Goal: Use online tool/utility: Use online tool/utility

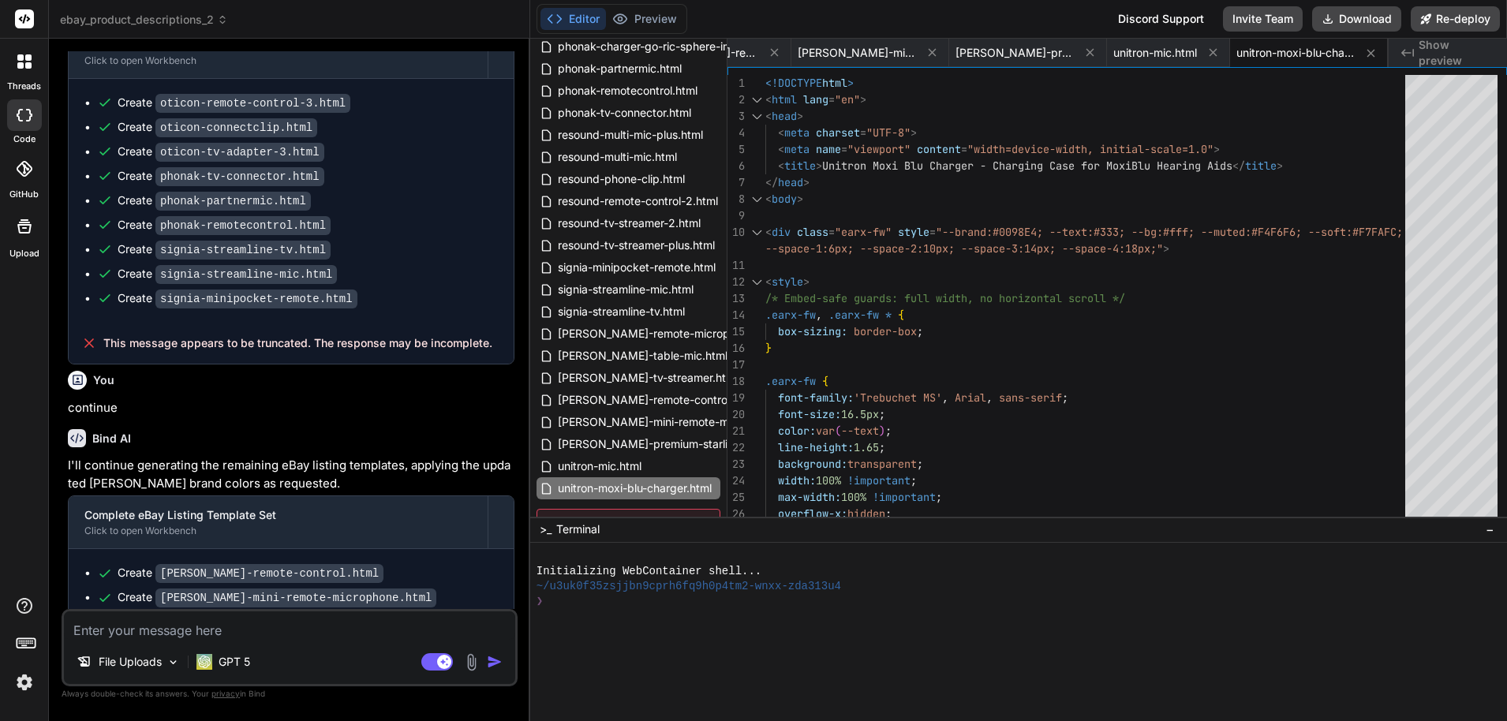
scroll to position [24209, 0]
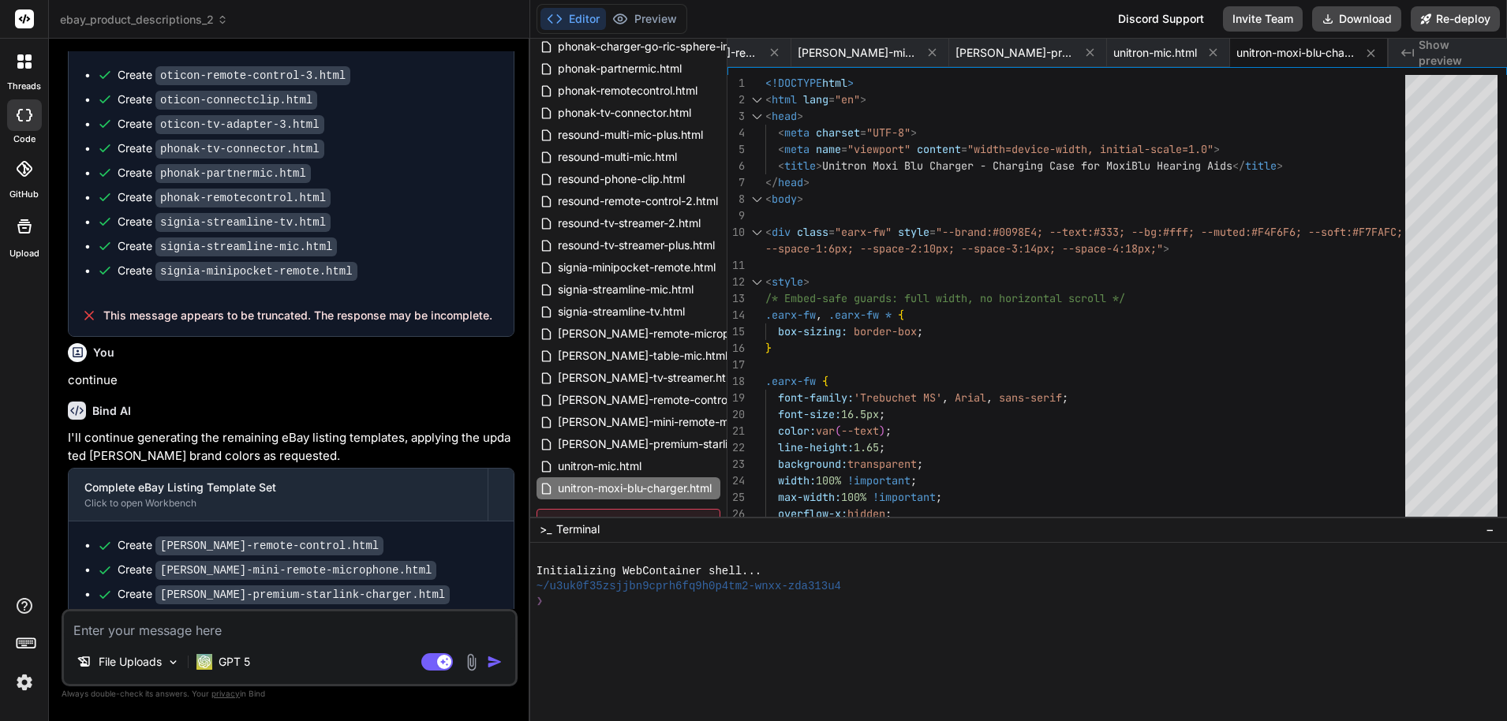
click at [273, 633] on textarea at bounding box center [289, 626] width 451 height 28
type textarea "c"
type textarea "x"
type textarea "co"
type textarea "x"
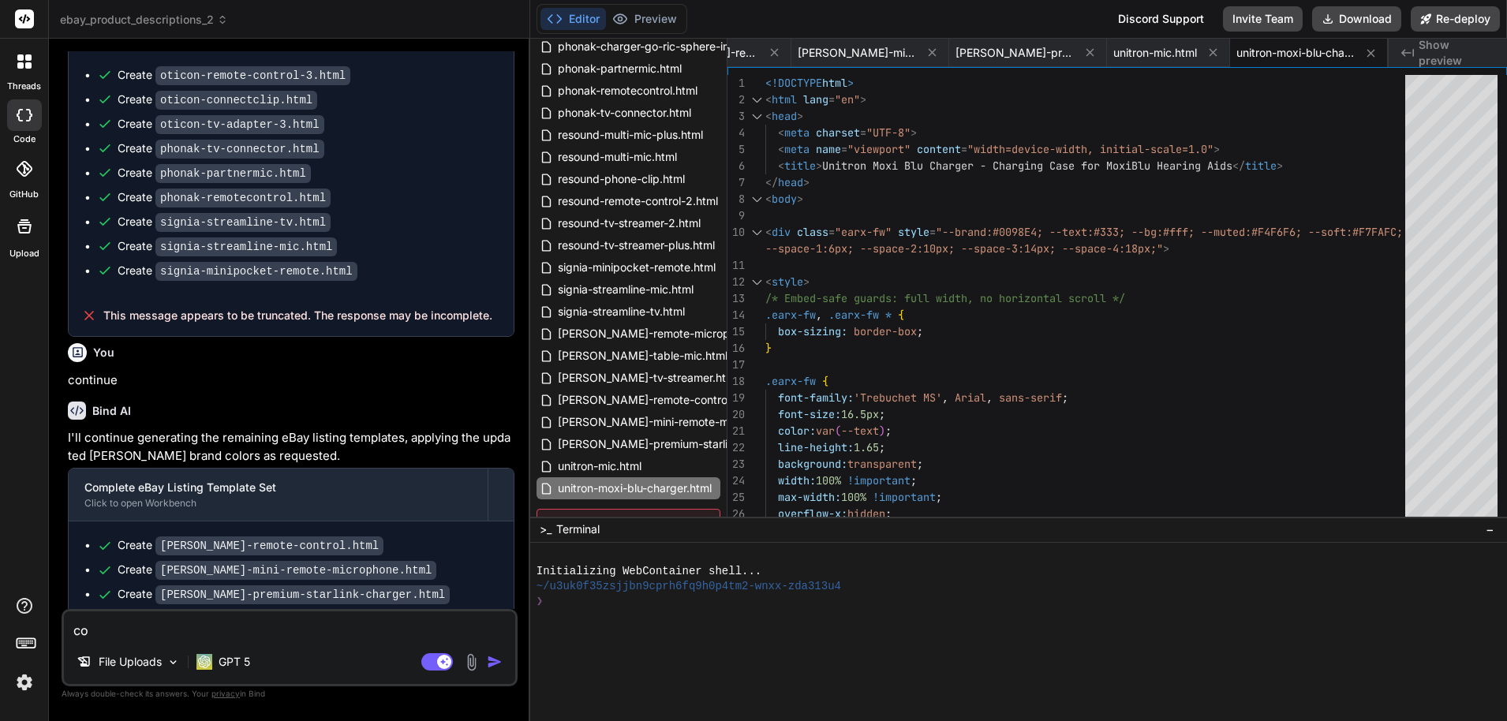
type textarea "con"
type textarea "x"
type textarea "cont"
type textarea "x"
type textarea "conti"
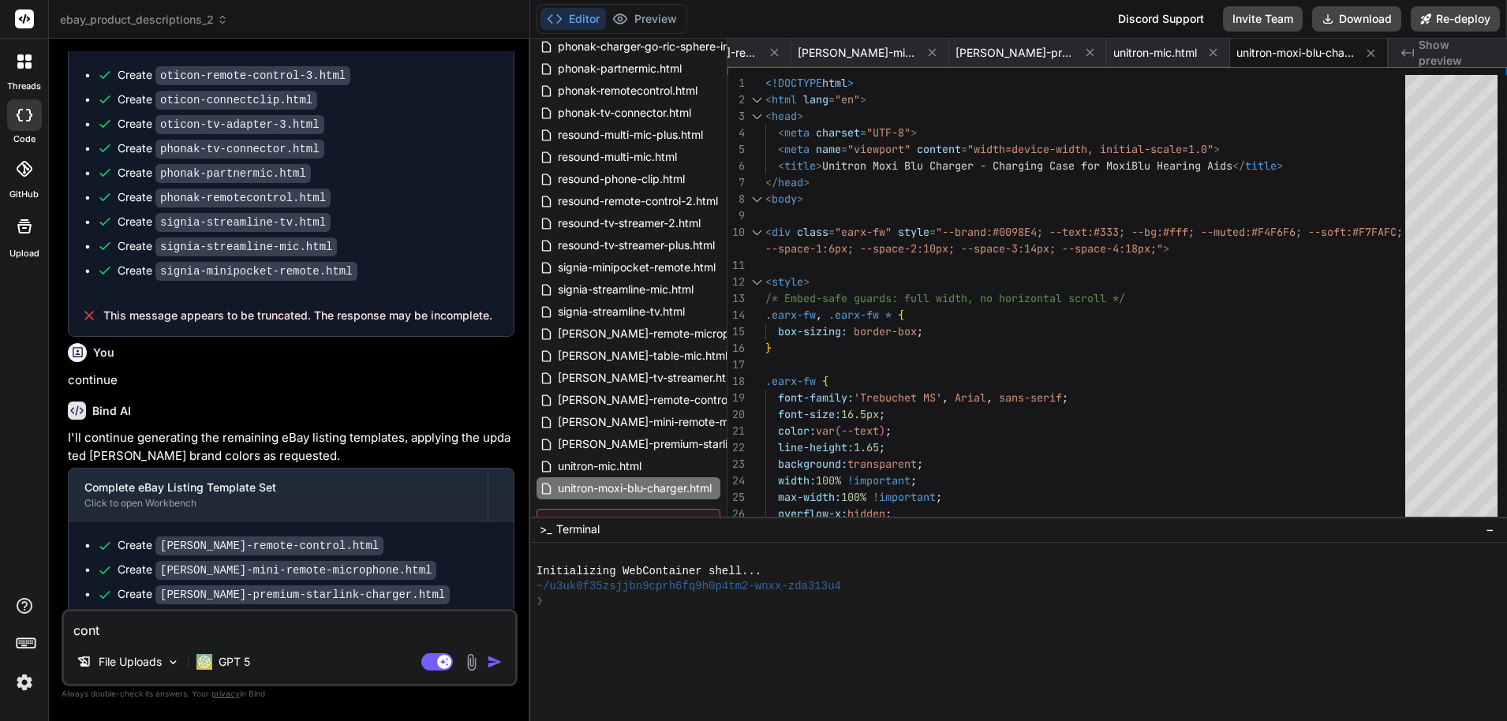
type textarea "x"
type textarea "contin"
type textarea "x"
type textarea "continu"
type textarea "x"
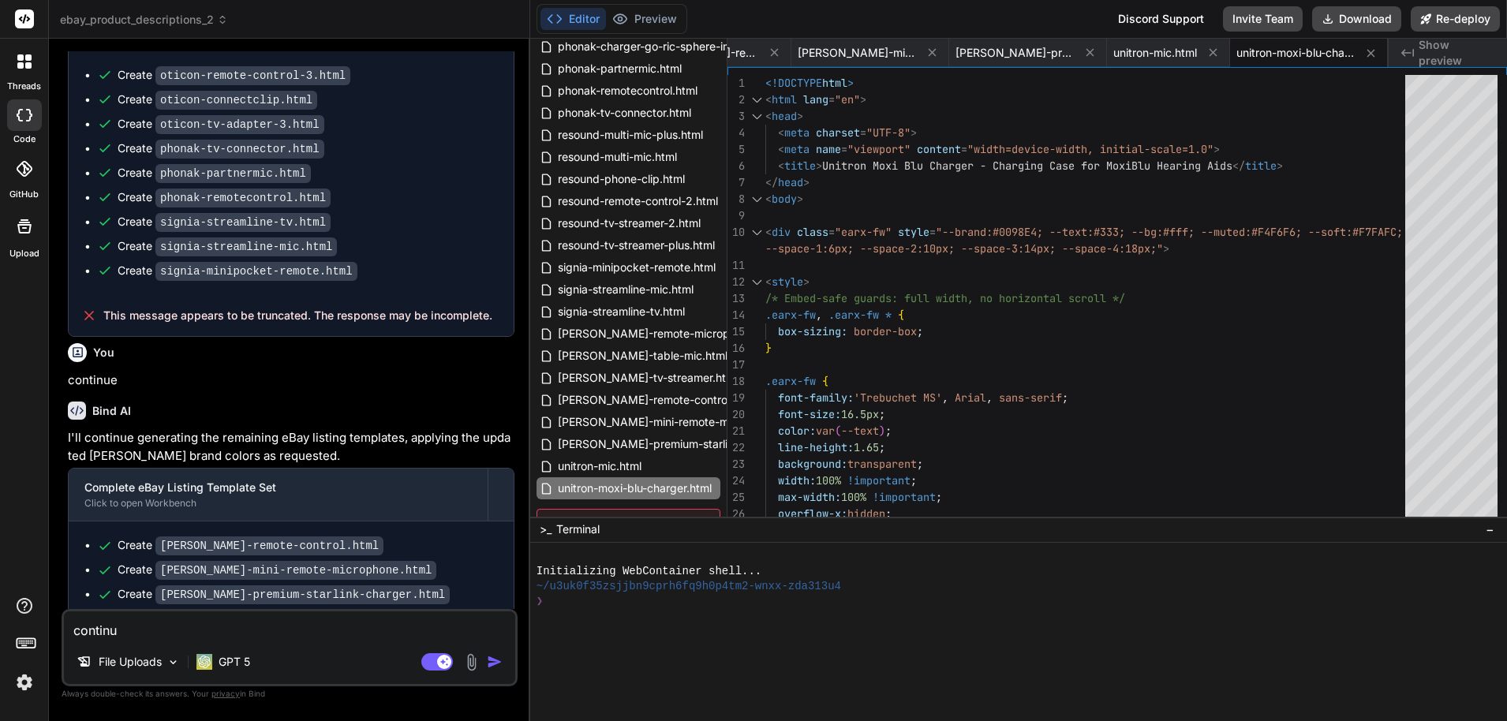
type textarea "continue"
type textarea "x"
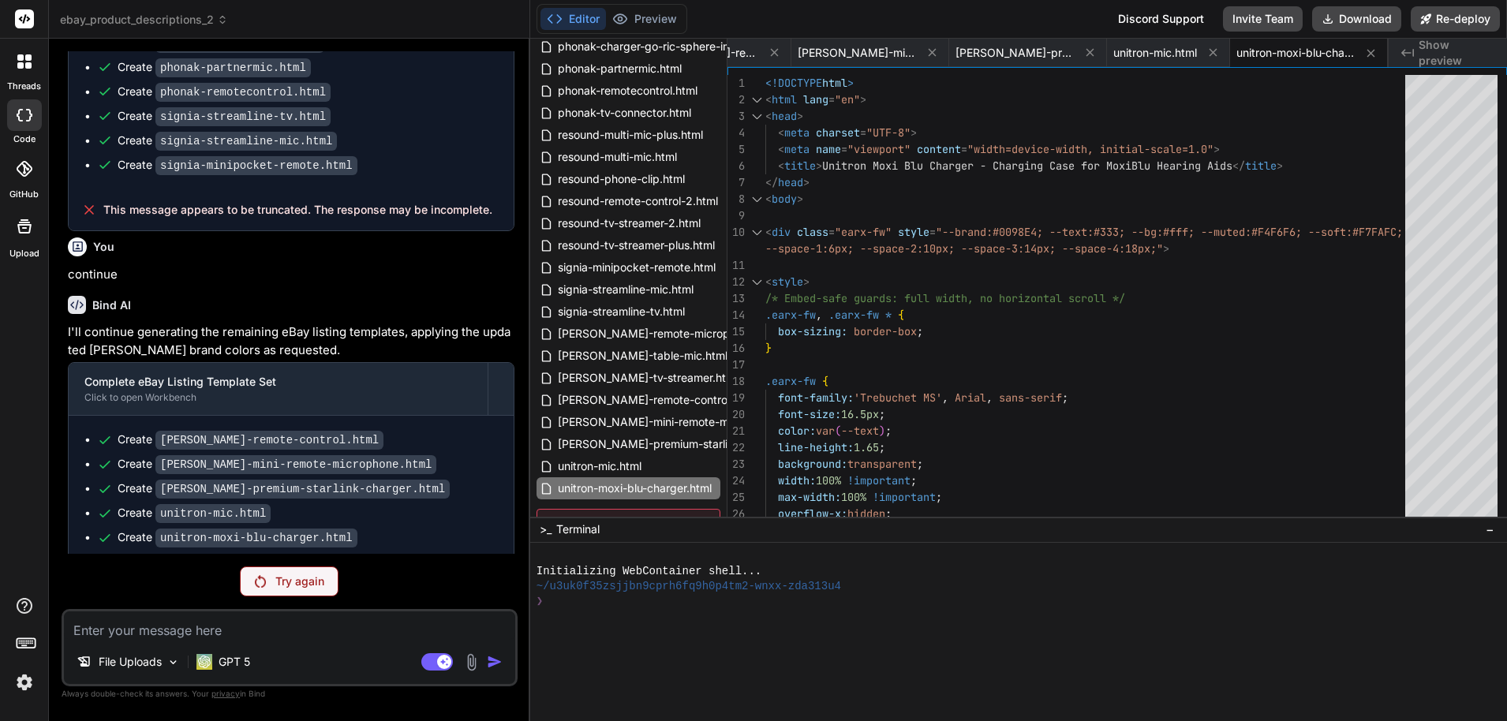
scroll to position [24317, 0]
click at [284, 587] on p "Try again" at bounding box center [299, 582] width 49 height 16
click at [250, 655] on p "GPT 5" at bounding box center [235, 662] width 32 height 16
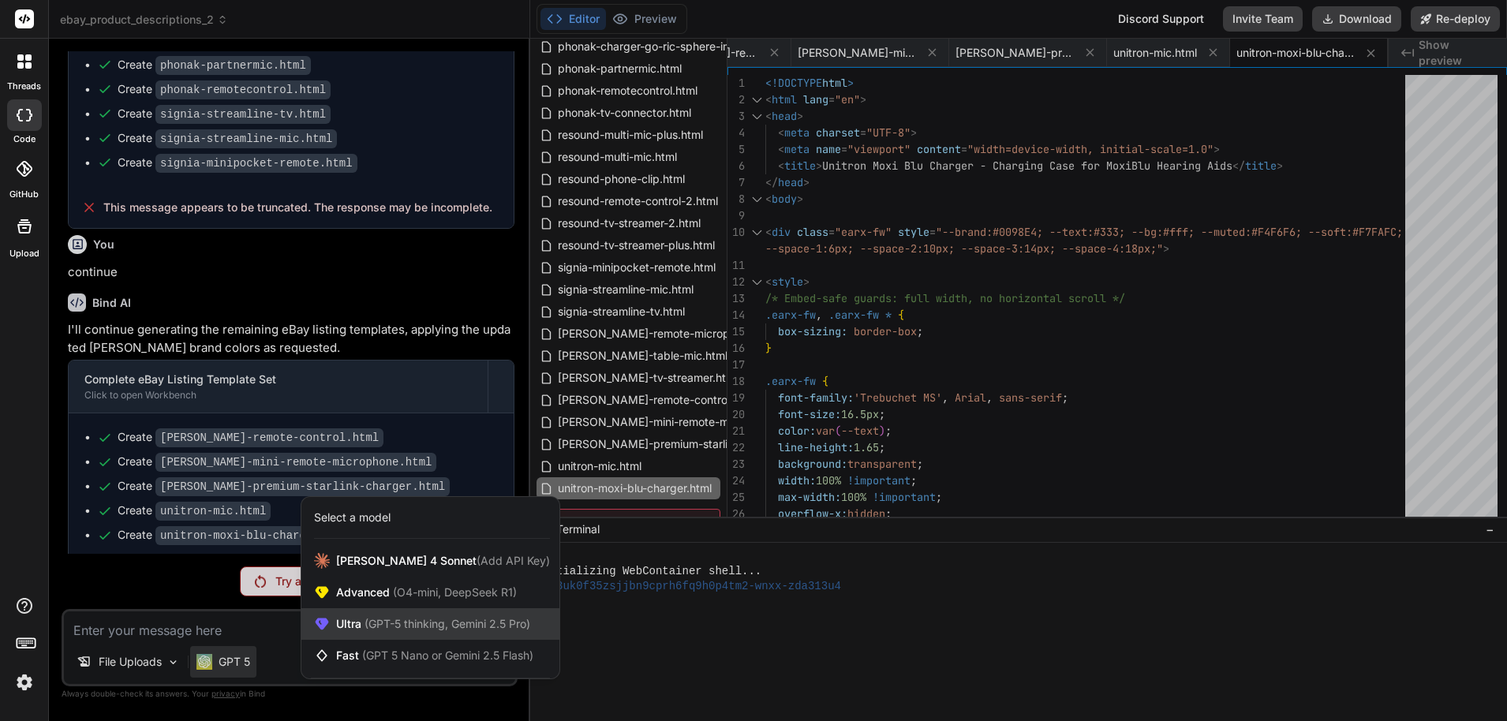
click at [440, 630] on span "(GPT-5 thinking, Gemini 2.5 Pro)" at bounding box center [445, 623] width 169 height 13
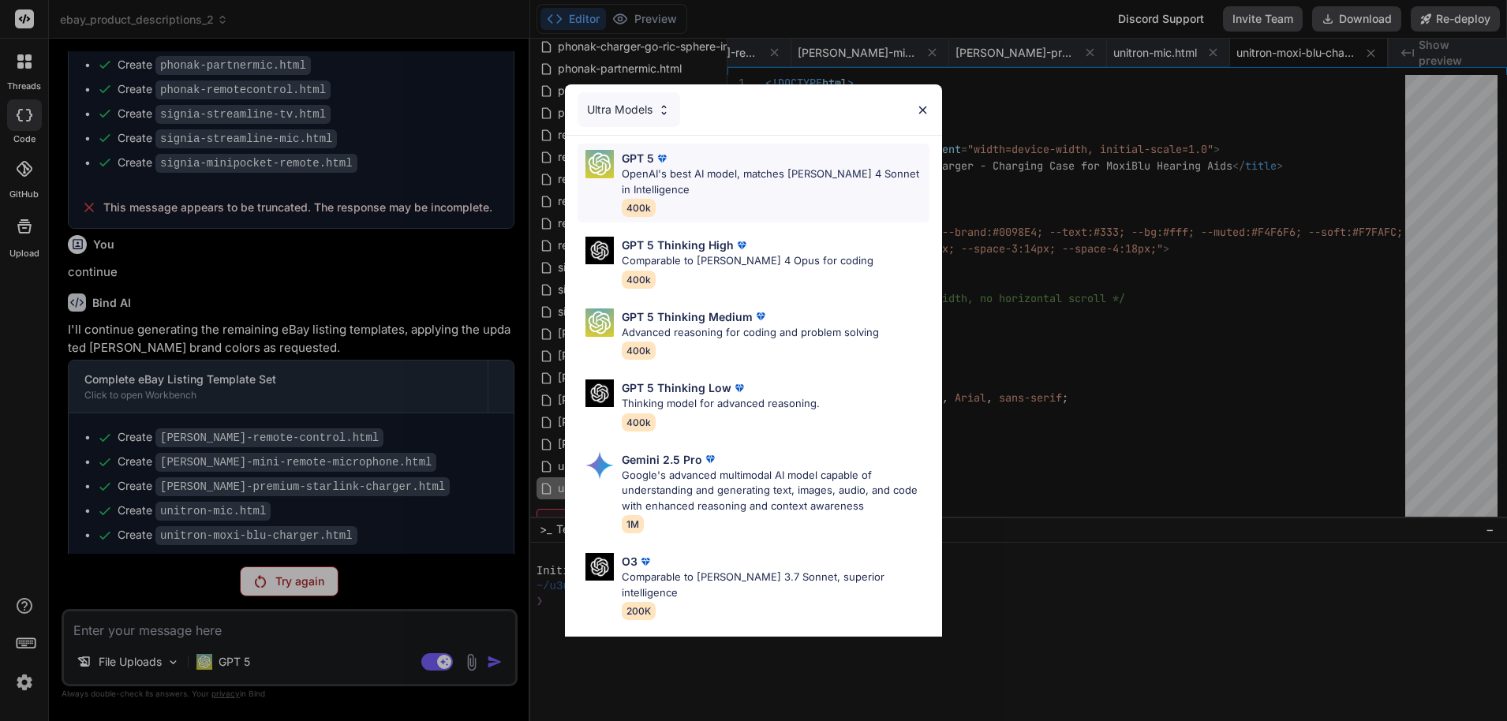
click at [708, 187] on p "OpenAI's best AI model, matches [PERSON_NAME] 4 Sonnet in Intelligence" at bounding box center [776, 182] width 308 height 31
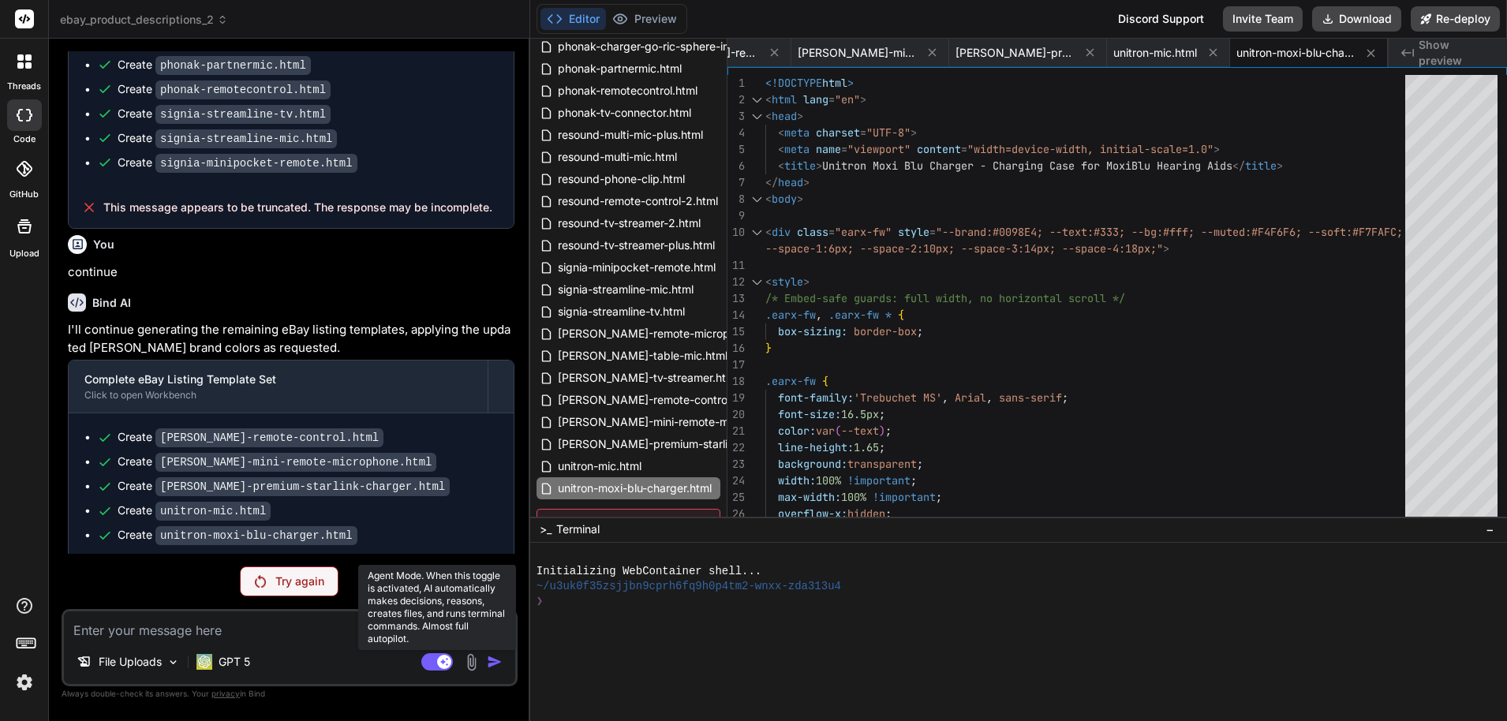
click at [445, 663] on rect at bounding box center [444, 662] width 14 height 14
type textarea "x"
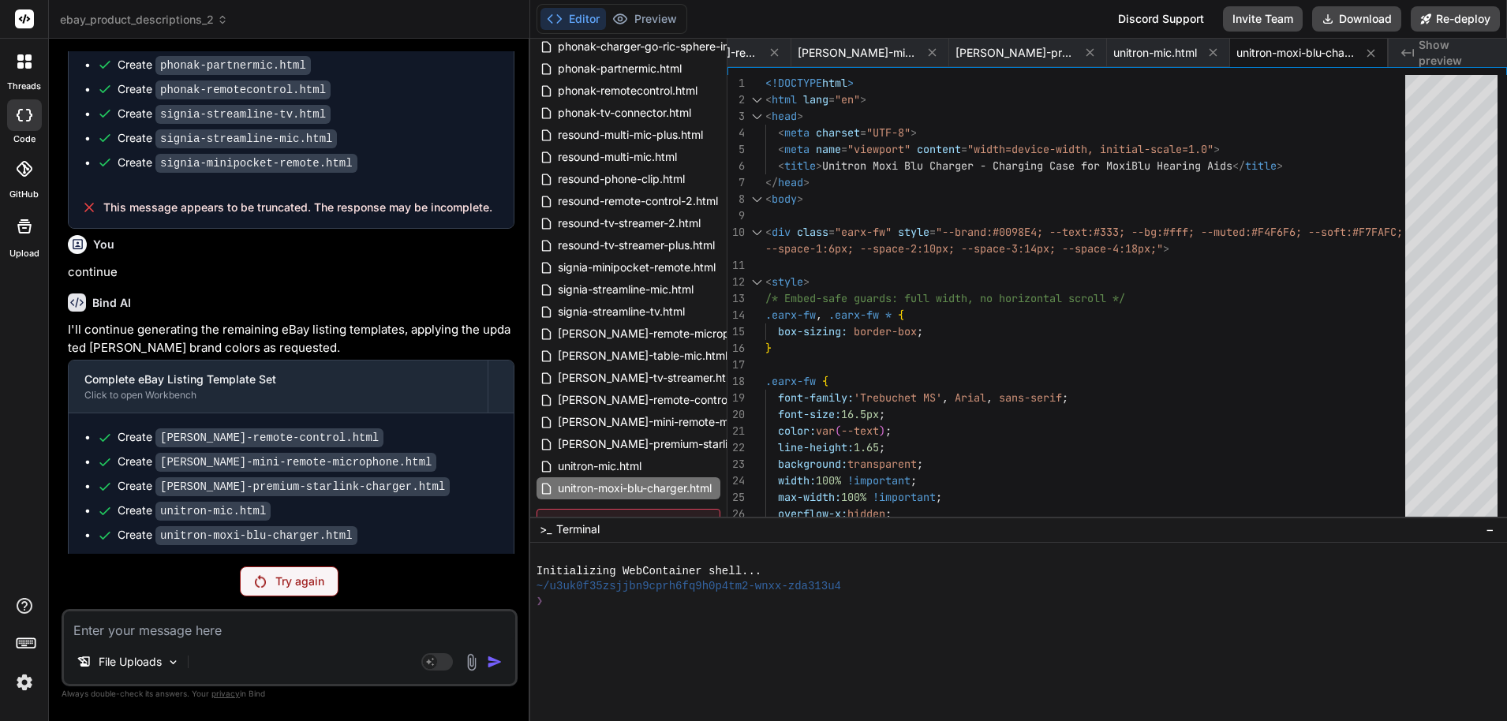
click at [386, 633] on textarea at bounding box center [289, 626] width 451 height 28
type textarea "c"
type textarea "x"
type textarea "co"
type textarea "x"
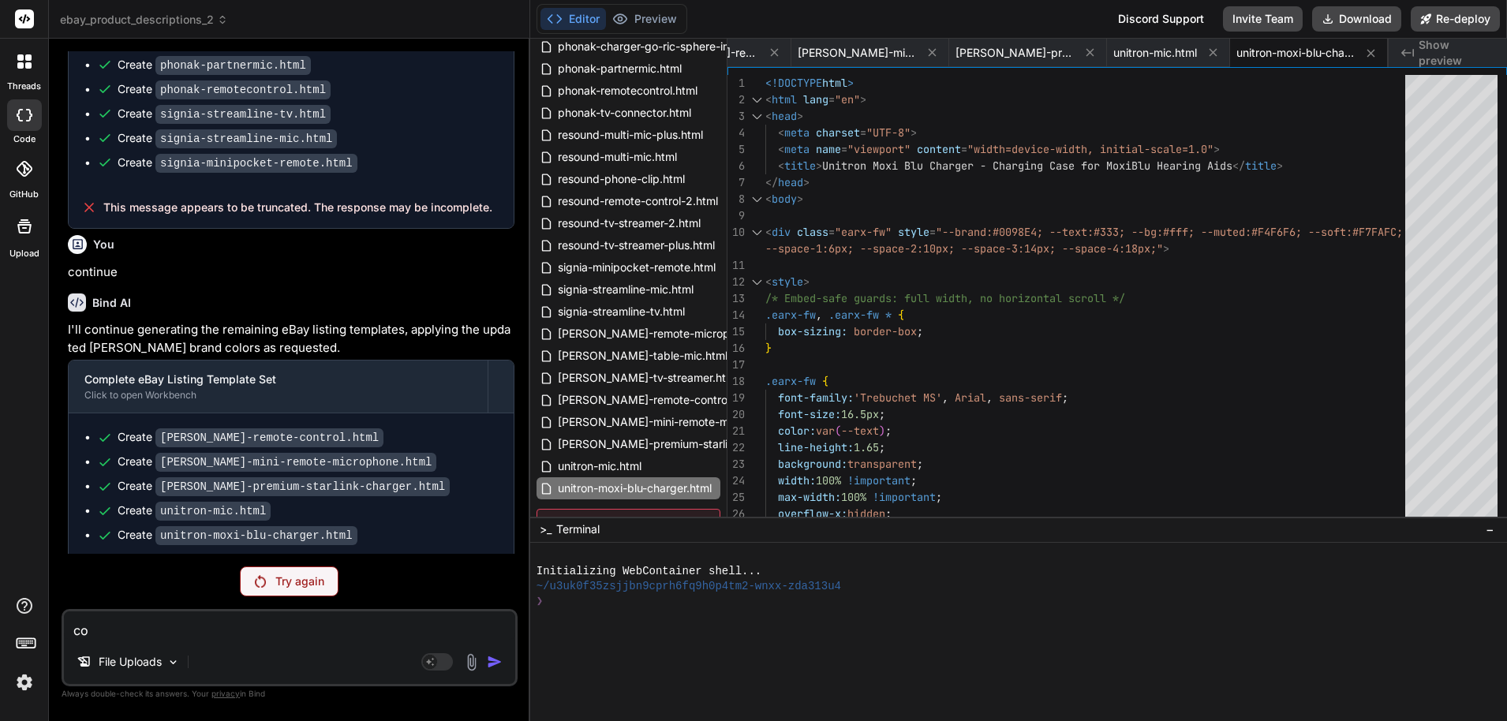
type textarea "con"
type textarea "x"
type textarea "cont"
type textarea "x"
type textarea "conti"
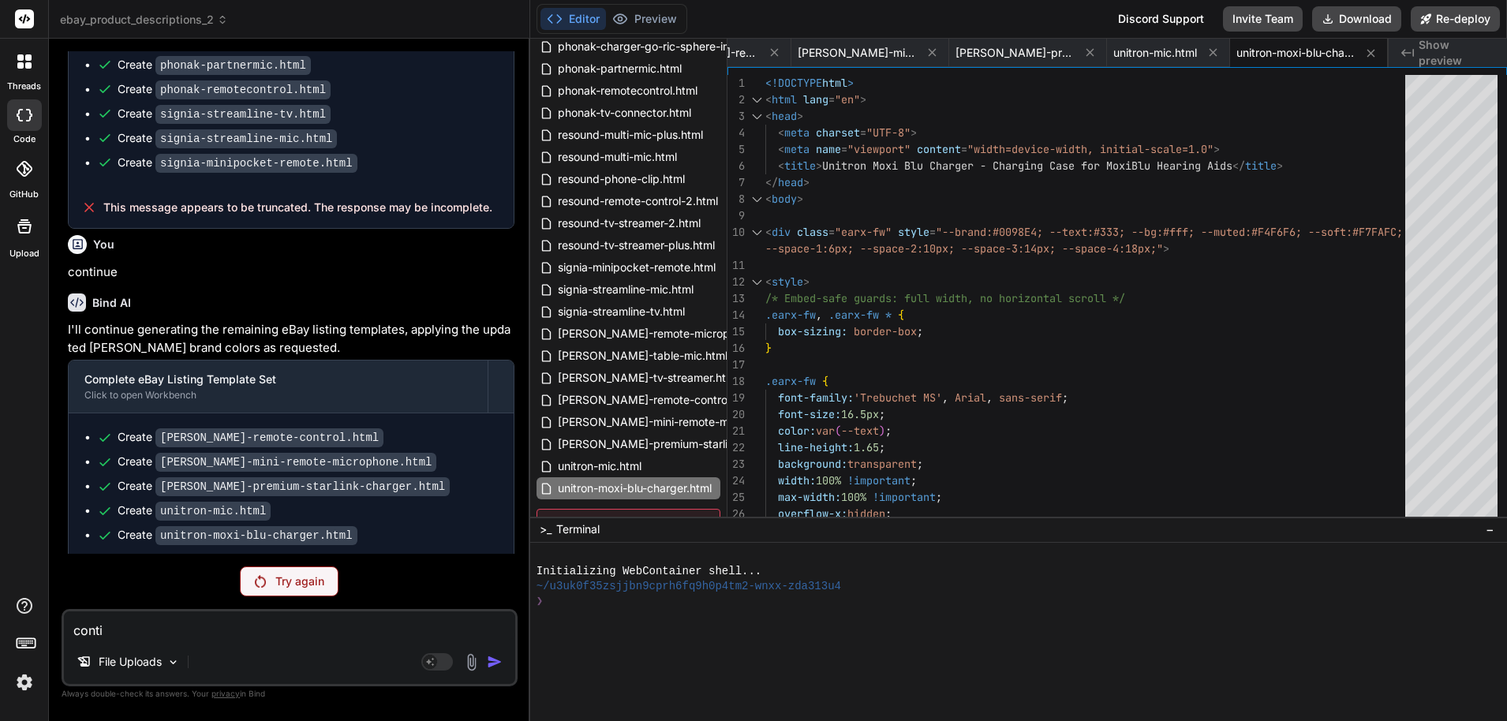
type textarea "x"
type textarea "contin"
type textarea "x"
type textarea "continu"
type textarea "x"
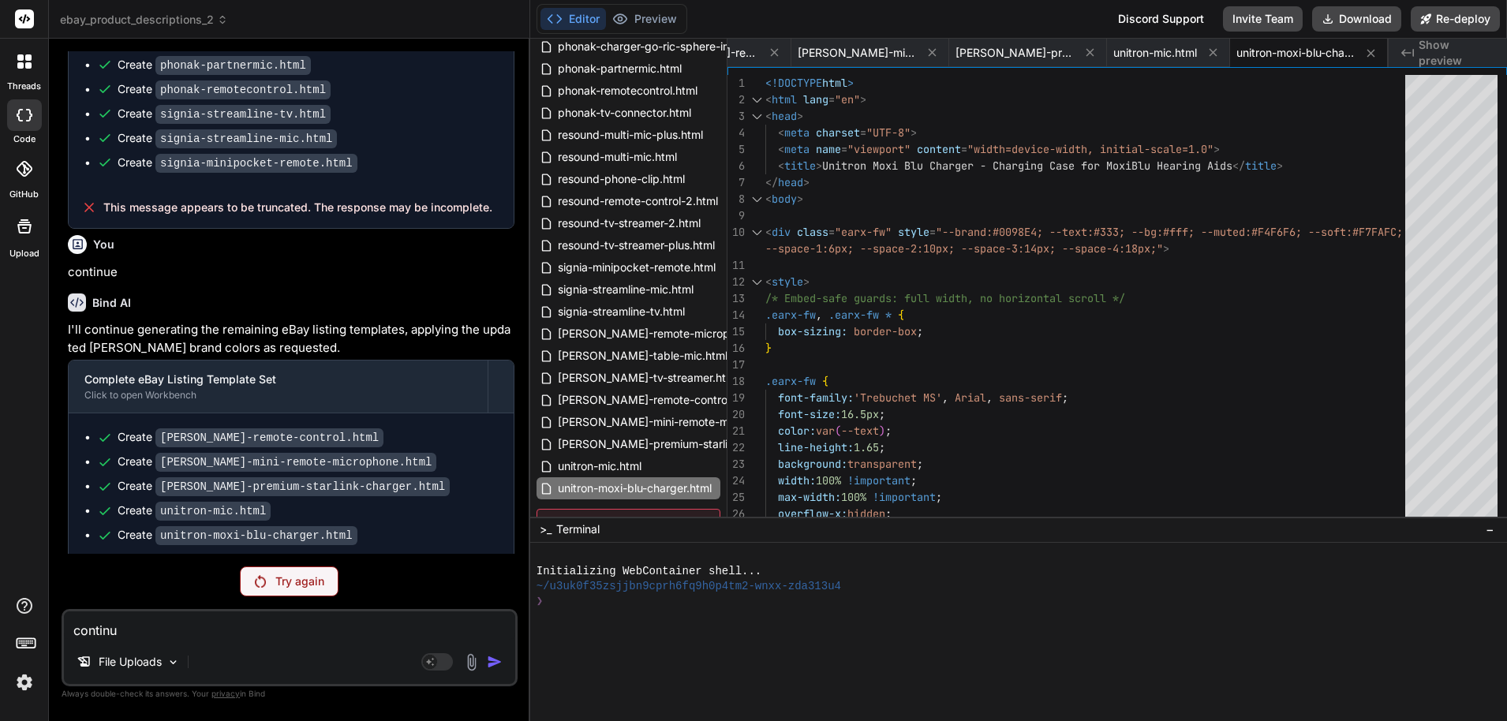
type textarea "continue"
type textarea "x"
type textarea "continue"
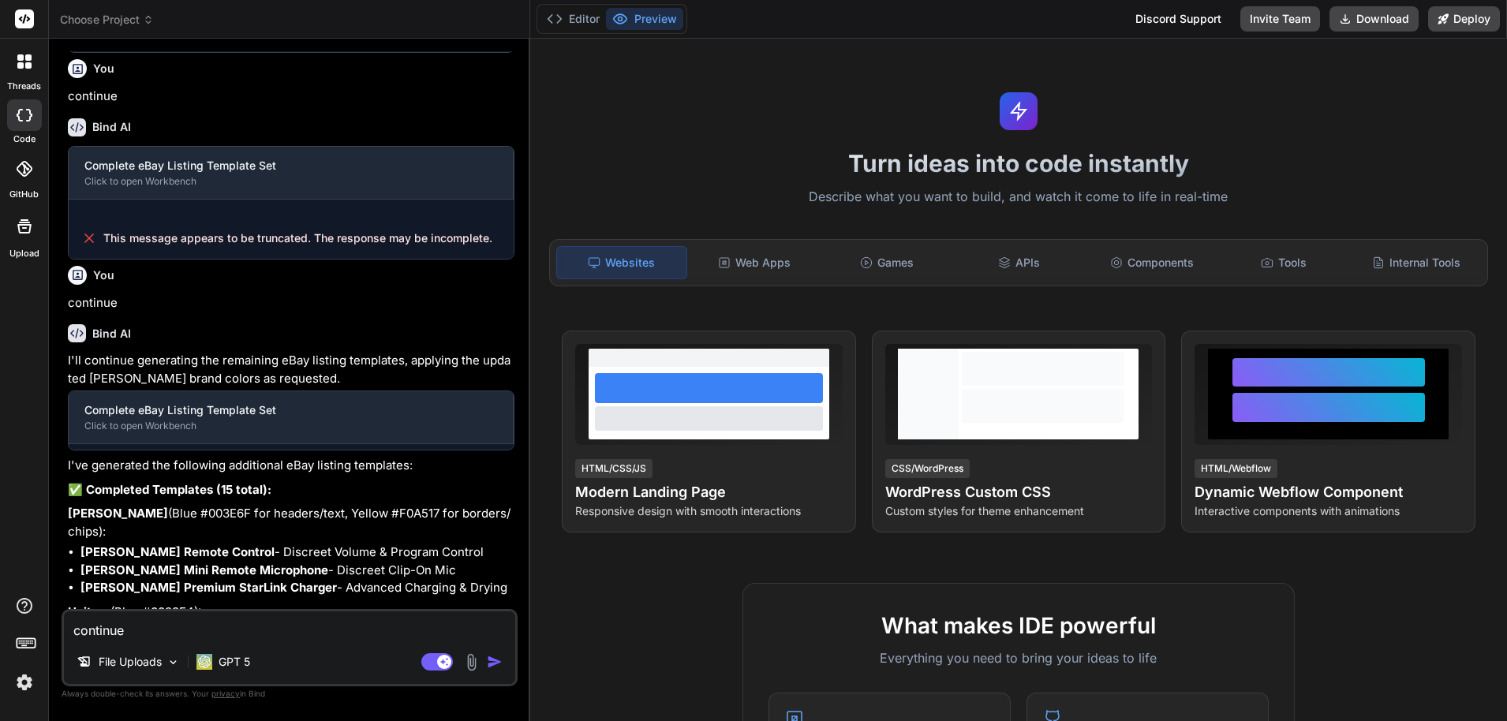
scroll to position [1778, 0]
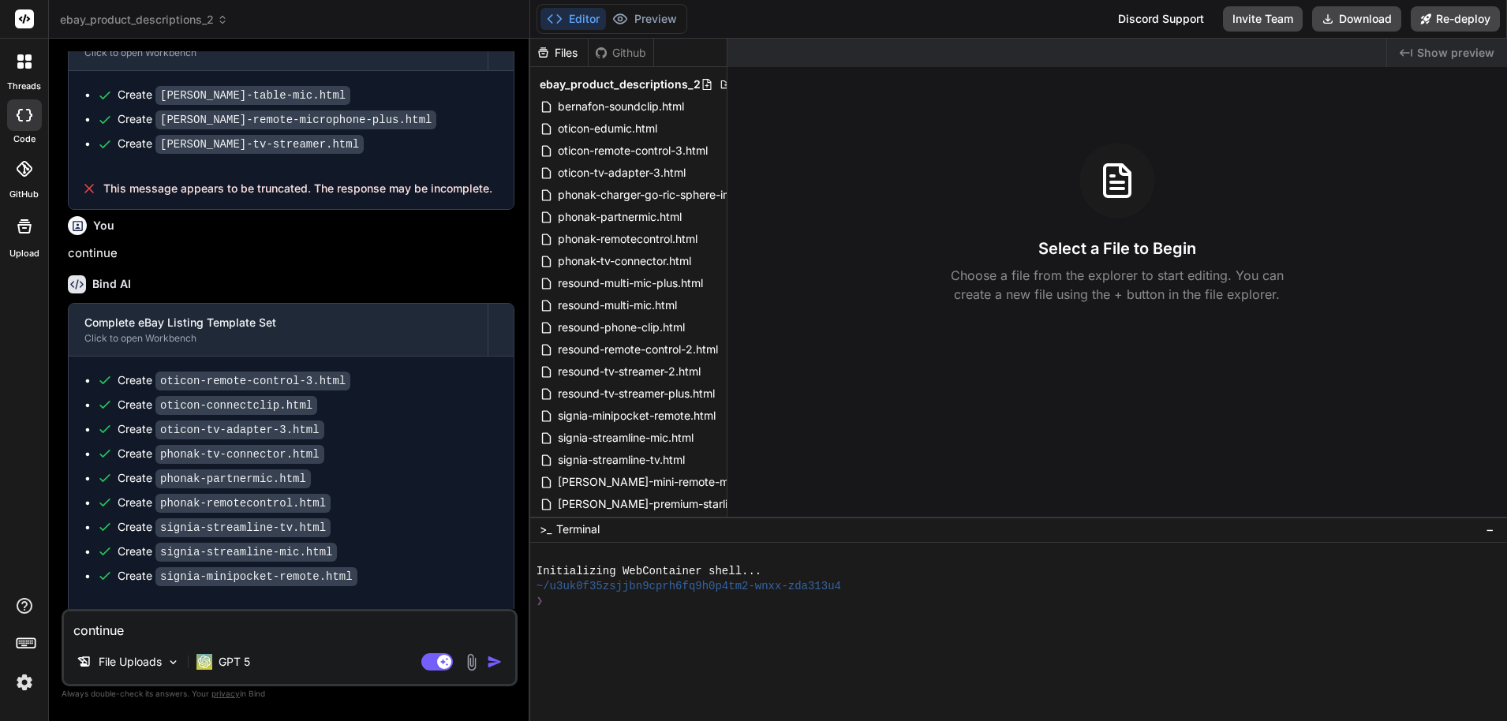
click at [496, 660] on img "button" at bounding box center [495, 662] width 16 height 16
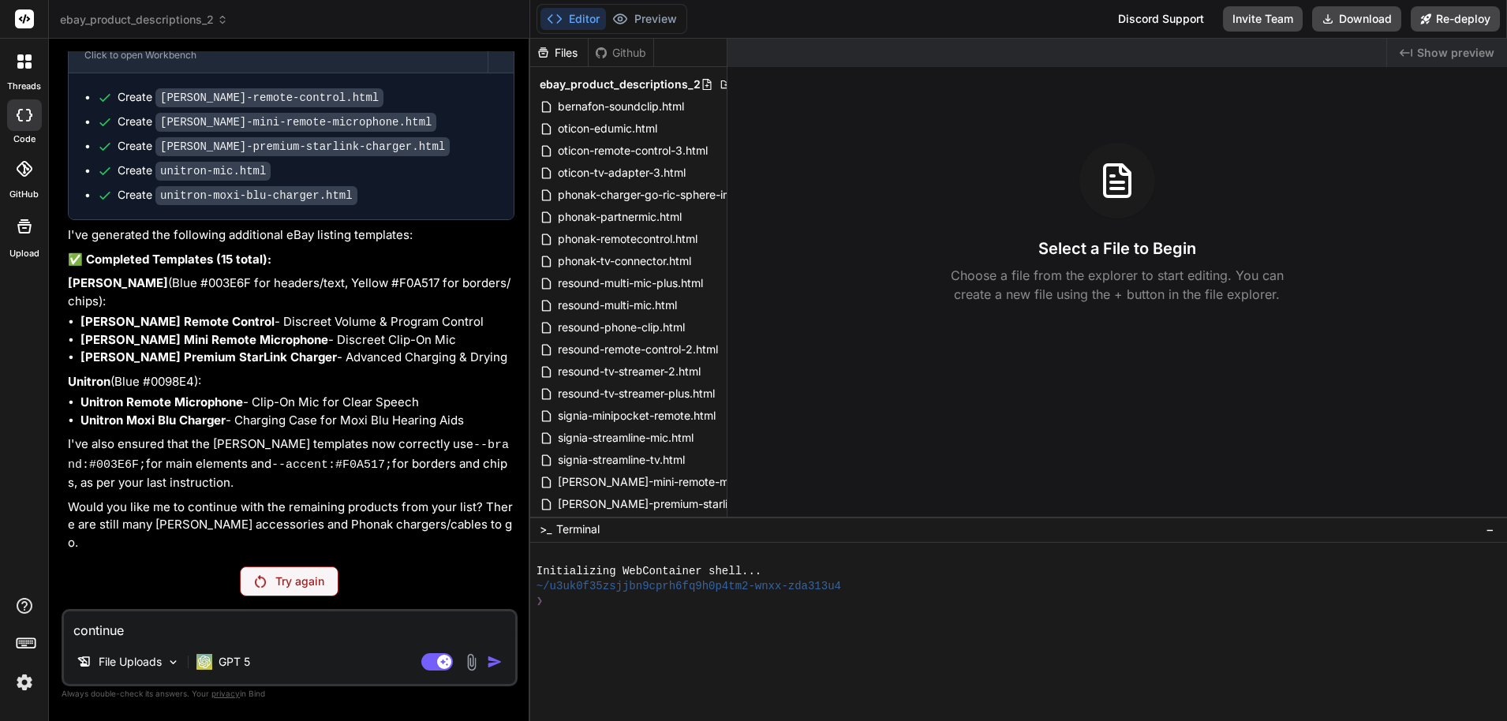
scroll to position [2547, 0]
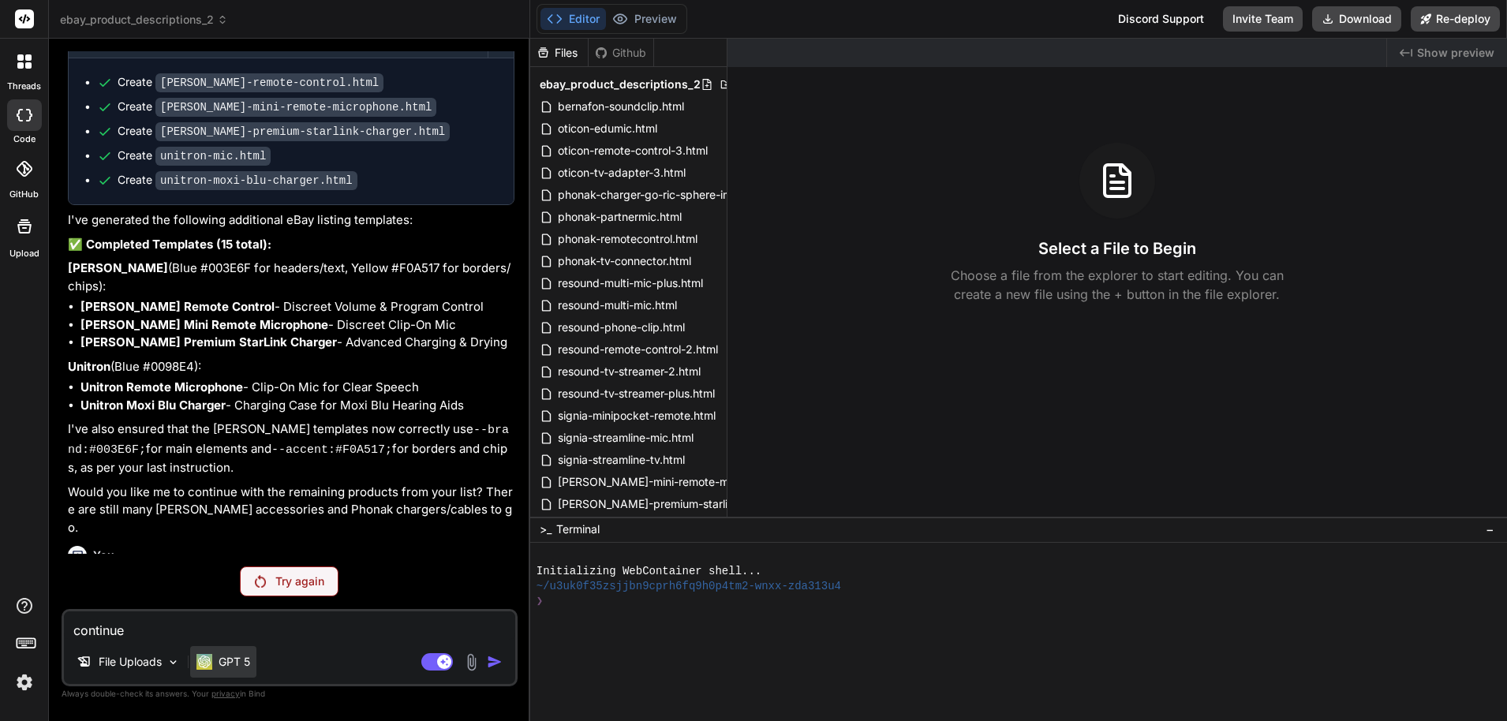
click at [250, 665] on p "GPT 5" at bounding box center [235, 662] width 32 height 16
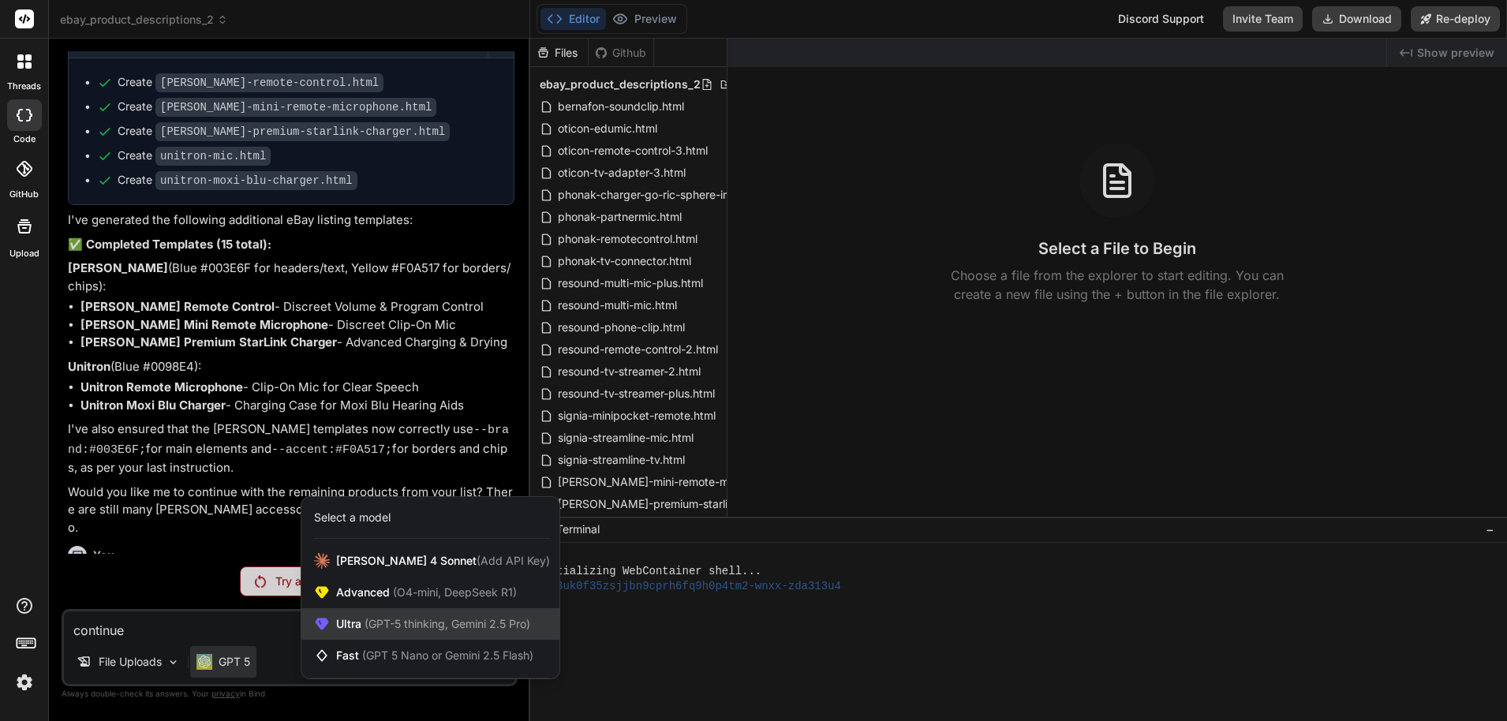
click at [372, 639] on div "Ultra (GPT-5 thinking, Gemini 2.5 Pro)" at bounding box center [430, 625] width 258 height 32
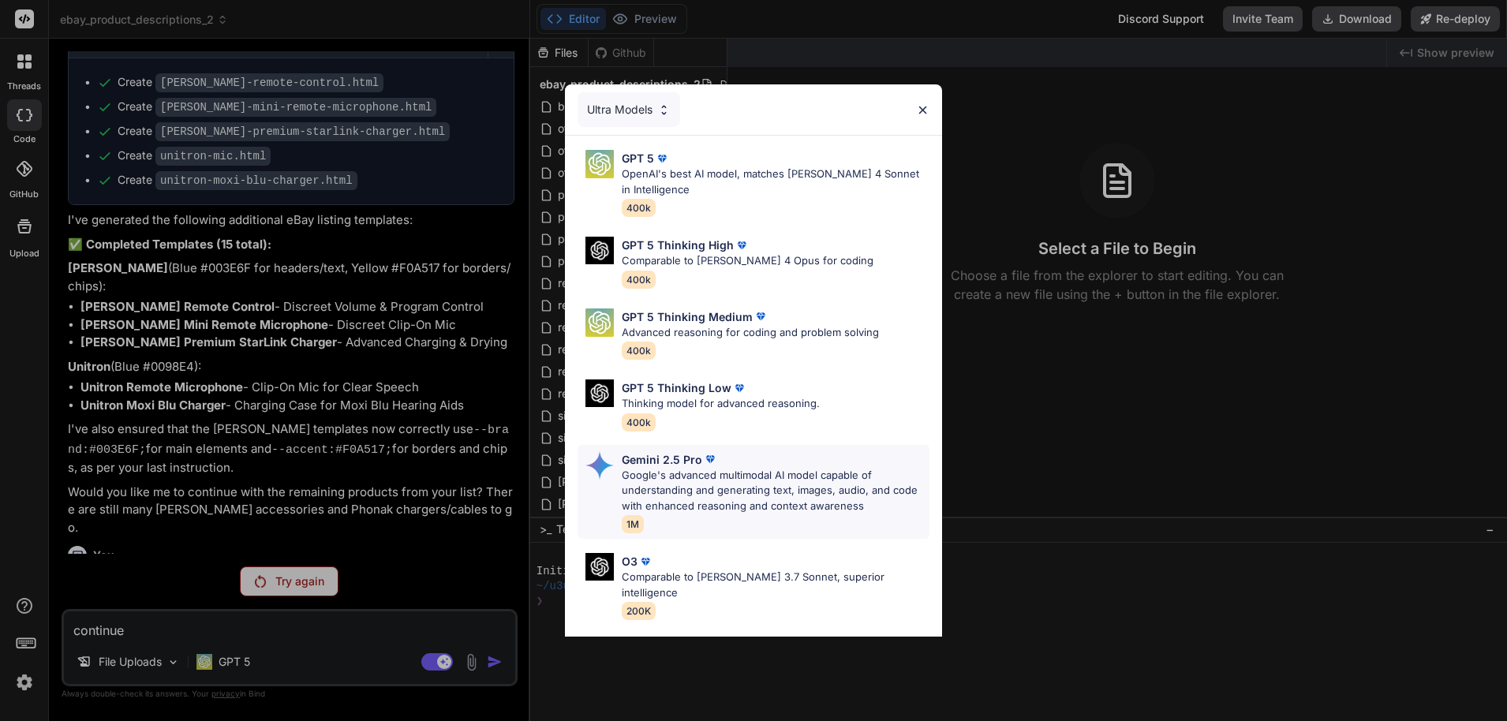
click at [683, 475] on p "Google's advanced multimodal AI model capable of understanding and generating t…" at bounding box center [776, 491] width 308 height 47
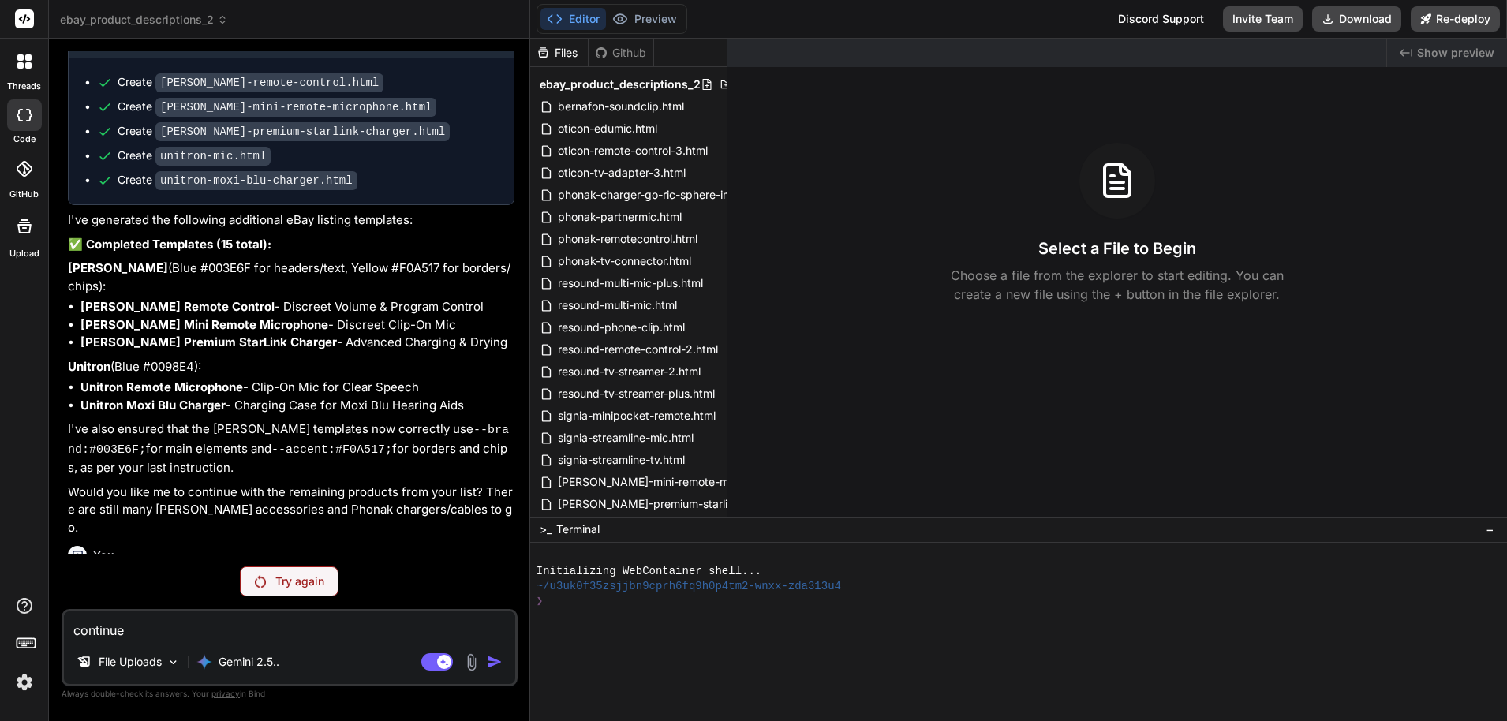
click at [326, 641] on div "continue File Uploads Gemini 2.5.. Agent Mode. When this toggle is activated, A…" at bounding box center [290, 647] width 456 height 77
click at [94, 575] on p "continue" at bounding box center [291, 584] width 447 height 18
copy p "continue"
paste textarea
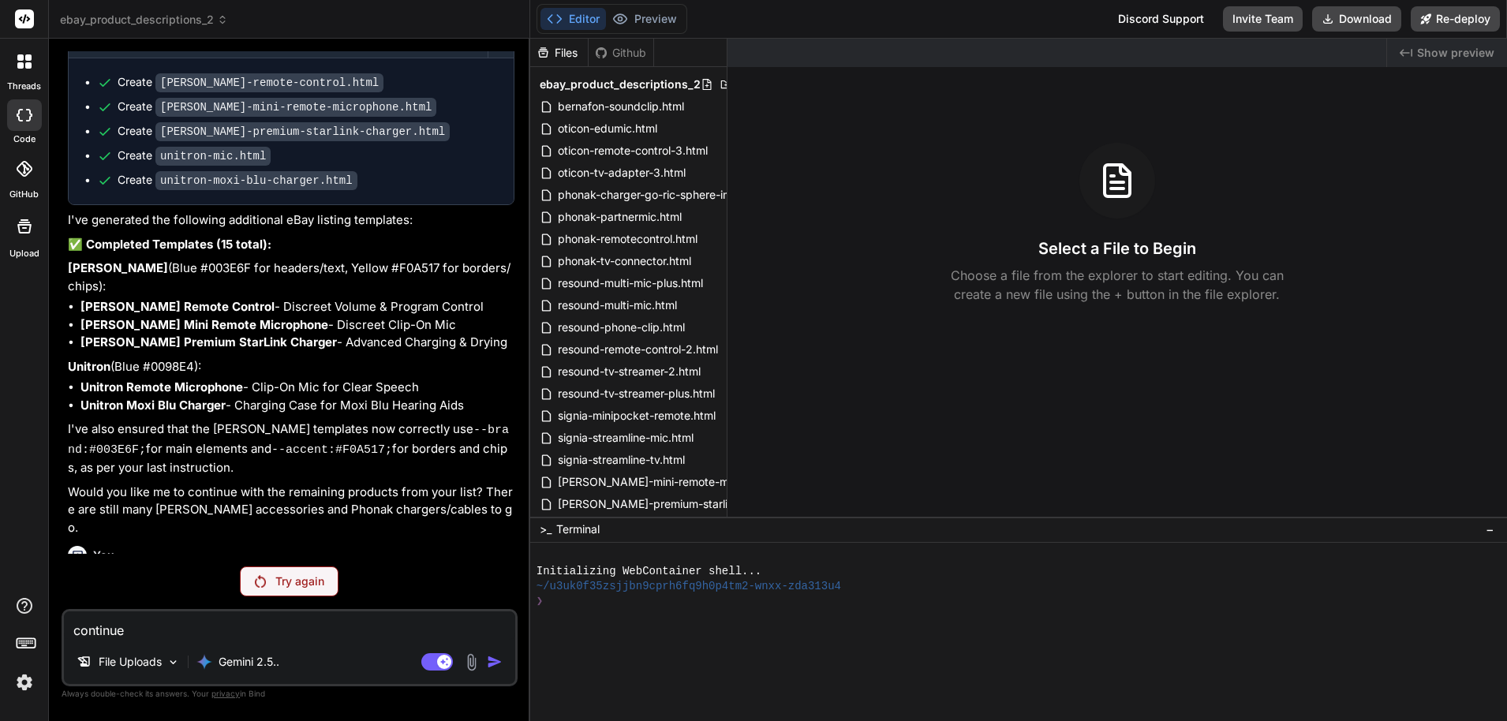
type textarea "x"
type textarea "continue"
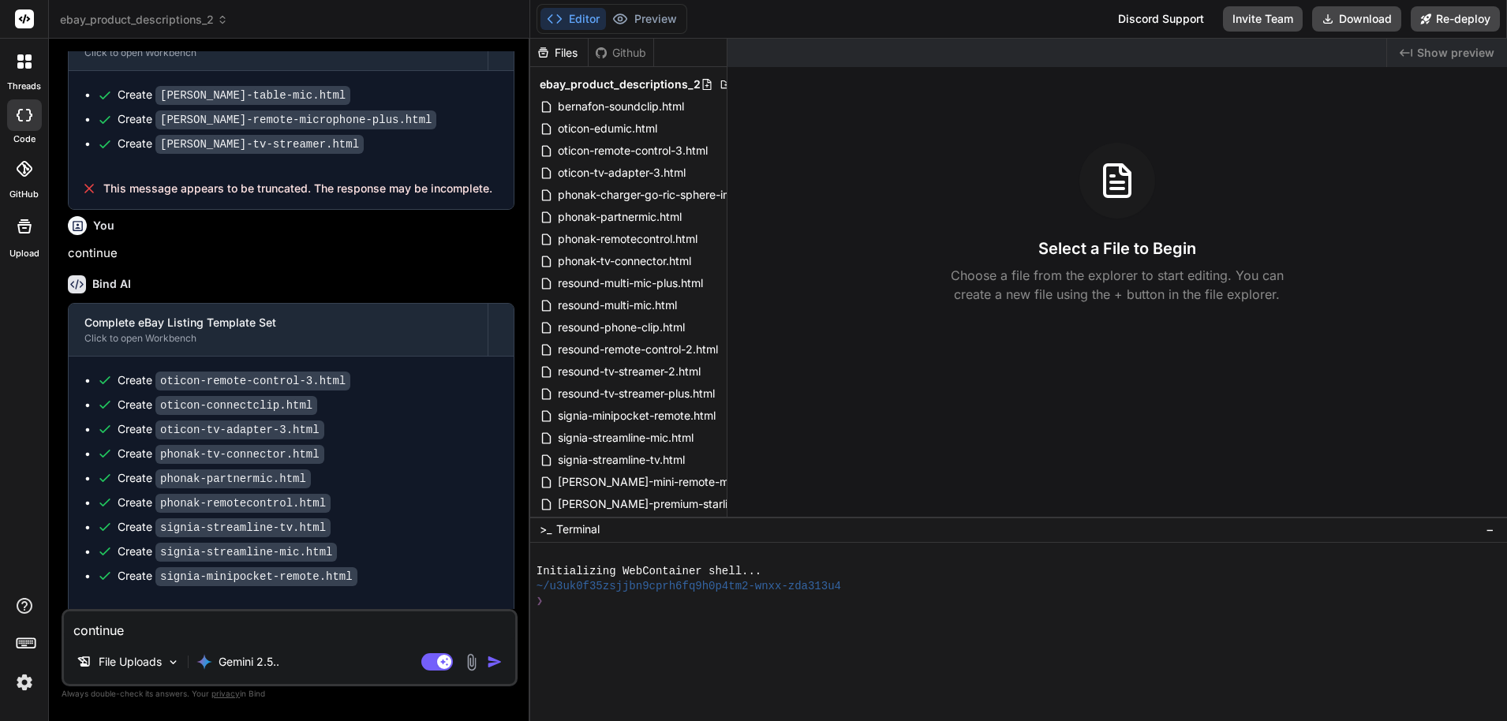
click at [490, 665] on img "button" at bounding box center [495, 662] width 16 height 16
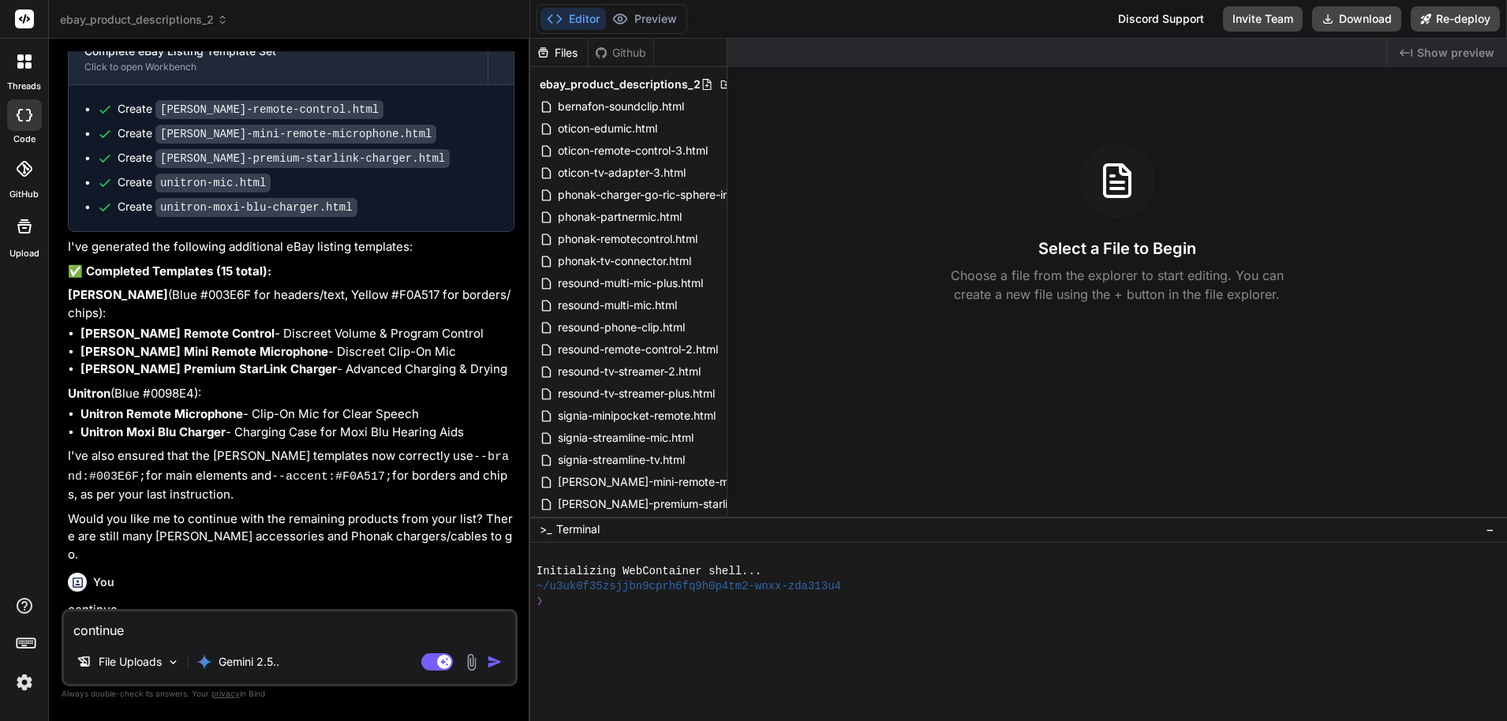
scroll to position [2603, 0]
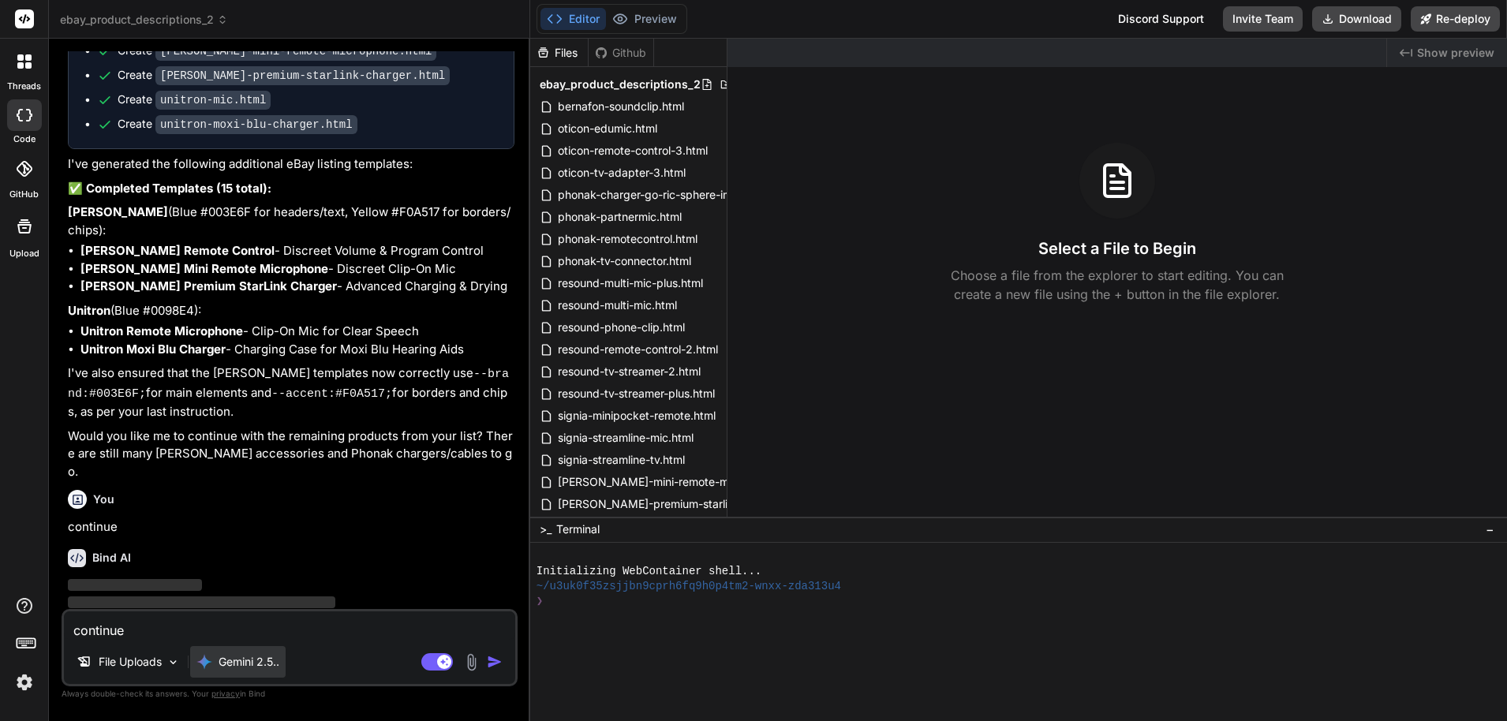
click at [267, 660] on p "Gemini 2.5.." at bounding box center [249, 662] width 61 height 16
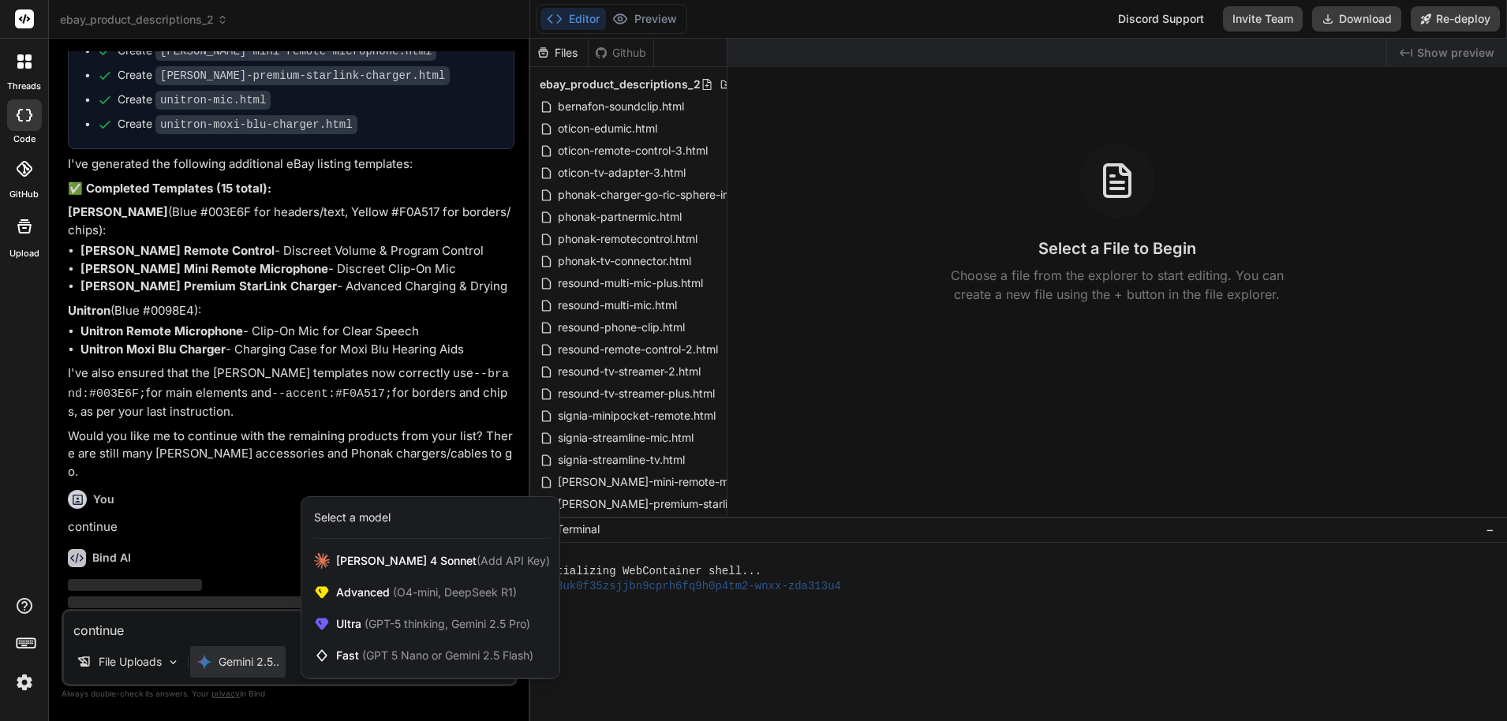
click at [263, 478] on div at bounding box center [753, 360] width 1507 height 721
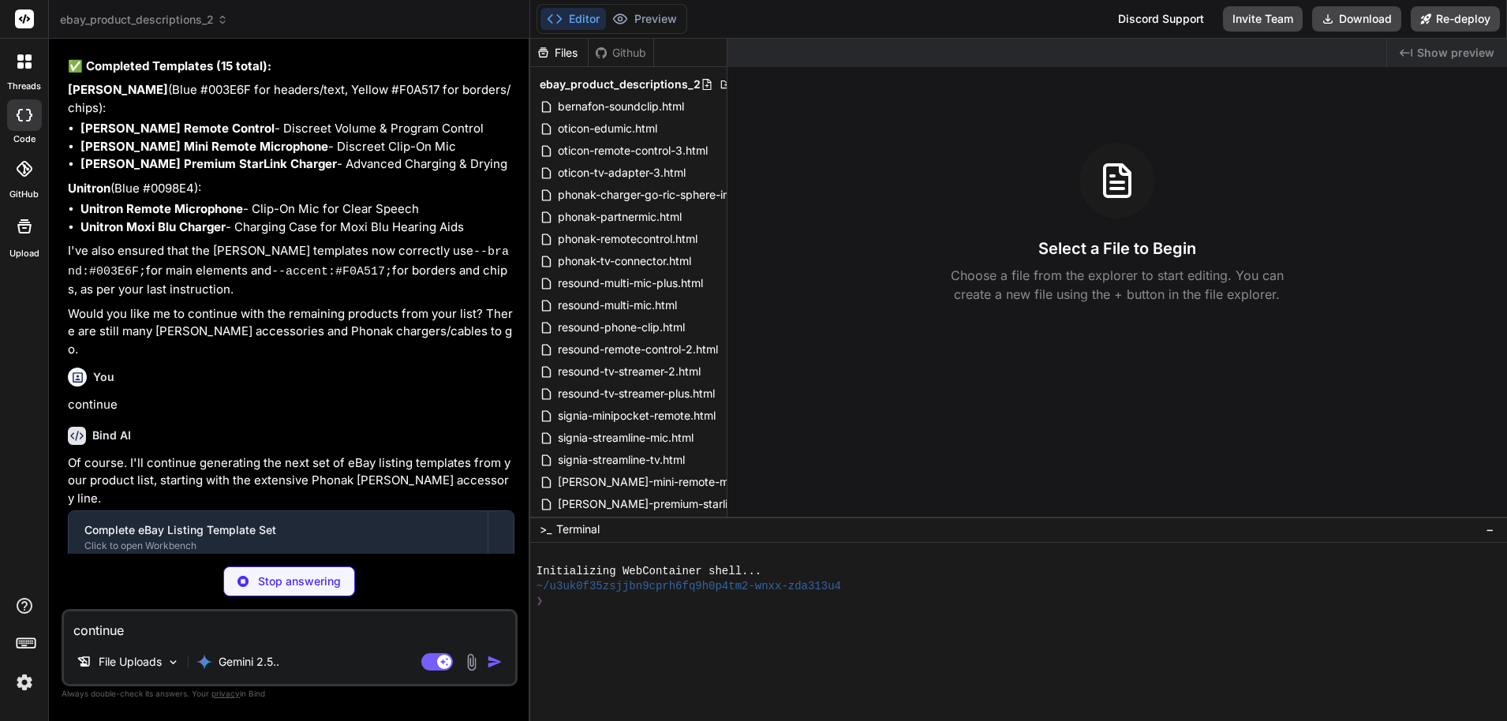
scroll to position [2728, 0]
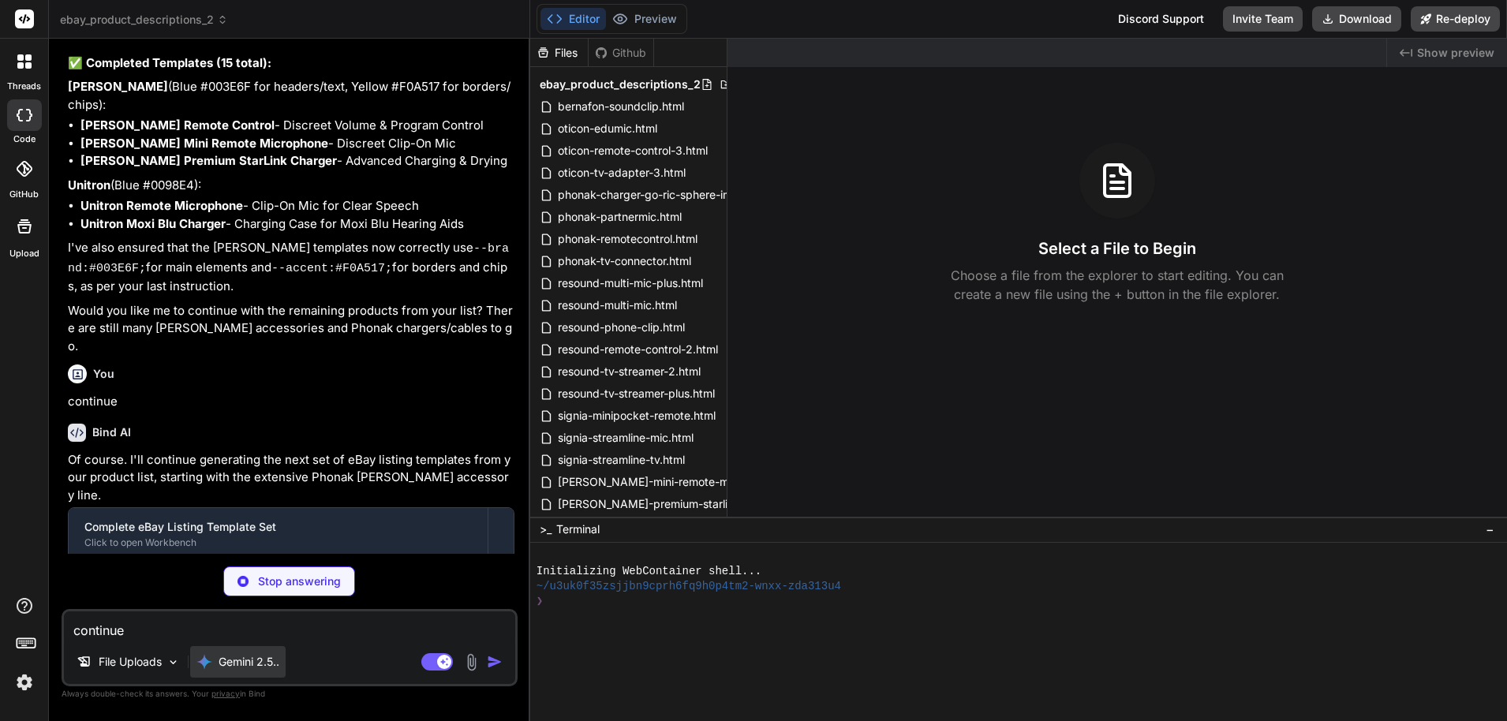
click at [285, 661] on div "Gemini 2.5.." at bounding box center [237, 662] width 95 height 32
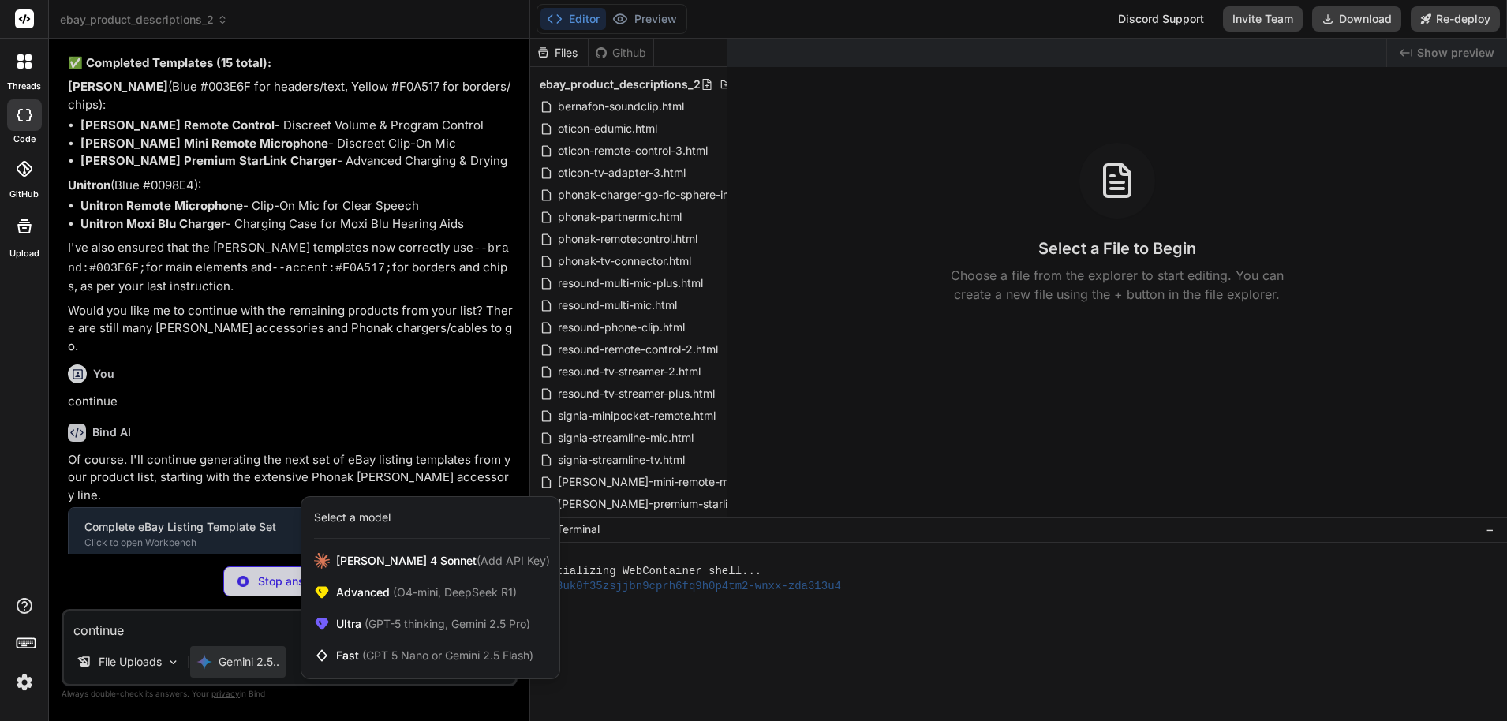
click at [1100, 622] on div at bounding box center [753, 360] width 1507 height 721
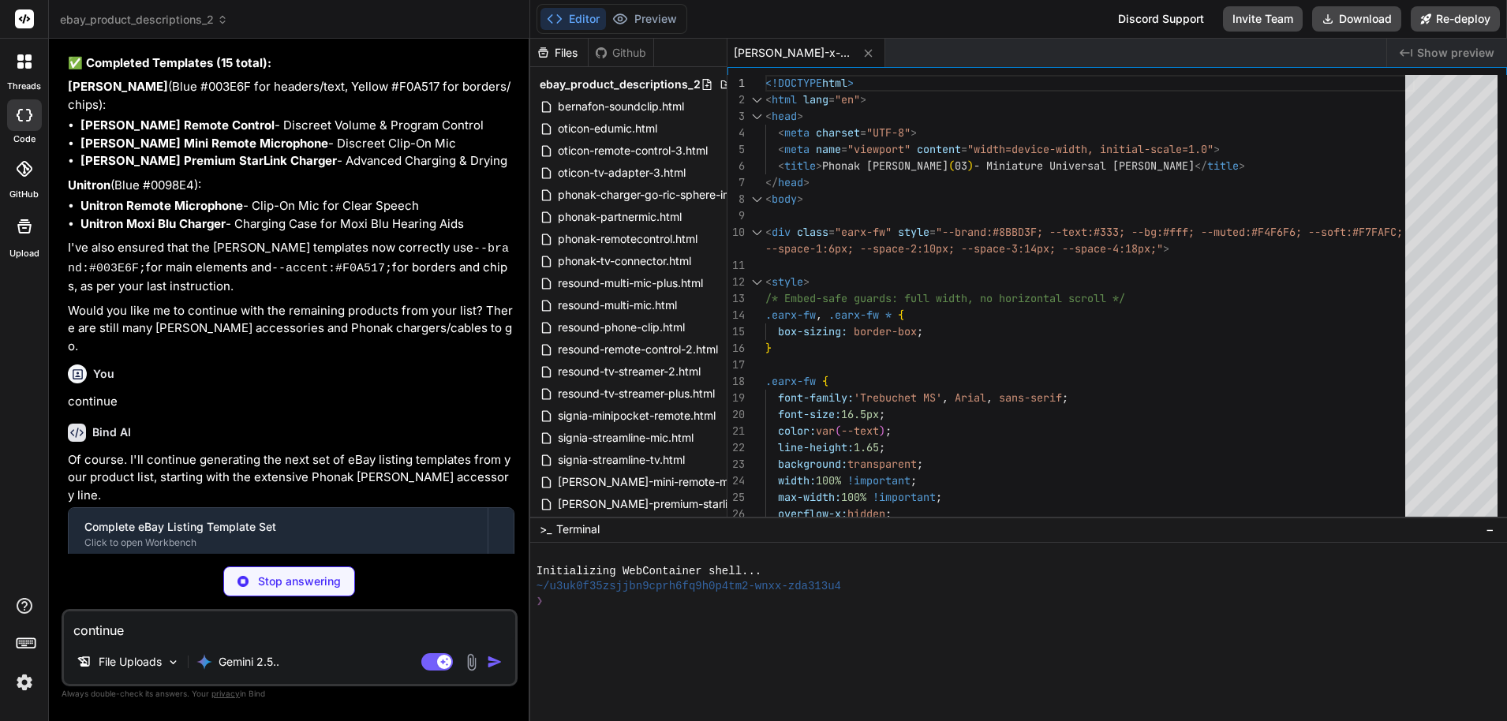
type textarea "x"
type textarea "</html>"
type textarea "x"
type textarea "</div> </div> </body> </html>"
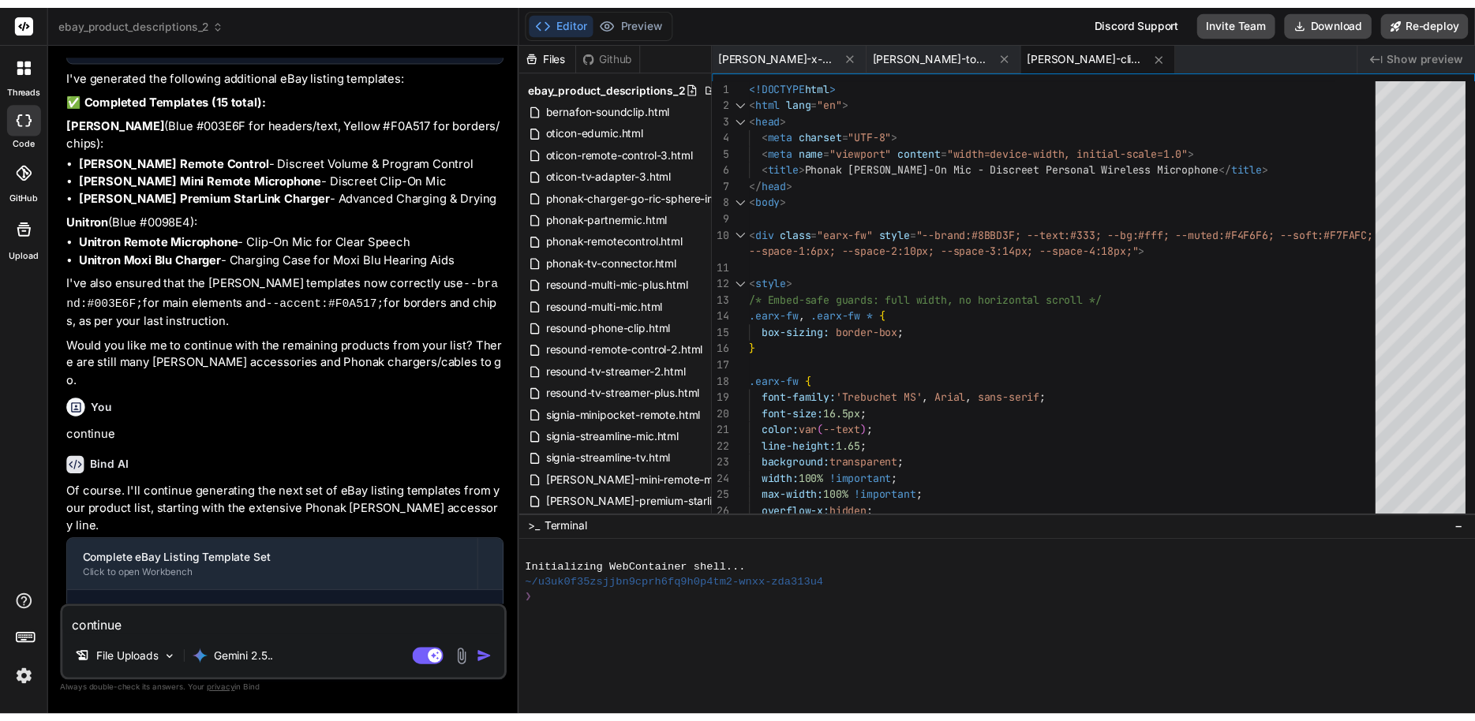
scroll to position [2722, 0]
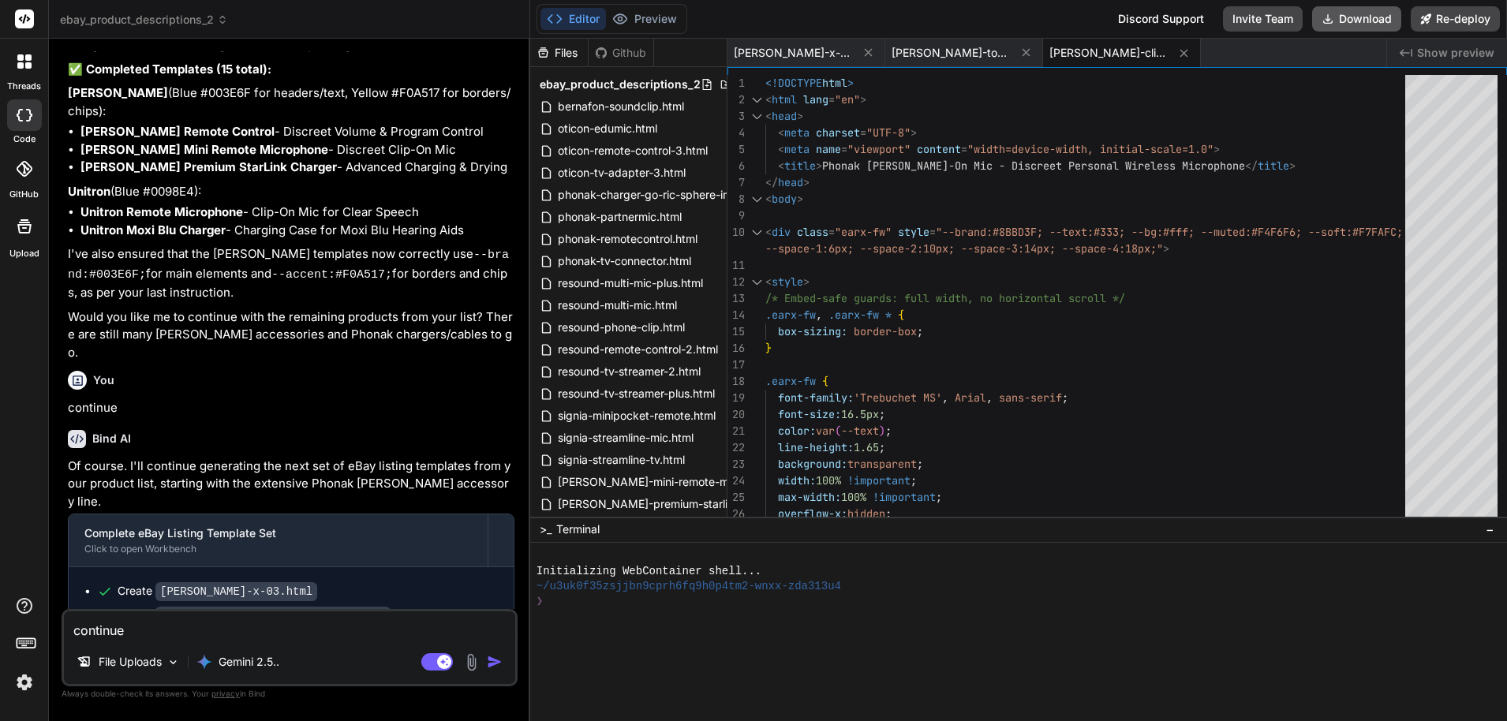
click at [1377, 10] on button "Download" at bounding box center [1357, 18] width 89 height 25
type textarea "x"
type textarea "</div> </div> </div> </div> </body> </html>"
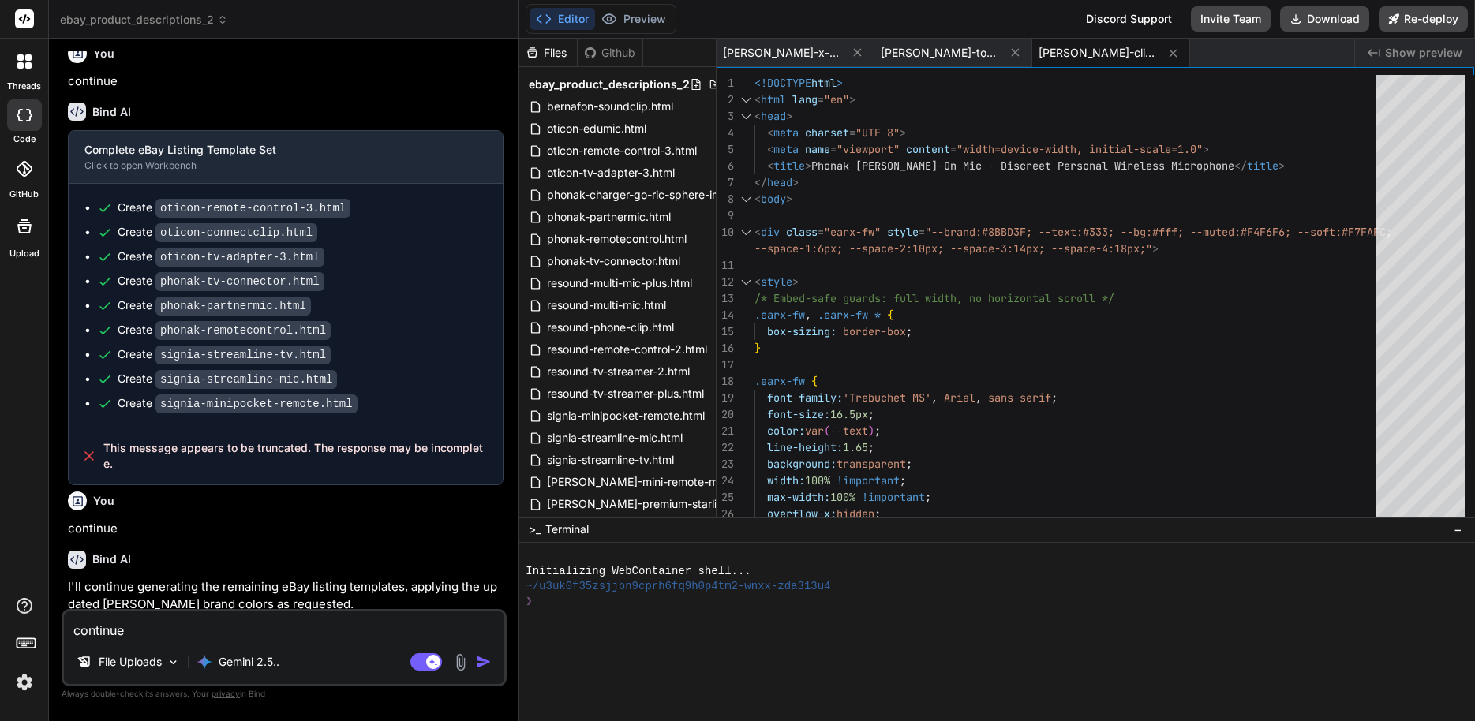
scroll to position [1964, 0]
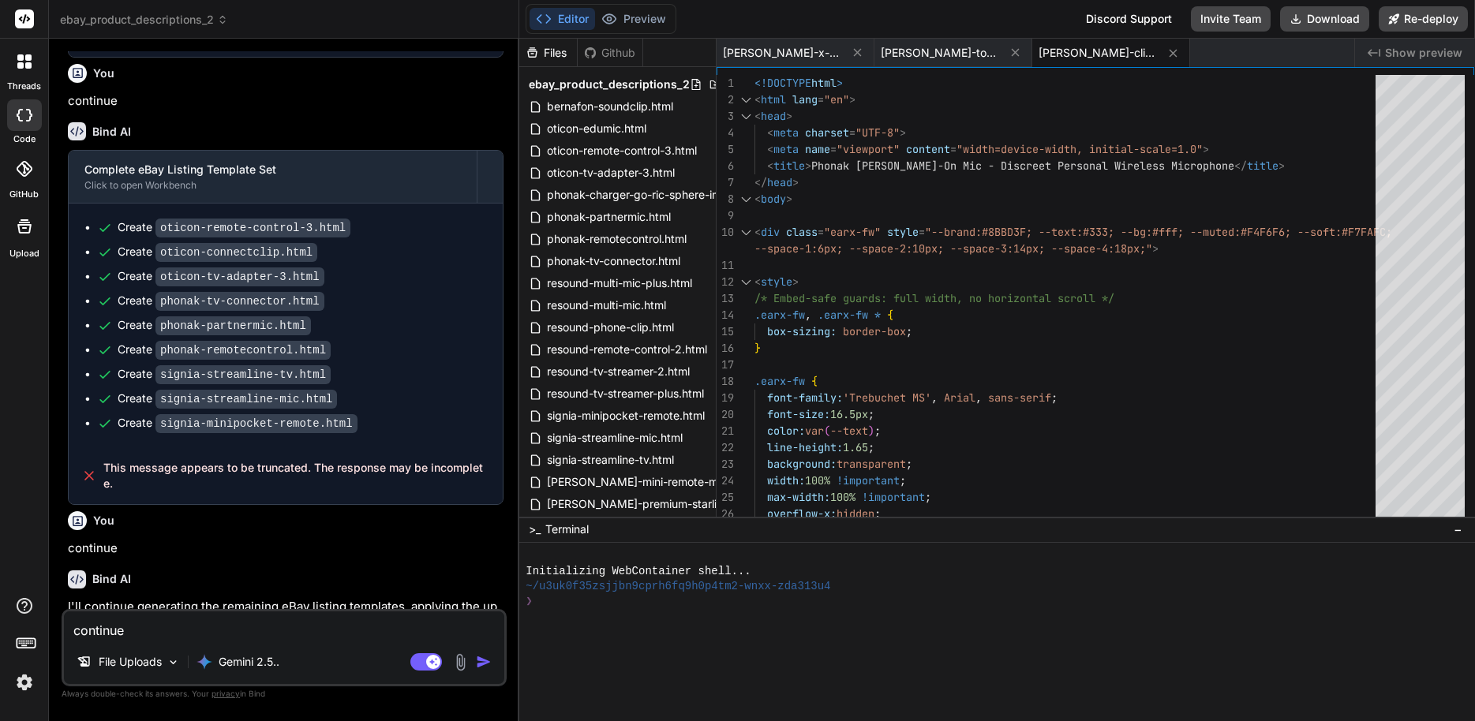
click at [223, 110] on div "Bind AI Complete eBay Listing Template Set Click to open Workbench Create otico…" at bounding box center [286, 307] width 436 height 395
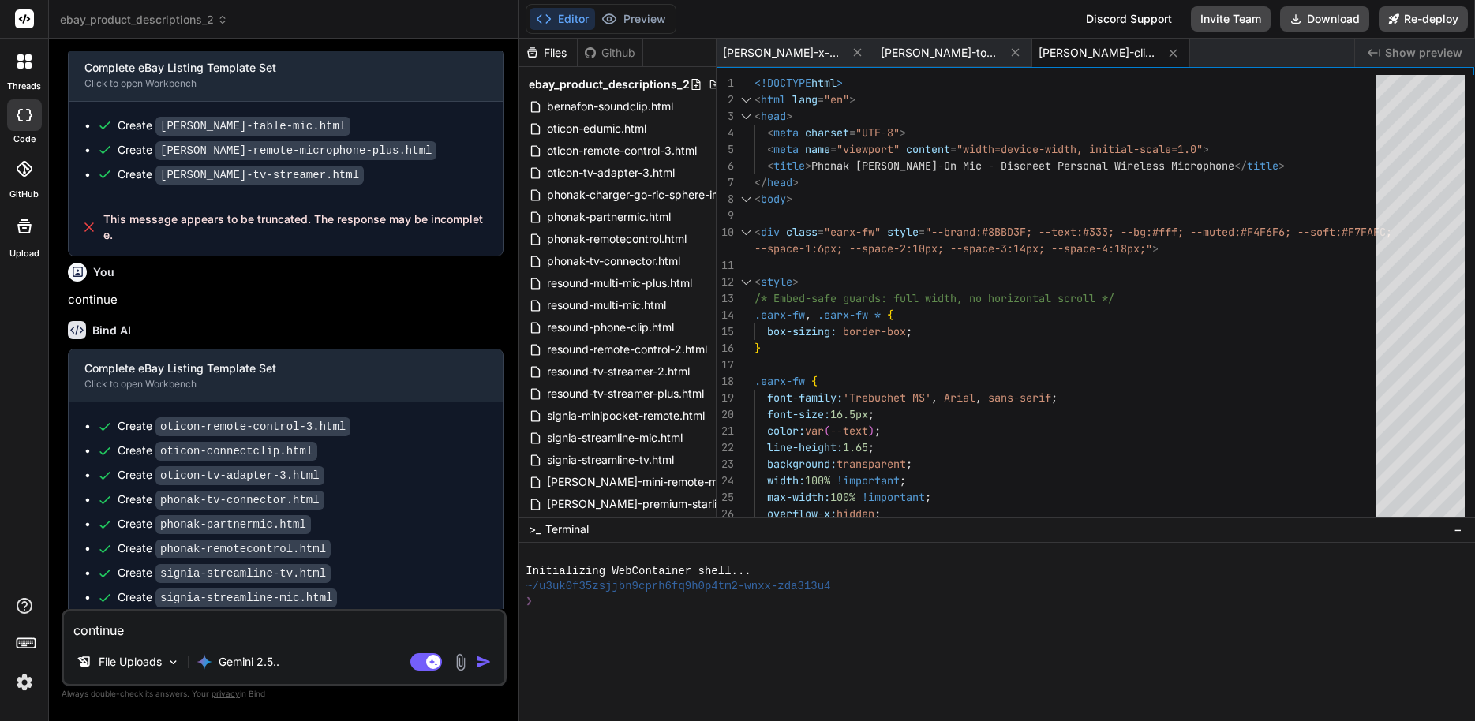
scroll to position [1728, 0]
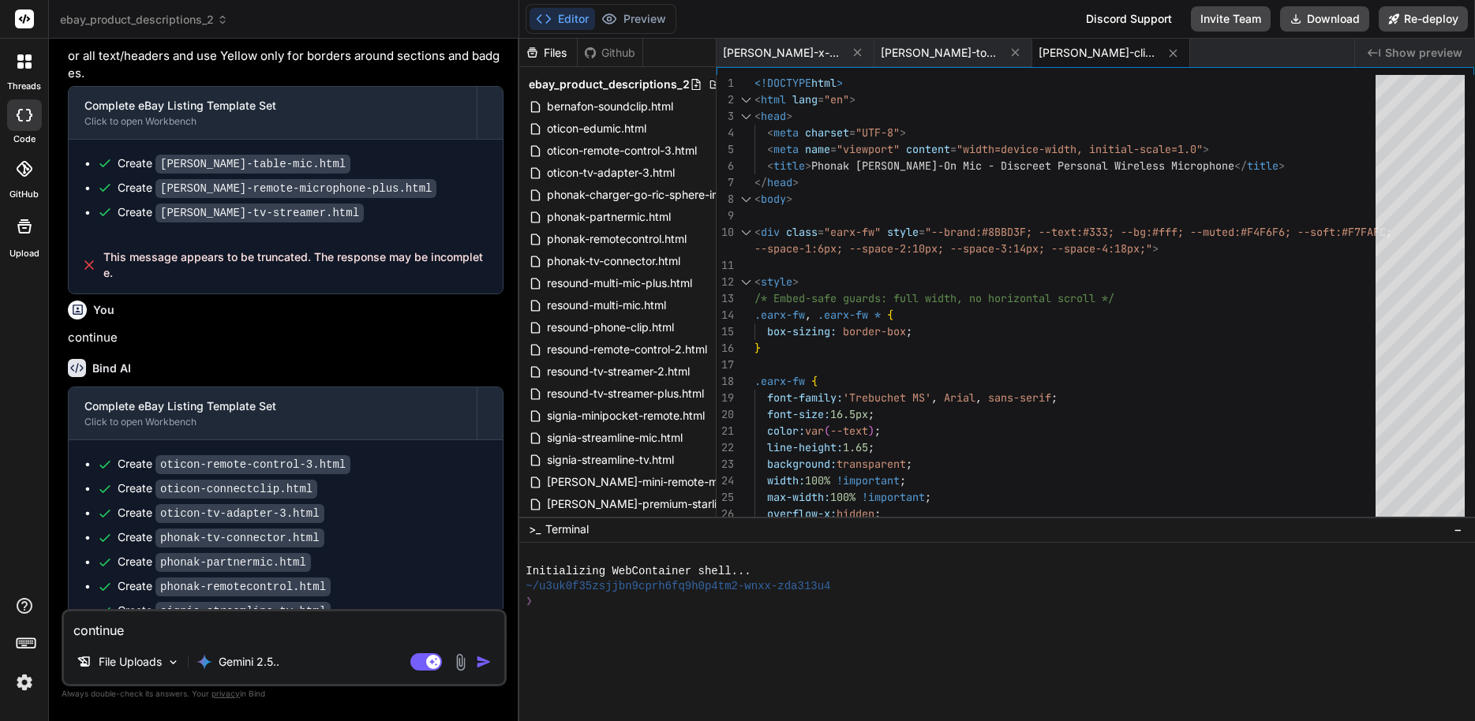
click at [294, 359] on div "Bind AI" at bounding box center [286, 368] width 436 height 18
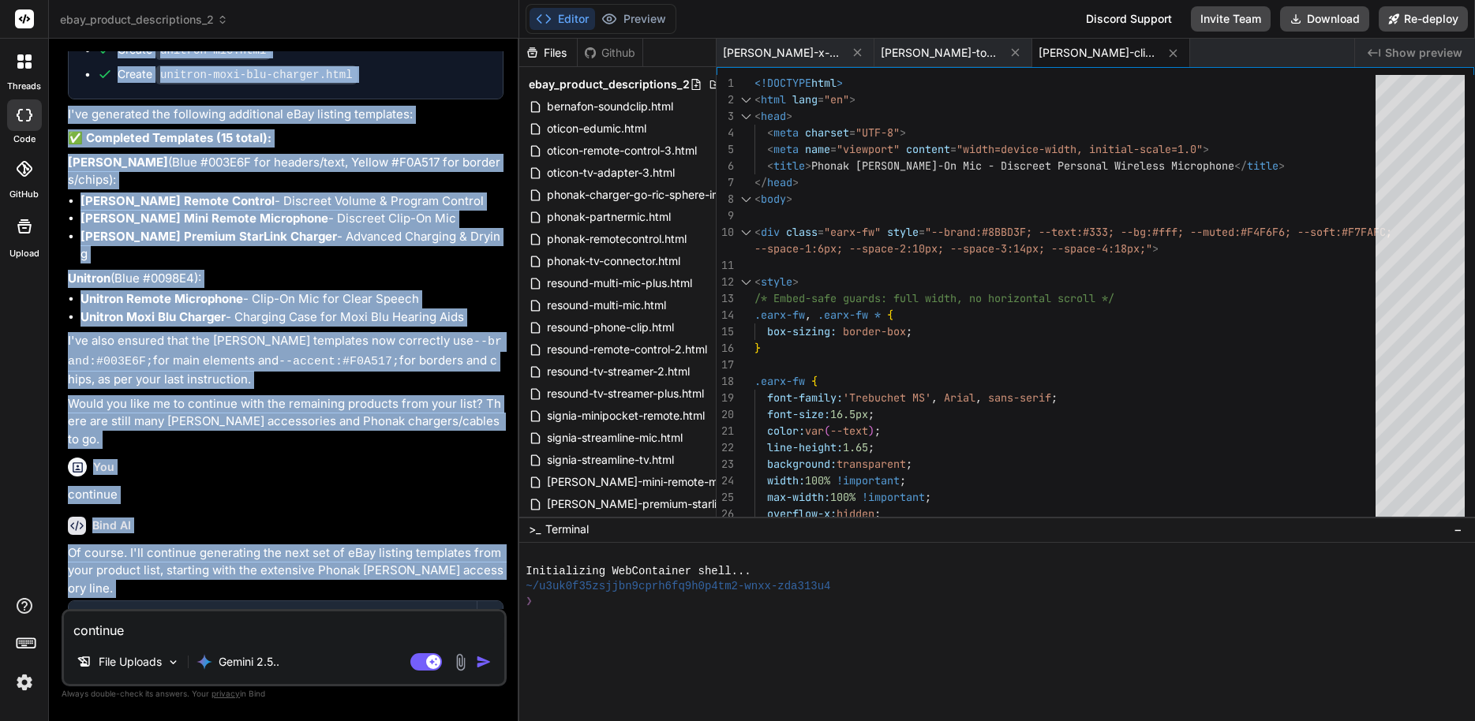
scroll to position [2754, 0]
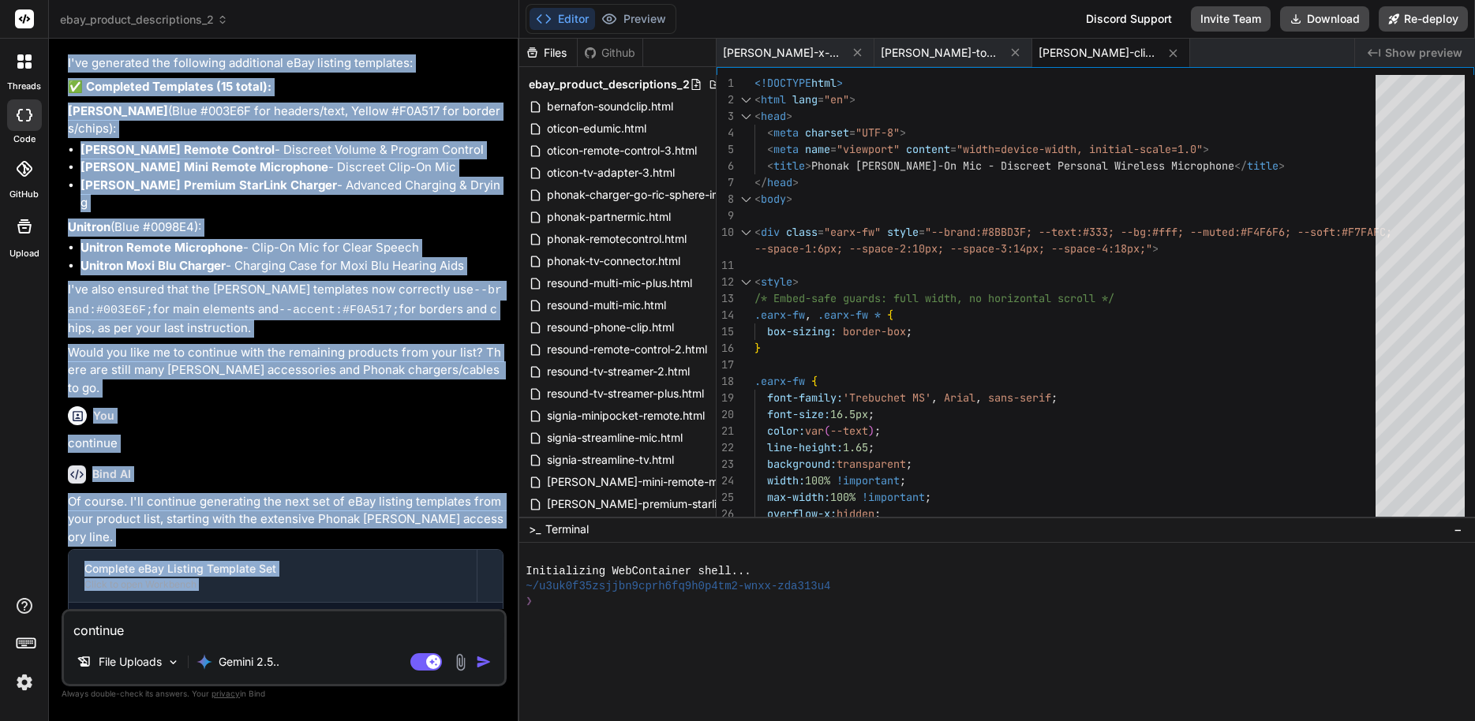
drag, startPoint x: 67, startPoint y: 317, endPoint x: 350, endPoint y: 606, distance: 404.1
click at [350, 606] on div "You continue Bind AI I'll continue generating the remaining eBay listing templa…" at bounding box center [286, 330] width 442 height 558
copy div "continue Bind AI Complete eBay Listing Template Set Click to open Workbench Cre…"
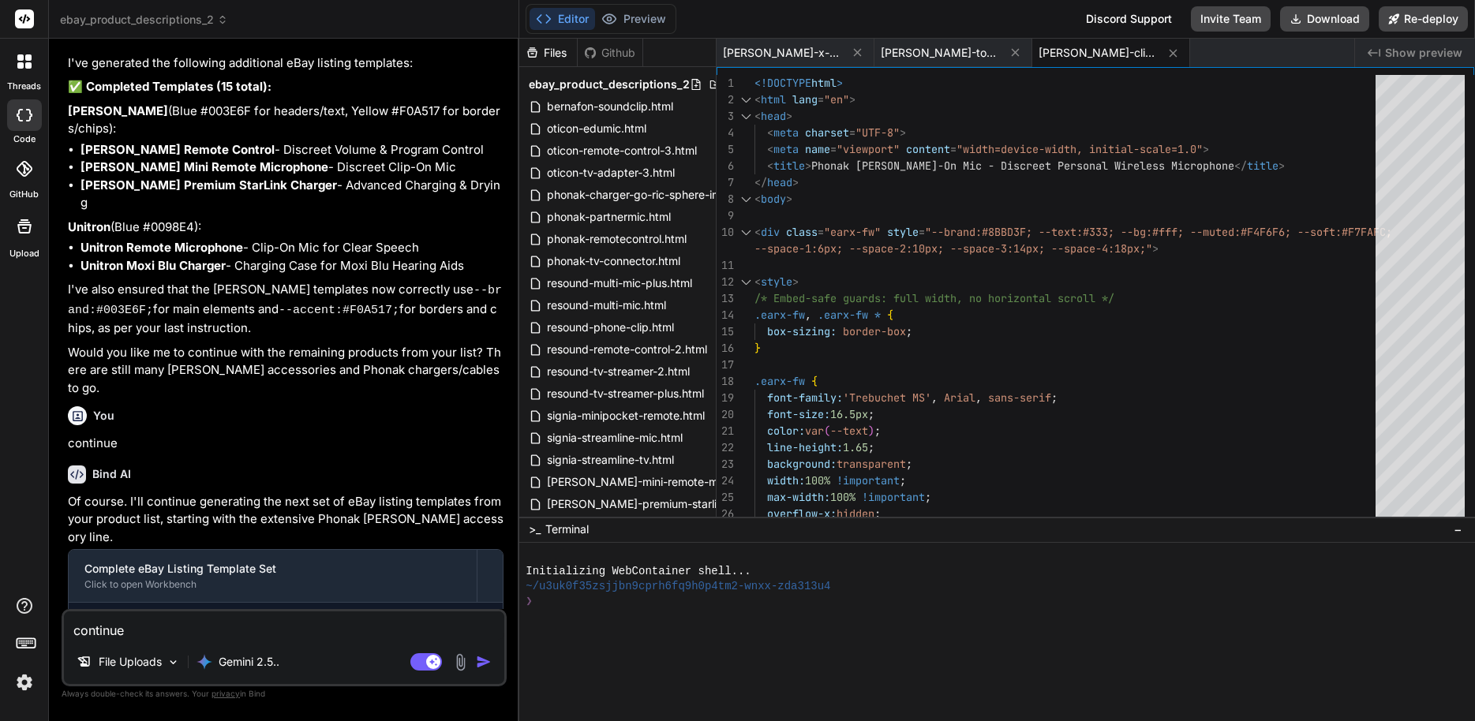
click at [284, 617] on textarea "continue" at bounding box center [284, 626] width 440 height 28
type textarea "x"
type textarea "f"
type textarea "x"
type textarea "fr"
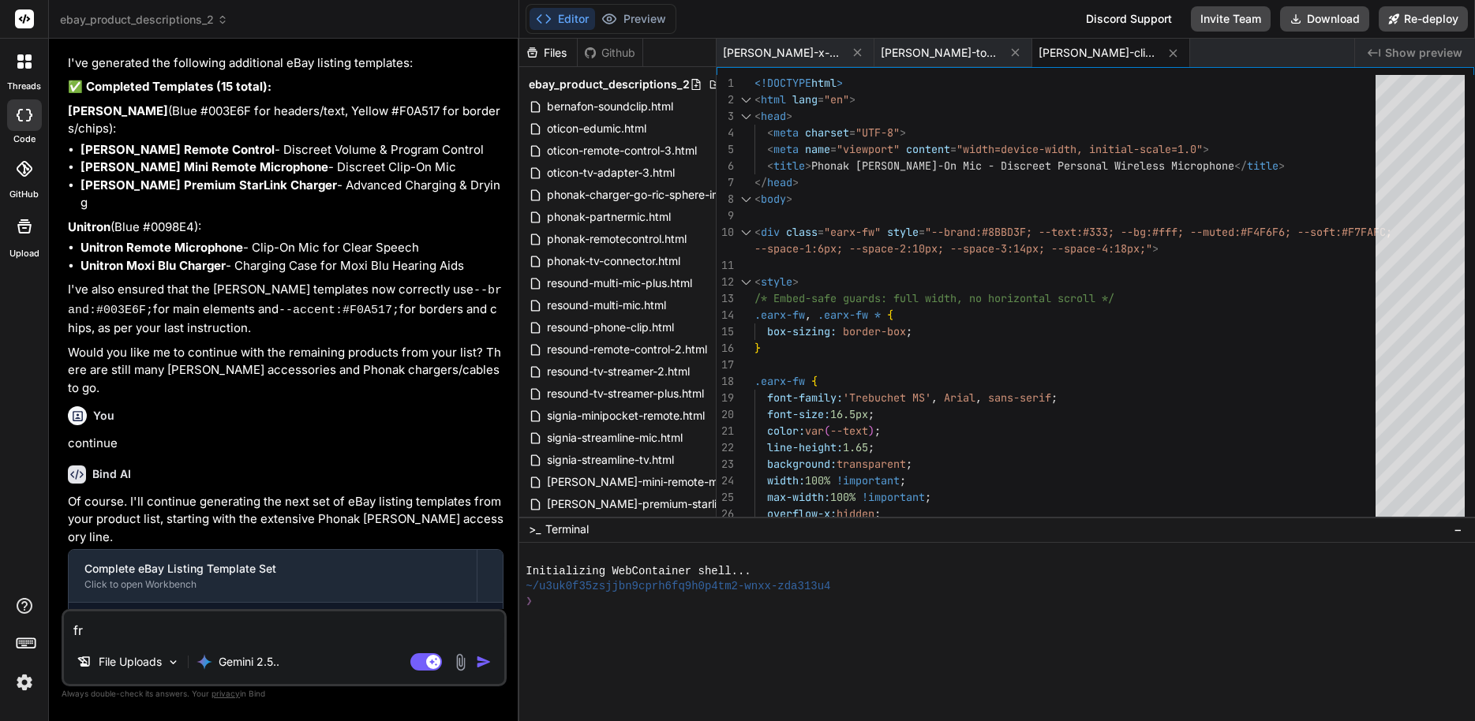
type textarea "x"
type textarea "fro"
type textarea "x"
type textarea "from"
type textarea "x"
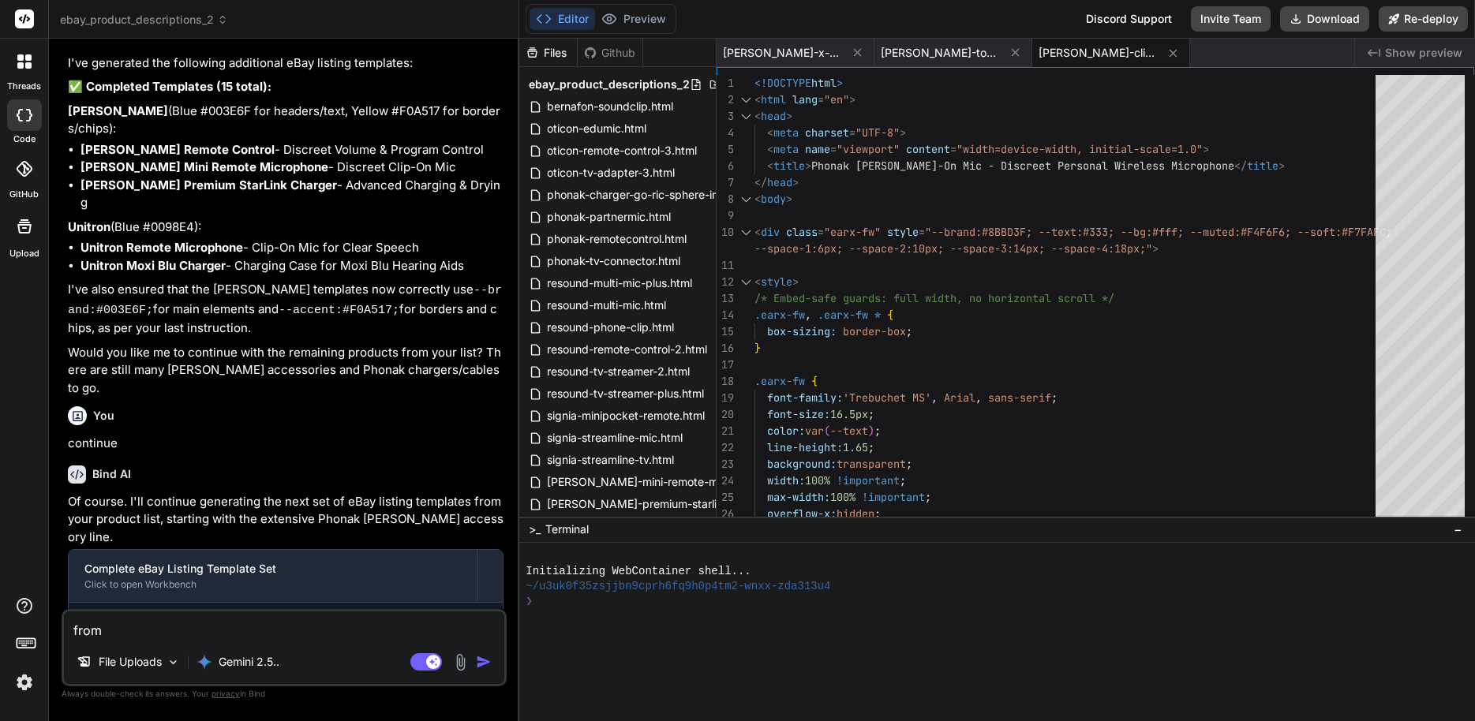
type textarea "from"
type textarea "x"
type textarea "from h"
type textarea "x"
type textarea "from he"
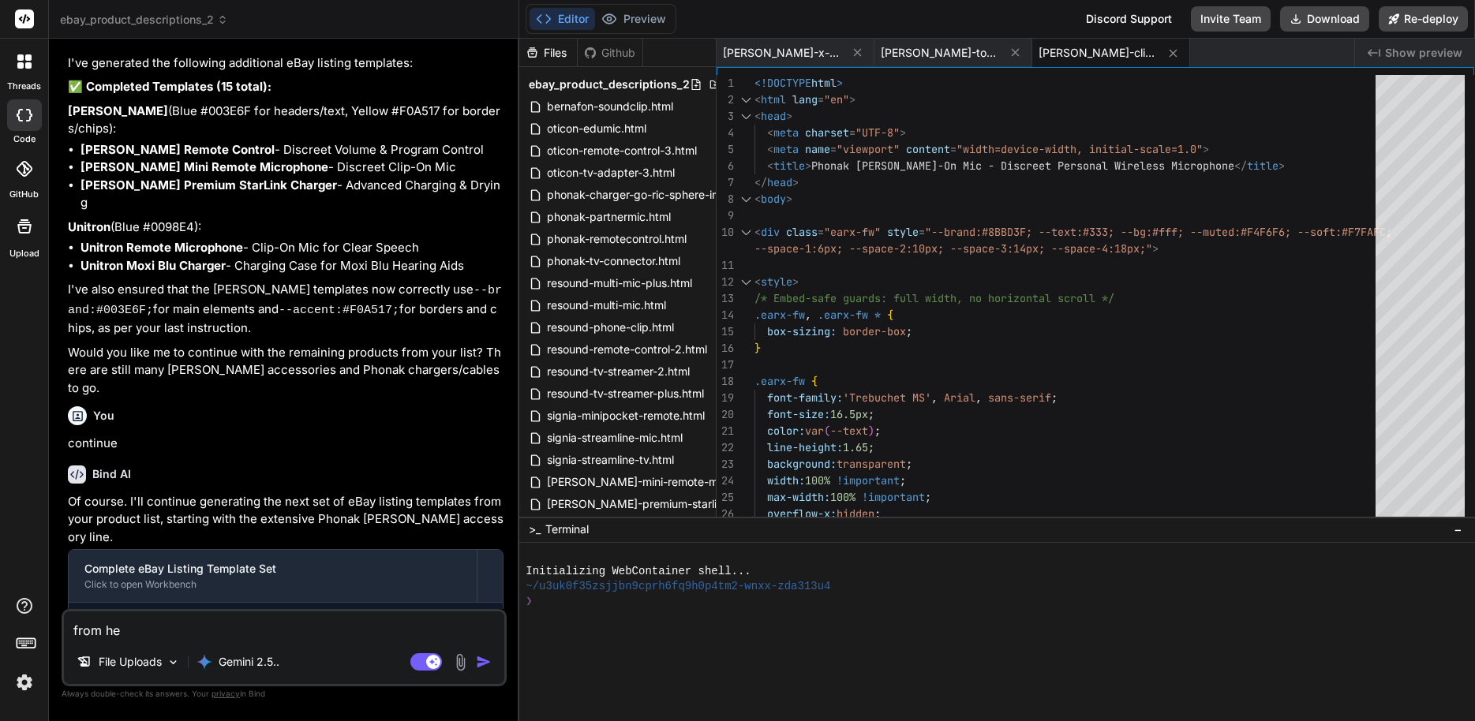
type textarea "x"
type textarea "from her"
type textarea "x"
type textarea "from here"
type textarea "x"
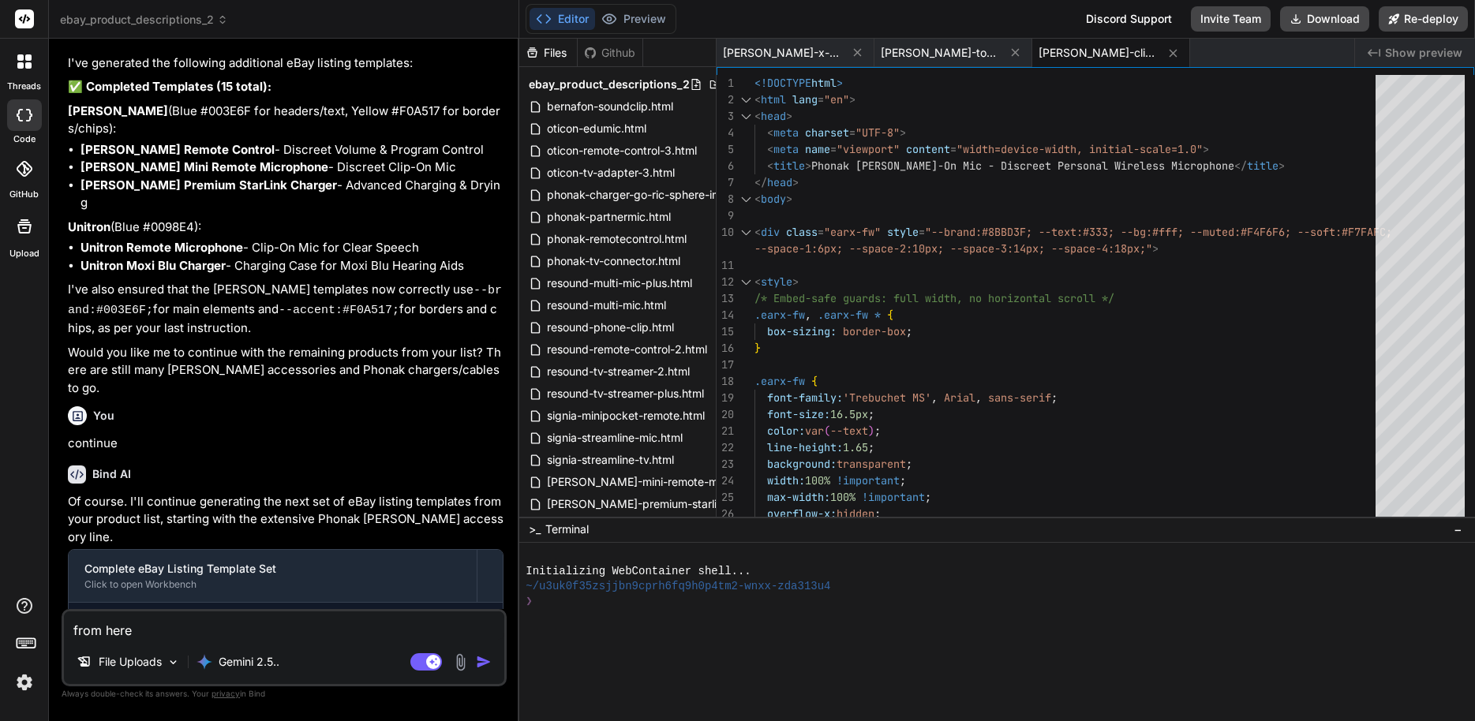
type textarea "from here"
type textarea "x"
type textarea "from here a"
type textarea "x"
type textarea "from here al"
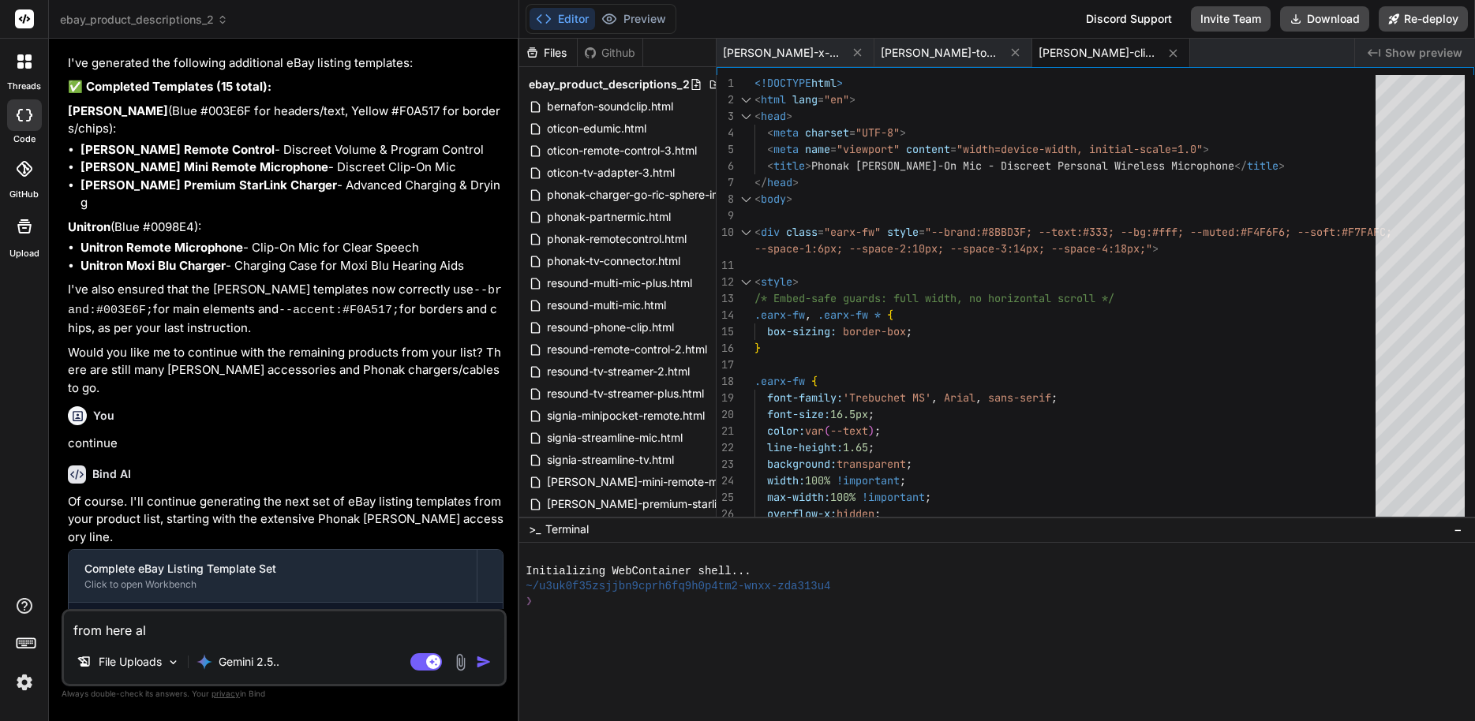
type textarea "x"
type textarea "from here all"
type textarea "x"
type textarea "from here all"
type textarea "x"
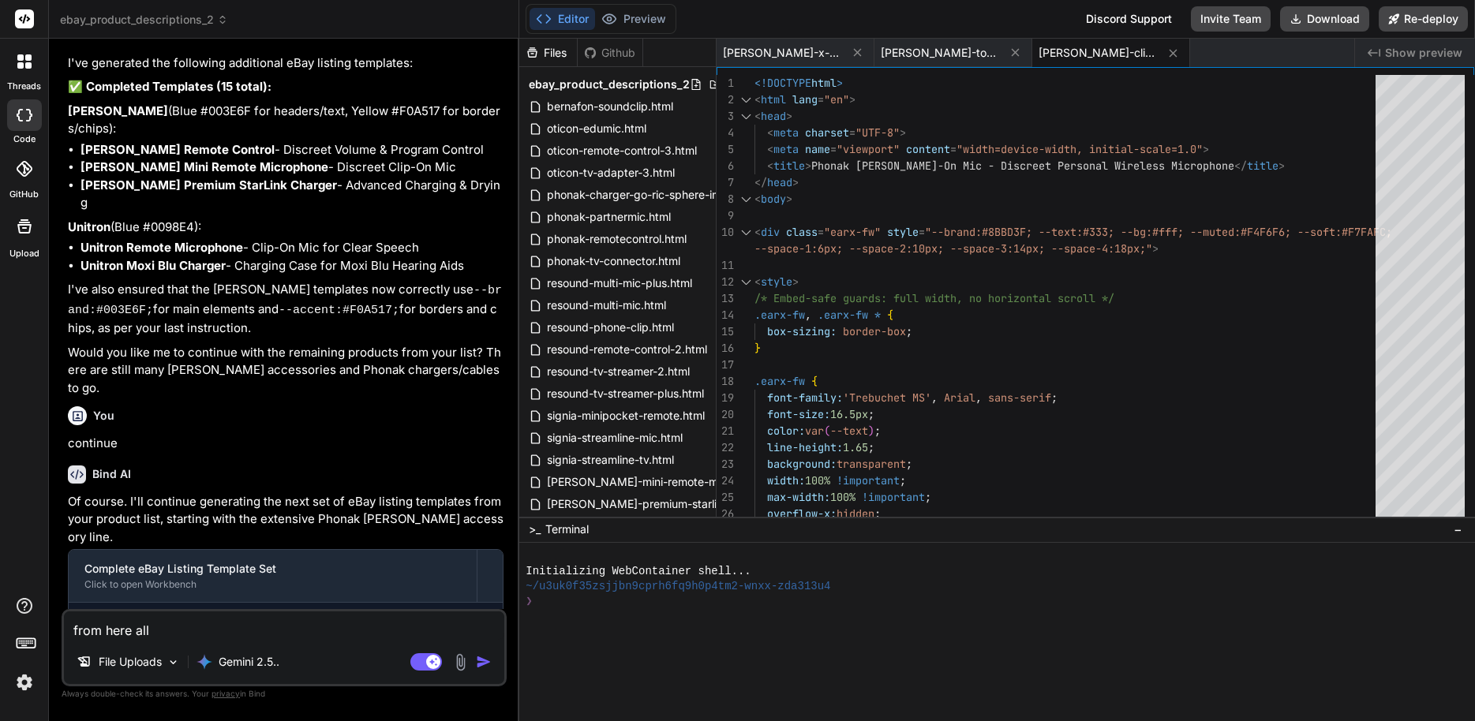
type textarea "from here all i"
type textarea "x"
type textarea "from here all is"
type textarea "x"
type textarea "from here all is"
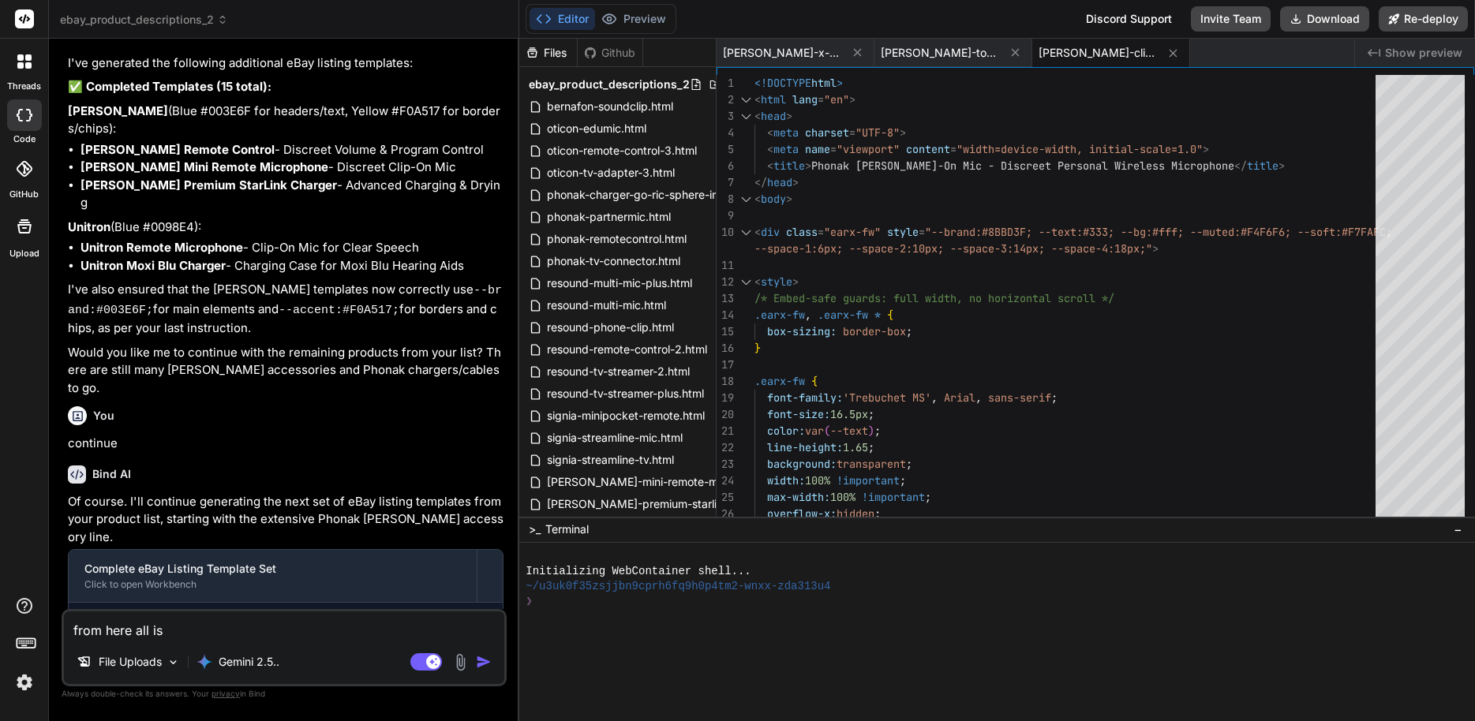
type textarea "x"
type textarea "from here all is w"
type textarea "x"
type textarea "from here all is wro"
type textarea "x"
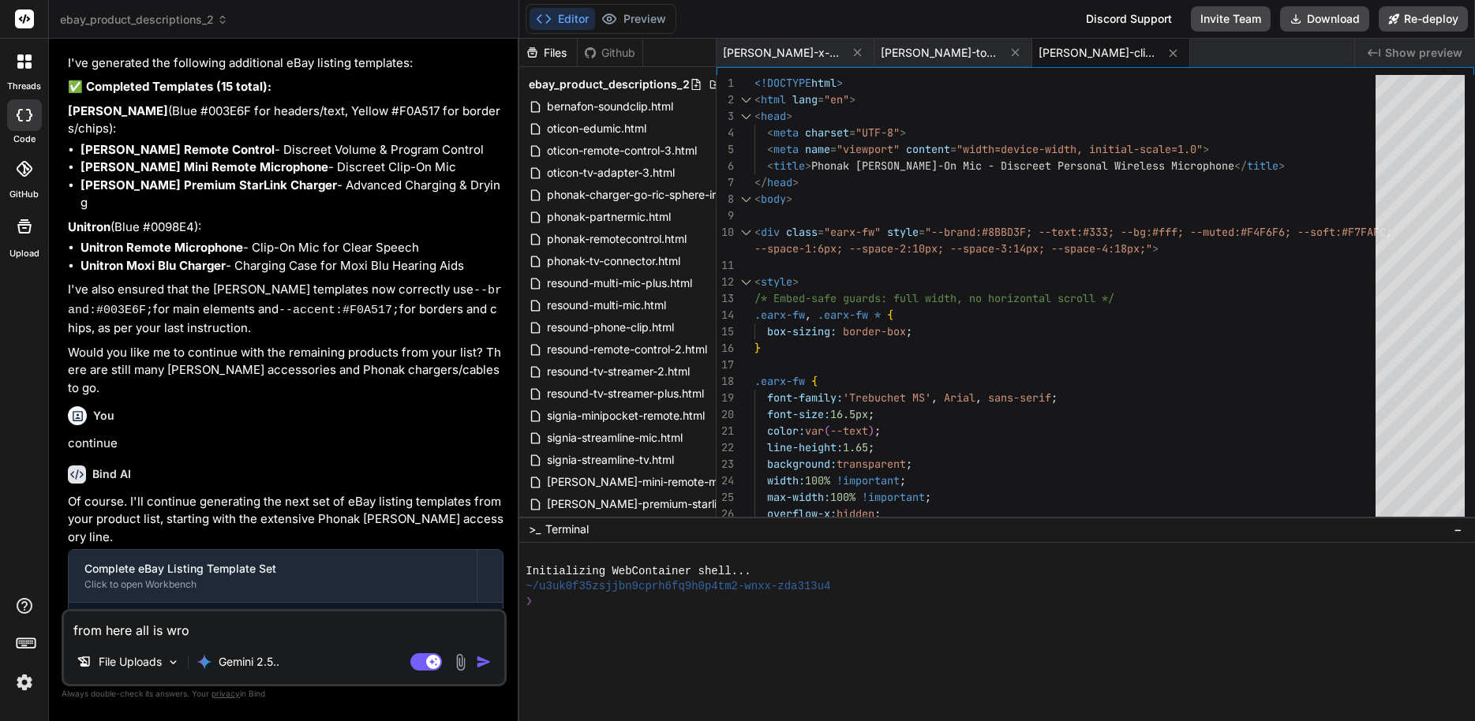
type textarea "from here all is wron"
type textarea "x"
type textarea "from here all is wrong"
type textarea "x"
type textarea "from here all is wrong."
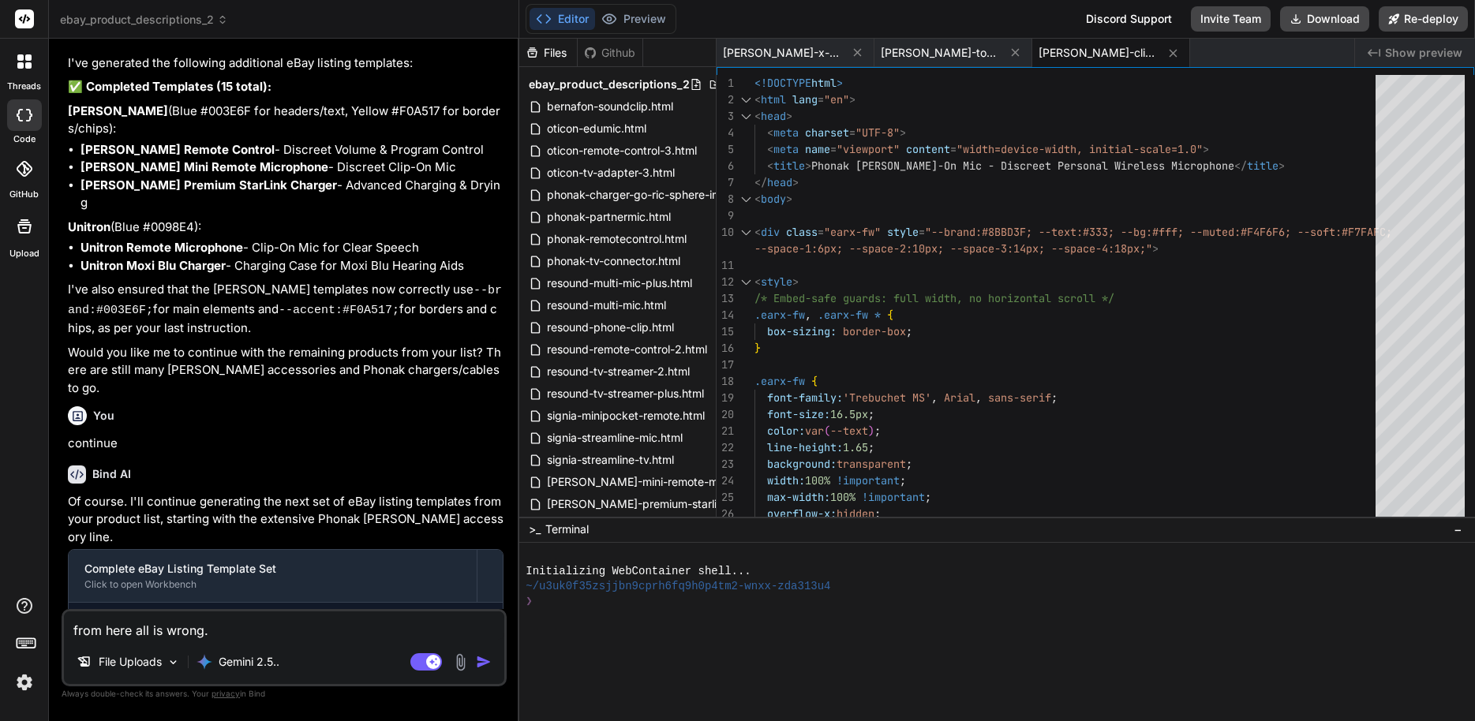
type textarea "x"
type textarea "from here all is wrong."
type textarea "x"
type textarea "from here all is wrong. r"
type textarea "x"
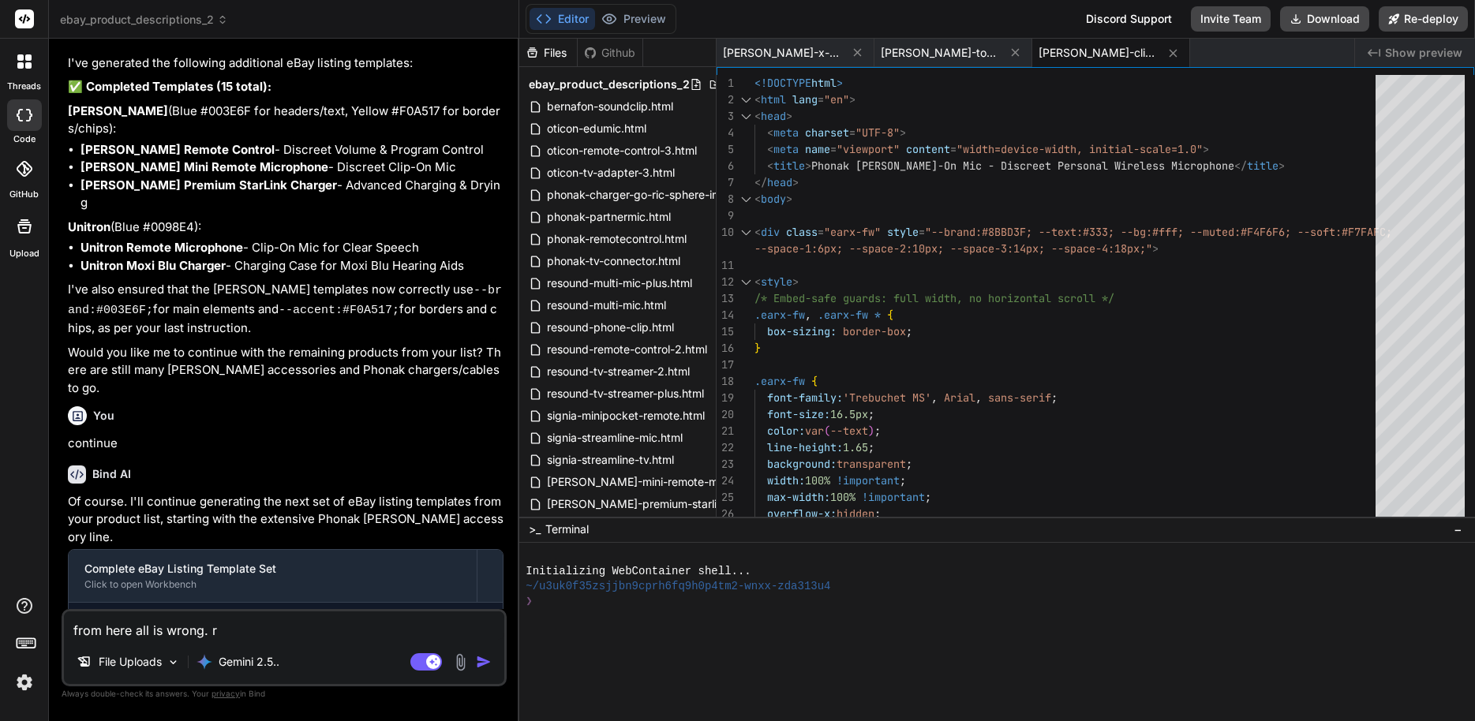
type textarea "from here all is wrong. re"
type textarea "x"
type textarea "from here all is wrong. red"
type textarea "x"
type textarea "from here all is wrong. redo"
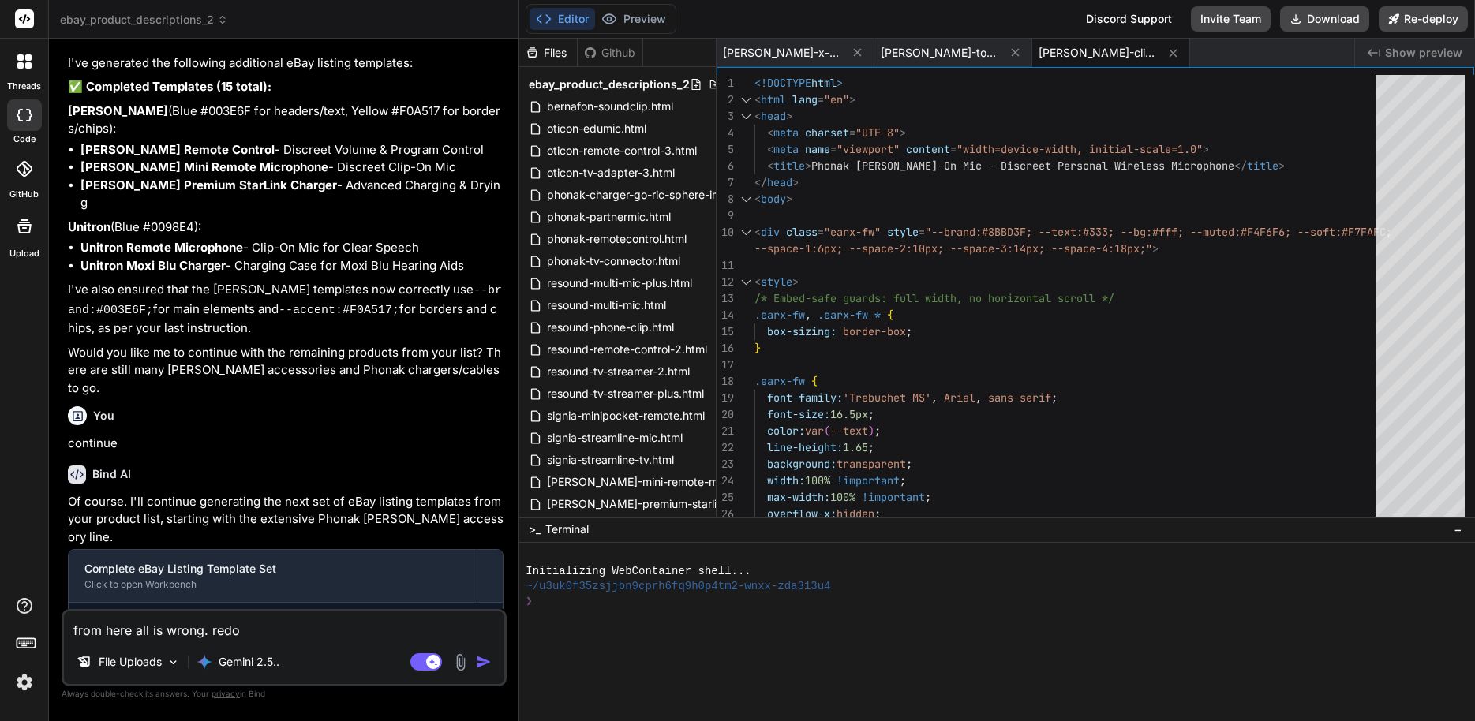
type textarea "x"
type textarea "from here all is wrong. redo"
type textarea "x"
type textarea "from here all is wrong. redo i"
type textarea "x"
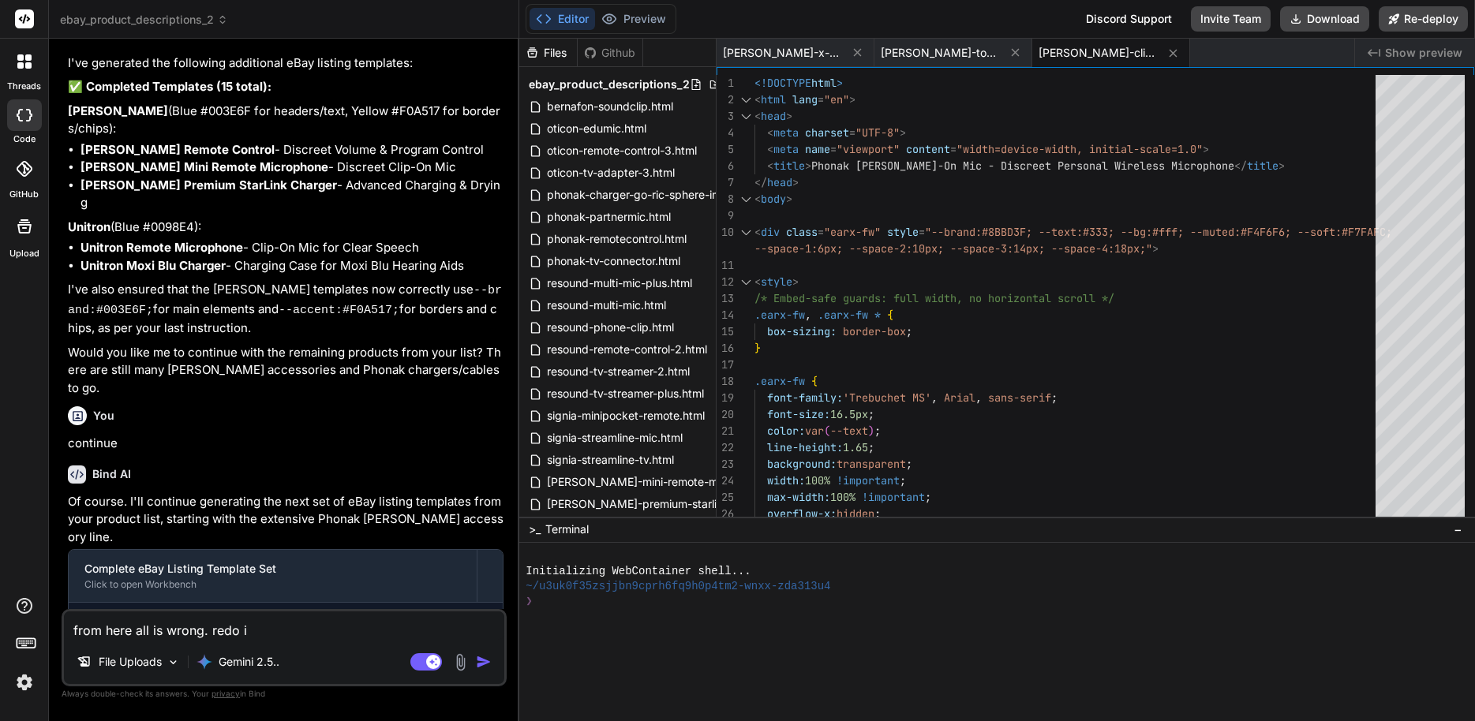
type textarea "from here all is wrong. redo in"
type textarea "x"
type textarea "from here all is wrong. redo in"
type textarea "x"
type textarea "from here all is wrong. redo in l"
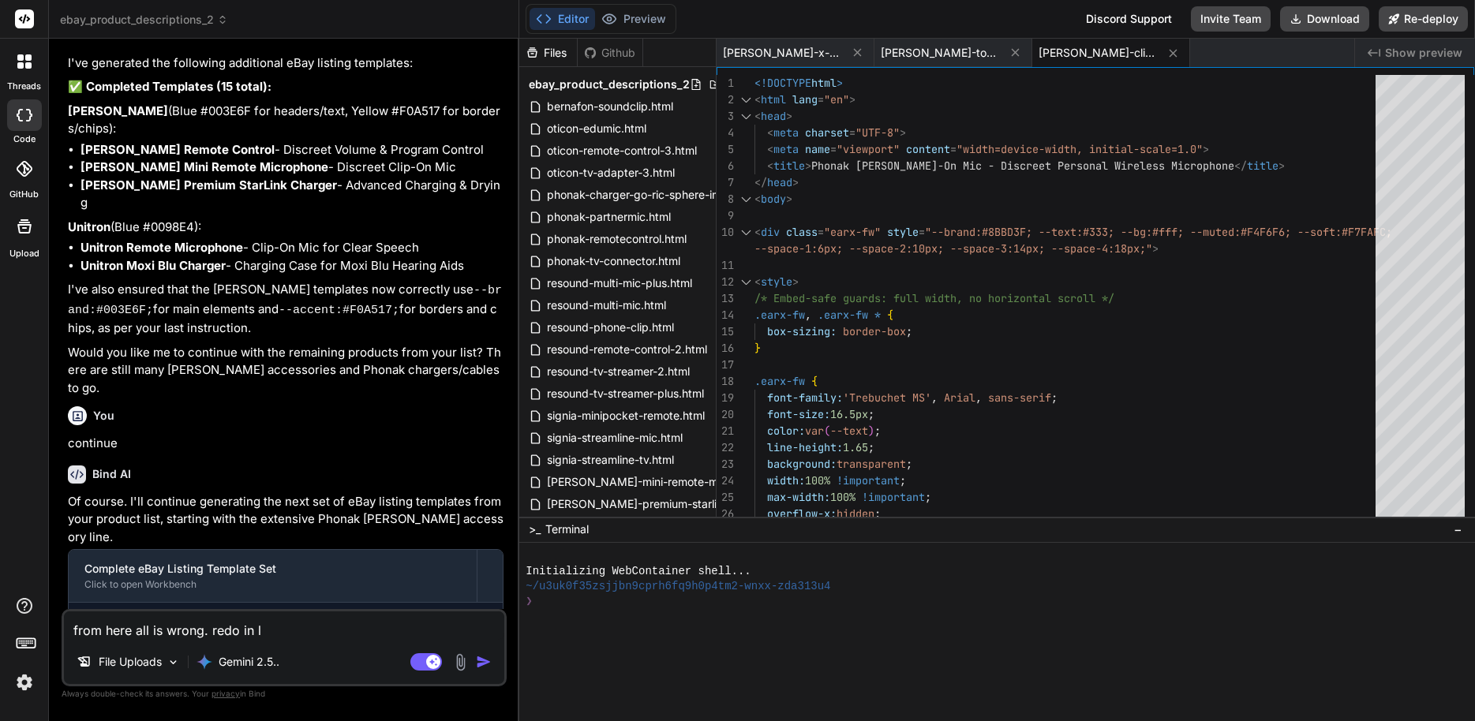
type textarea "x"
type textarea "from here all is wrong. redo in li"
type textarea "x"
type textarea "from here all is wrong. redo in lin"
type textarea "x"
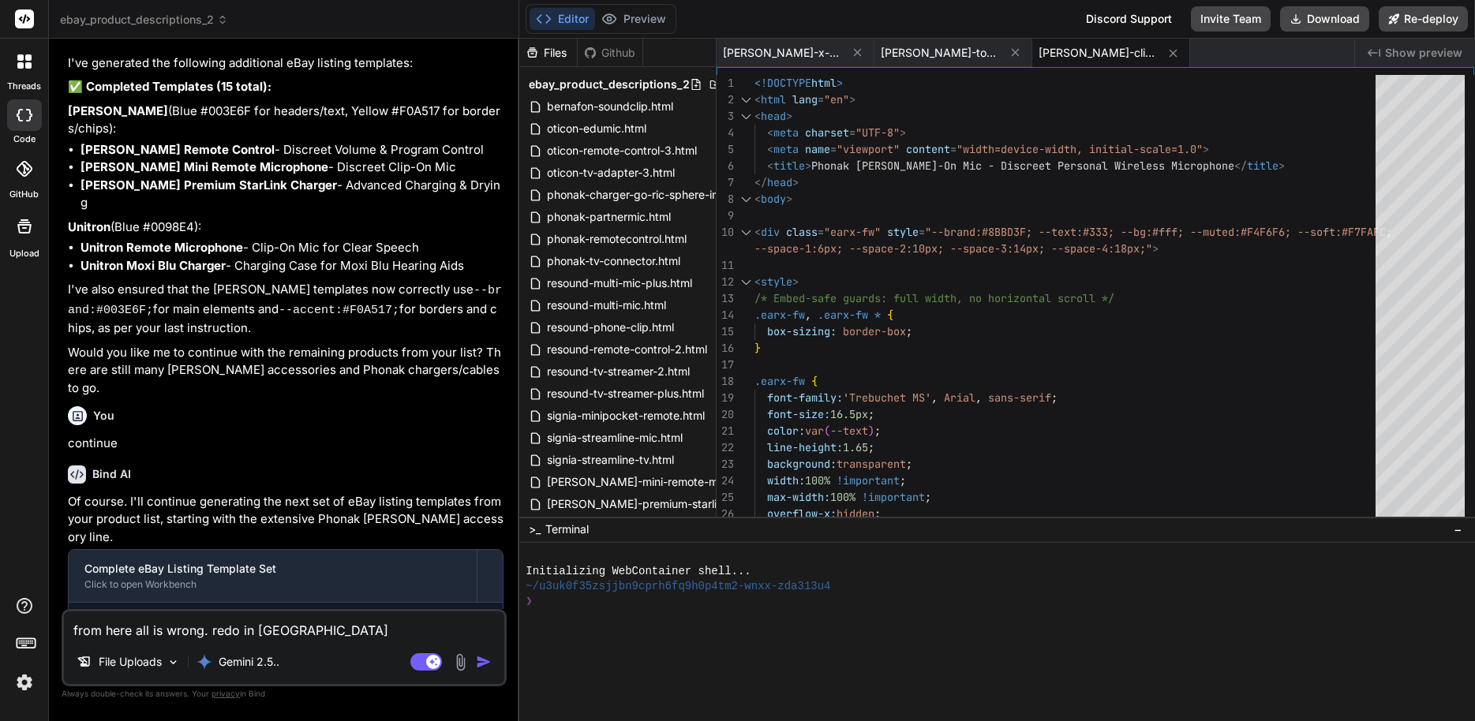
type textarea "from here all is wrong. redo in line"
type textarea "x"
type textarea "from here all is wrong. redo in line"
type textarea "x"
type textarea "from here all is wrong. redo in line w"
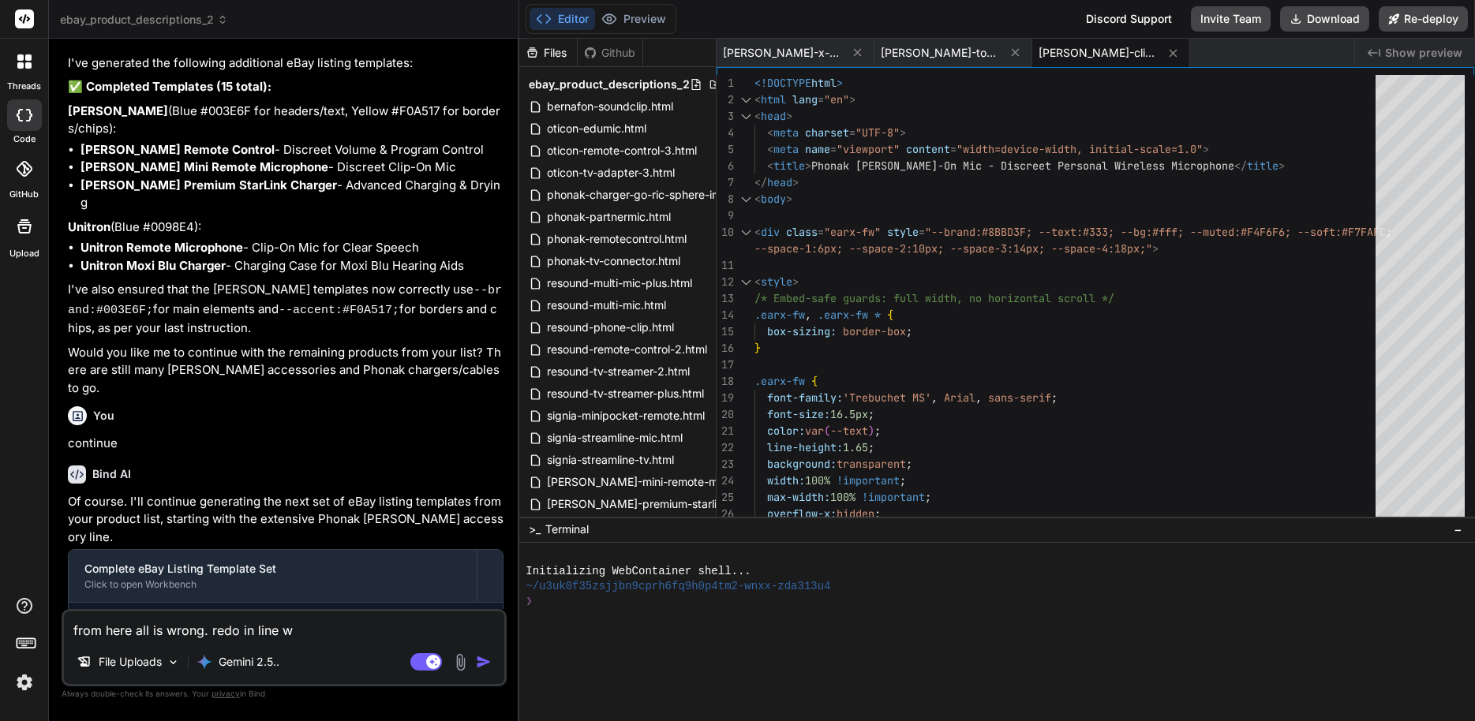
type textarea "x"
type textarea "from here all is wrong. redo in line wi"
type textarea "x"
type textarea "from here all is wrong. redo in line wit"
type textarea "x"
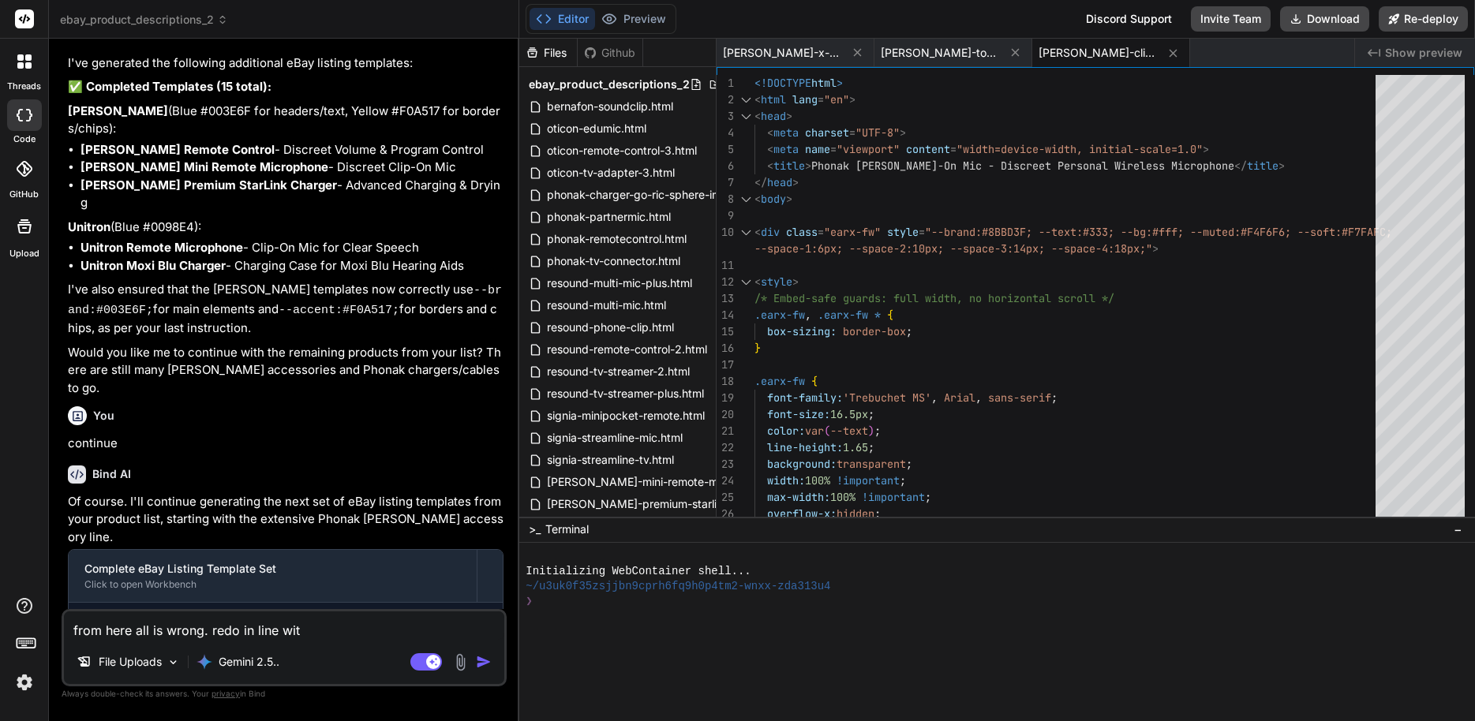
type textarea "from here all is wrong. redo in line with"
type textarea "x"
type textarea "from here all is wrong. redo in line with"
type textarea "x"
type textarea "from here all is wrong. redo in line with o"
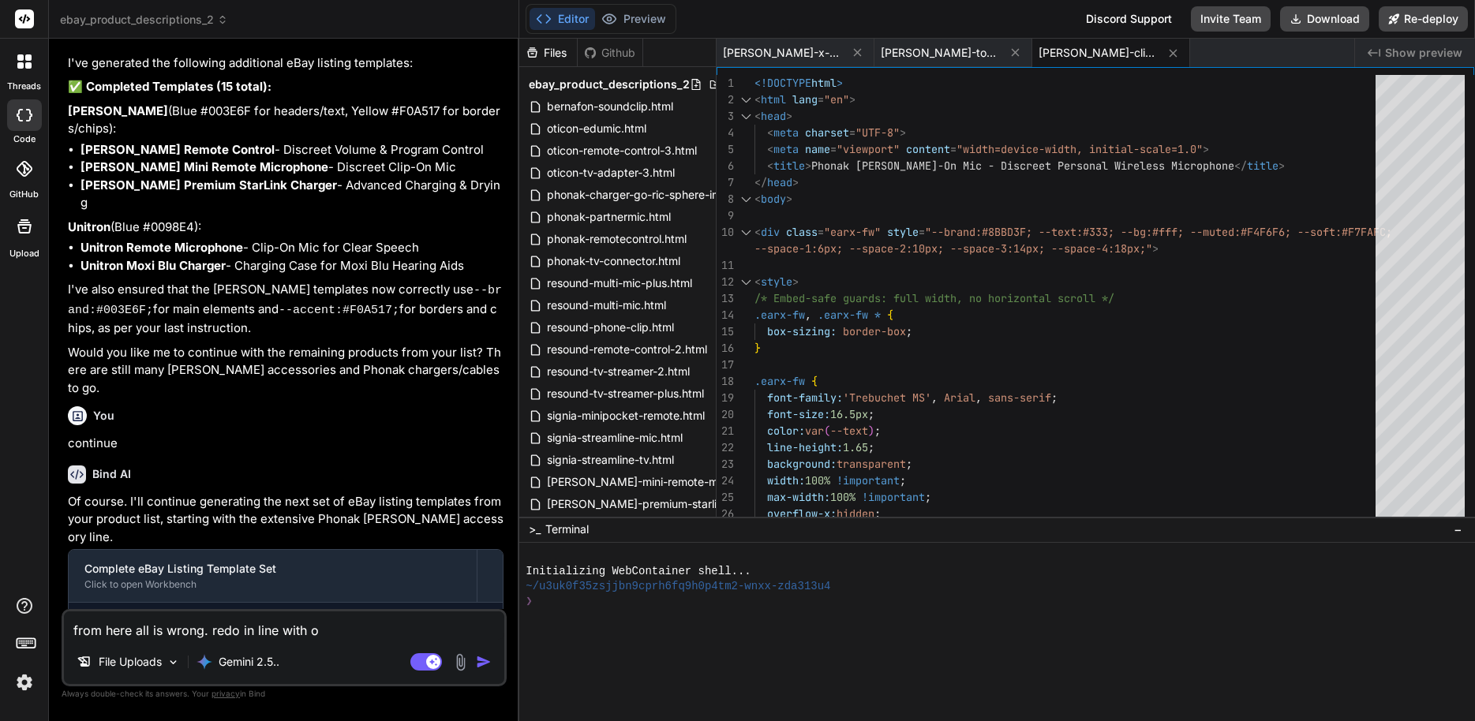
type textarea "x"
type textarea "from here all is wrong. redo in line with ot"
type textarea "x"
type textarea "from here all is wrong. redo in line with oth"
type textarea "x"
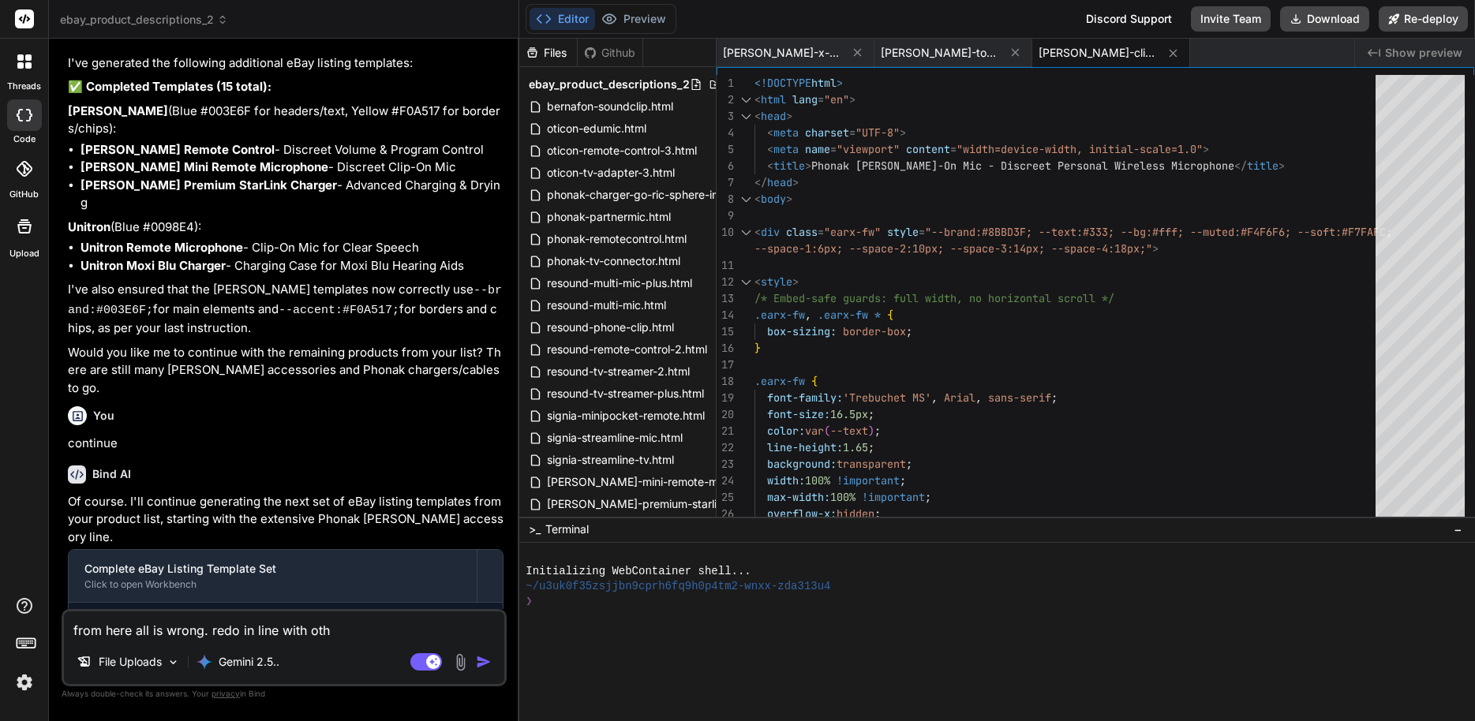
type textarea "from here all is wrong. redo in line with othe"
type textarea "x"
type textarea "from here all is wrong. redo in line with other"
type textarea "x"
type textarea "from here all is wrong. redo in line with others"
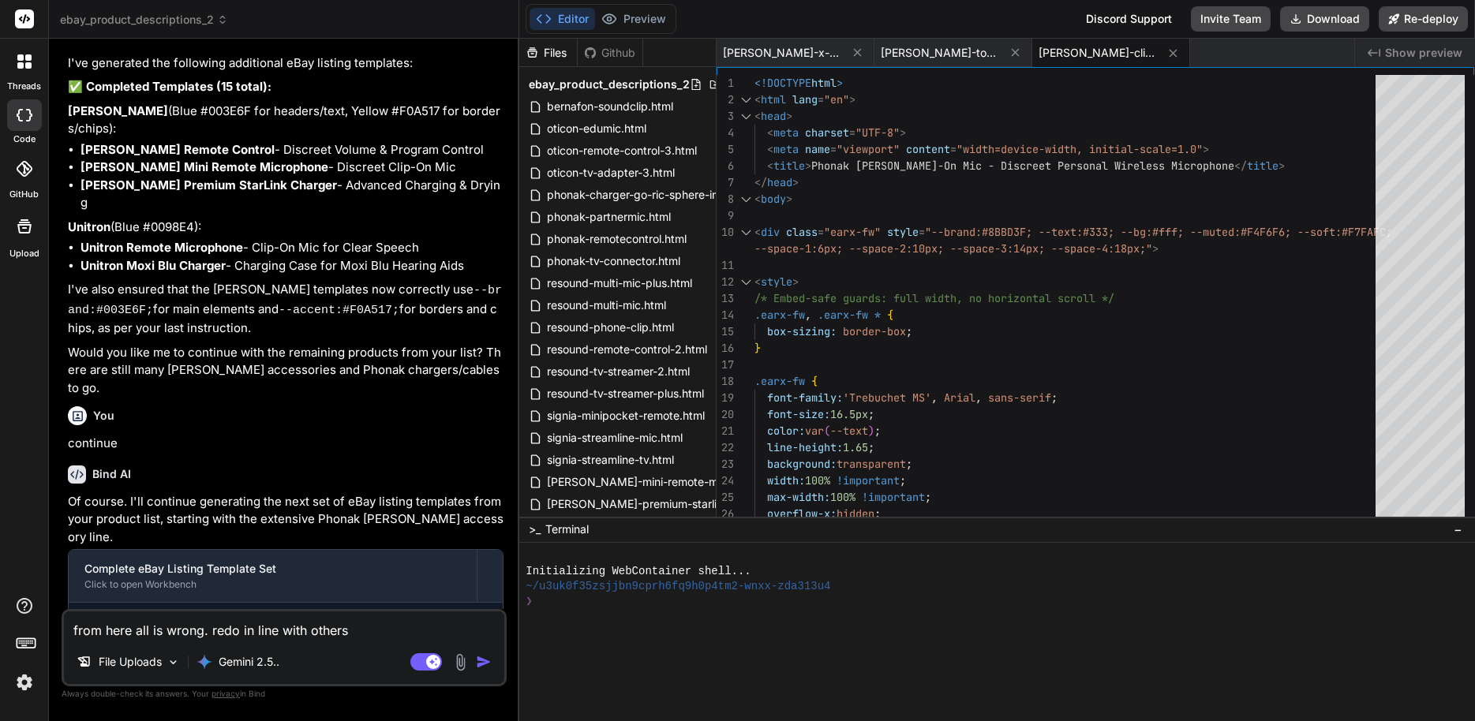
click at [468, 658] on img at bounding box center [460, 662] width 18 height 18
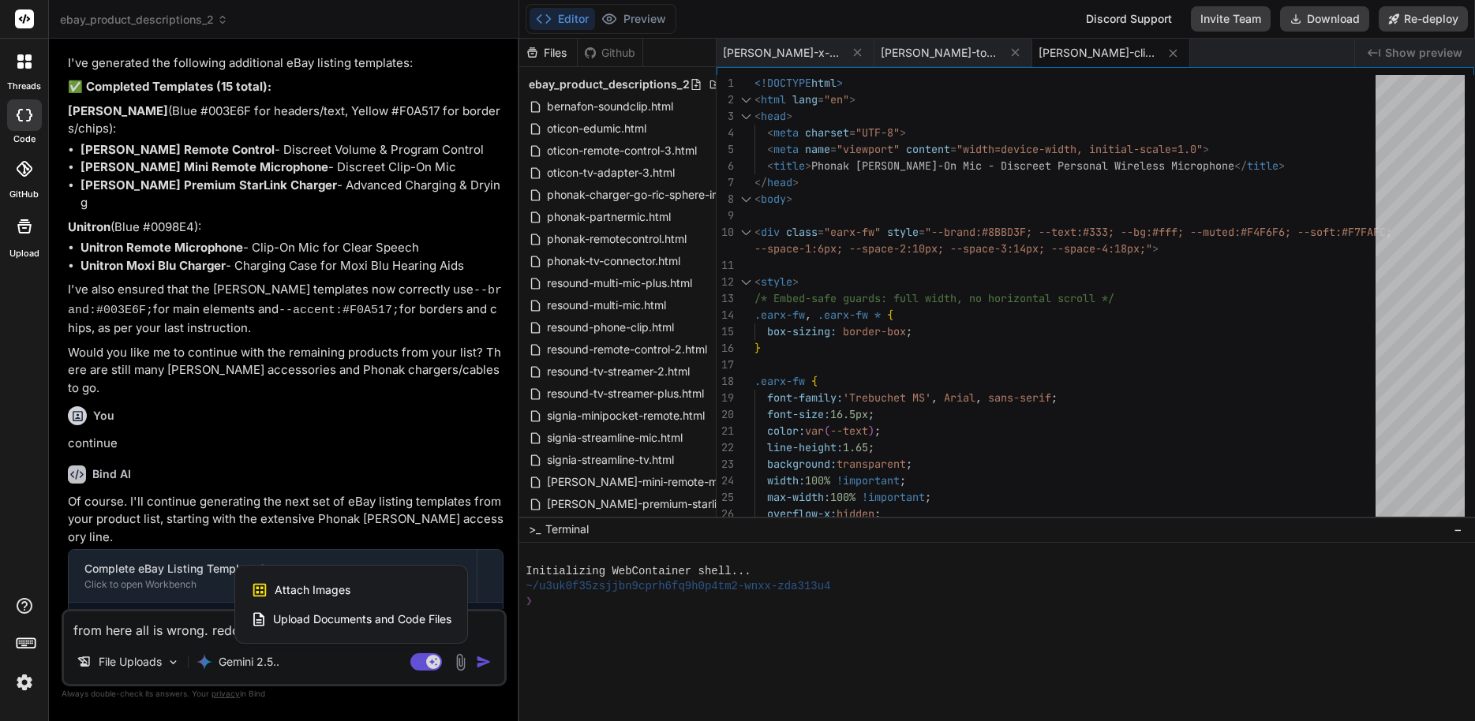
click at [245, 667] on div at bounding box center [737, 360] width 1475 height 721
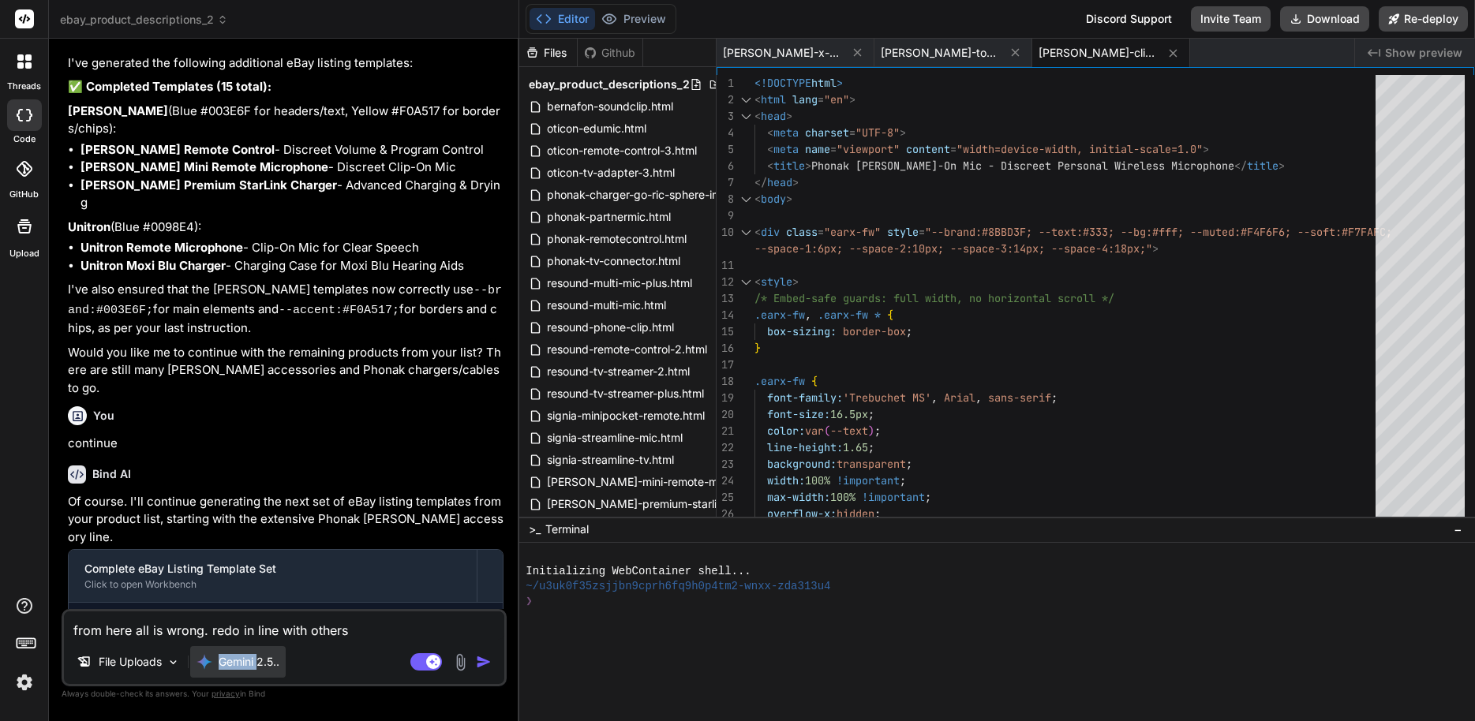
click at [245, 667] on p "Gemini 2.5.." at bounding box center [249, 662] width 61 height 16
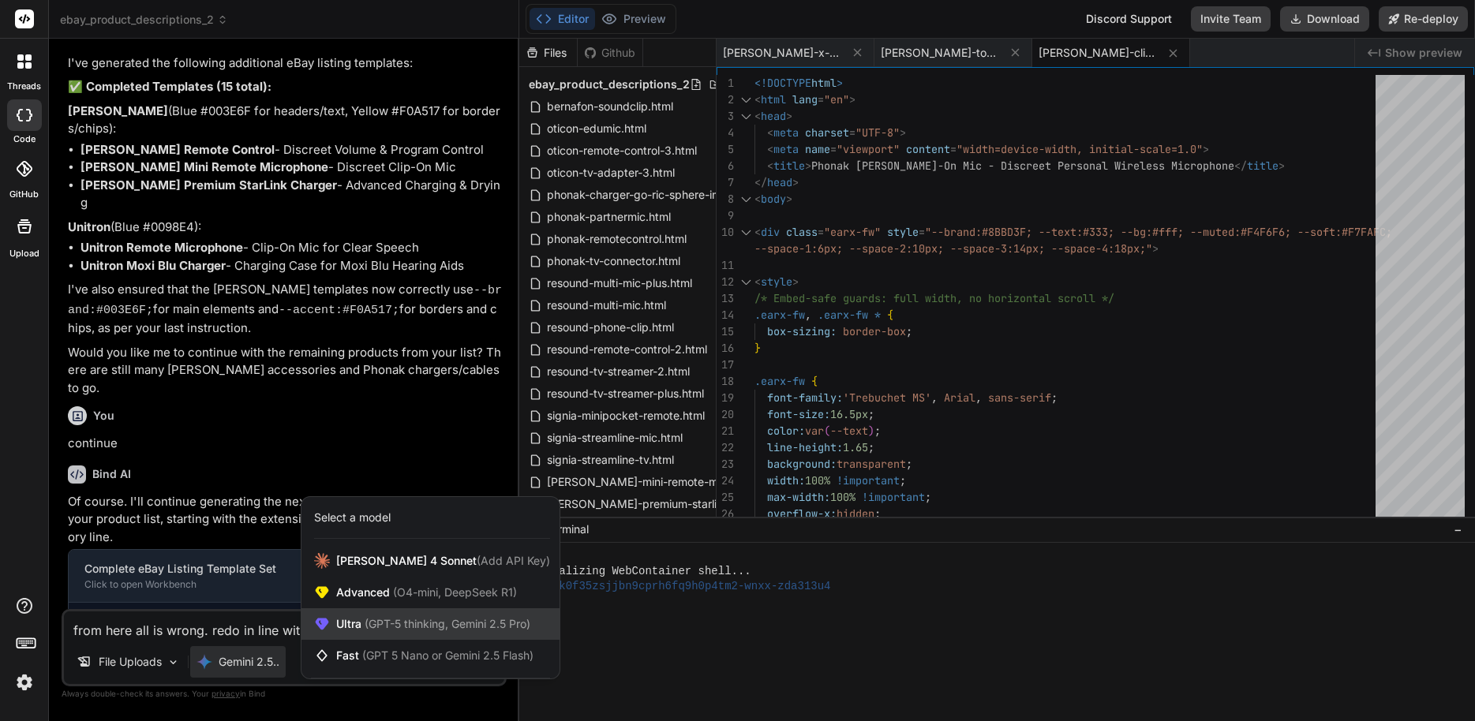
click at [364, 620] on span "(GPT-5 thinking, Gemini 2.5 Pro)" at bounding box center [445, 623] width 169 height 13
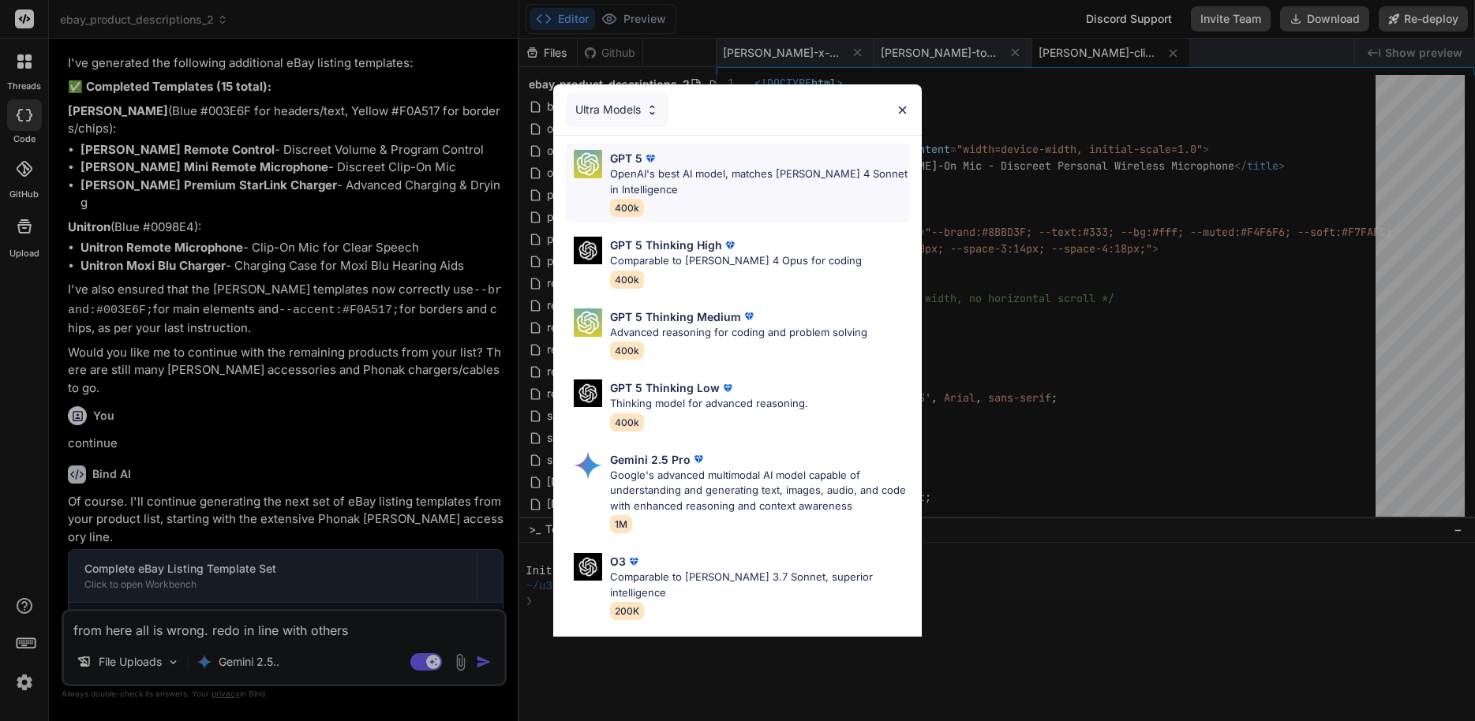
click at [621, 215] on span "400k" at bounding box center [627, 208] width 34 height 18
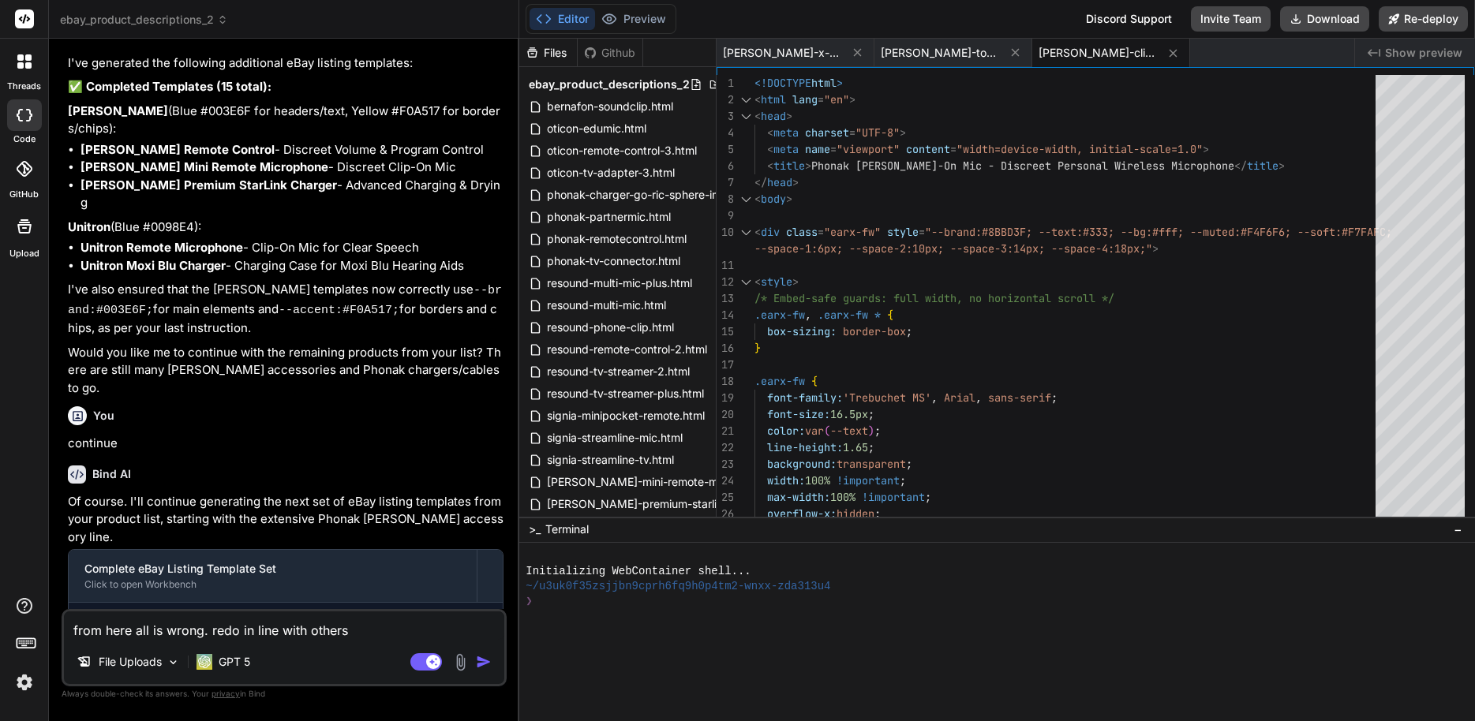
click at [387, 624] on textarea "from here all is wrong. redo in line with others" at bounding box center [284, 626] width 440 height 28
type textarea "x"
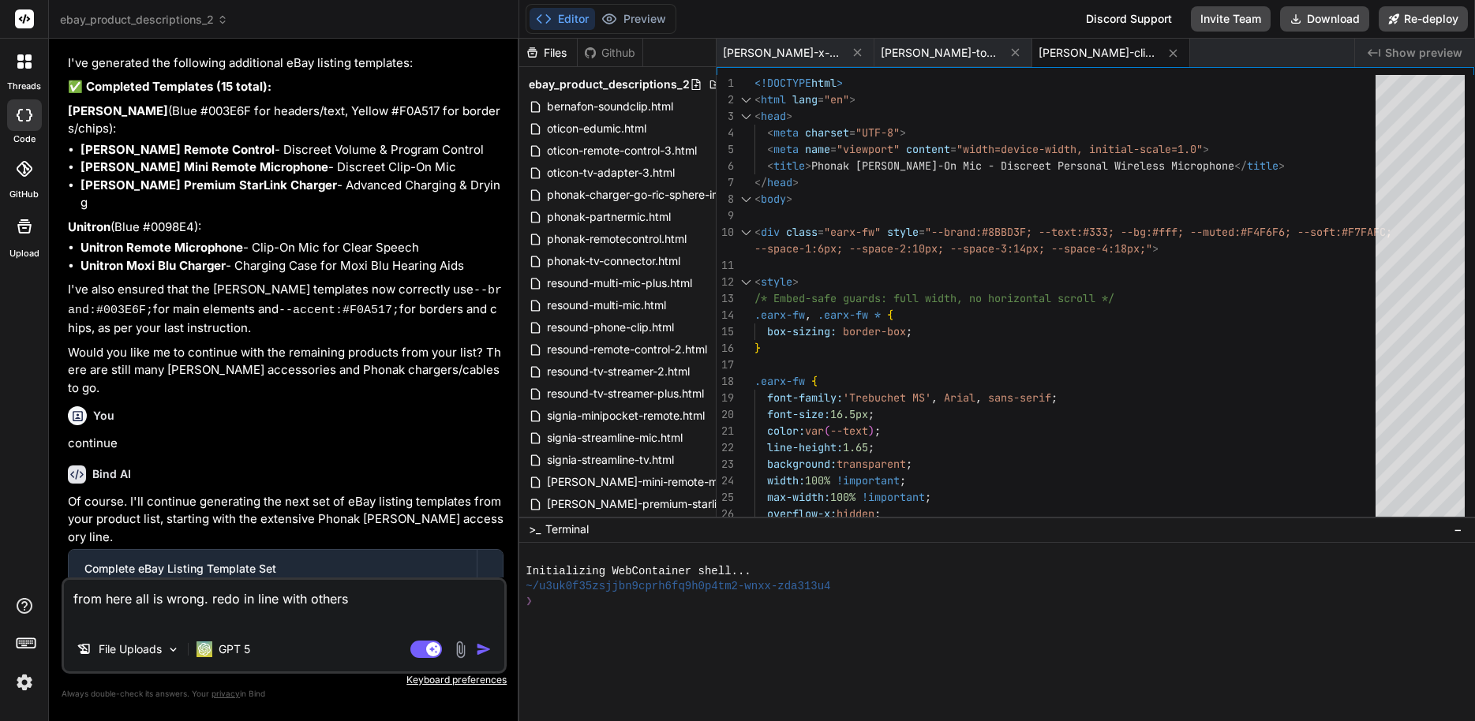
type textarea "from here all is wrong. redo in line with others"
type textarea "x"
type textarea "from here all is wrong. redo in line with others"
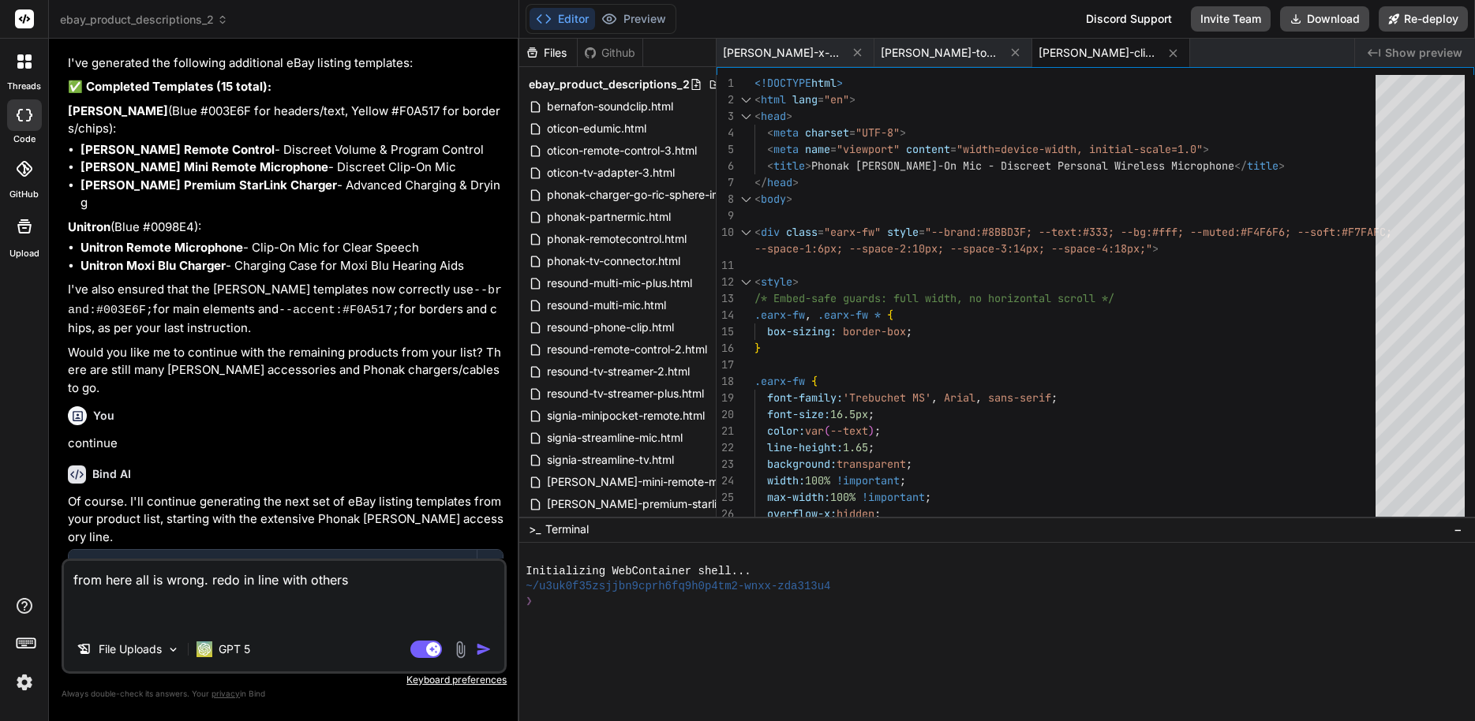
paste textarea "continue Bind AI Complete eBay Listing Template Set Click to open Workbench Cre…"
type textarea "x"
type textarea "from here all is wrong. redo in line with others continue Bind AI Complete eBay…"
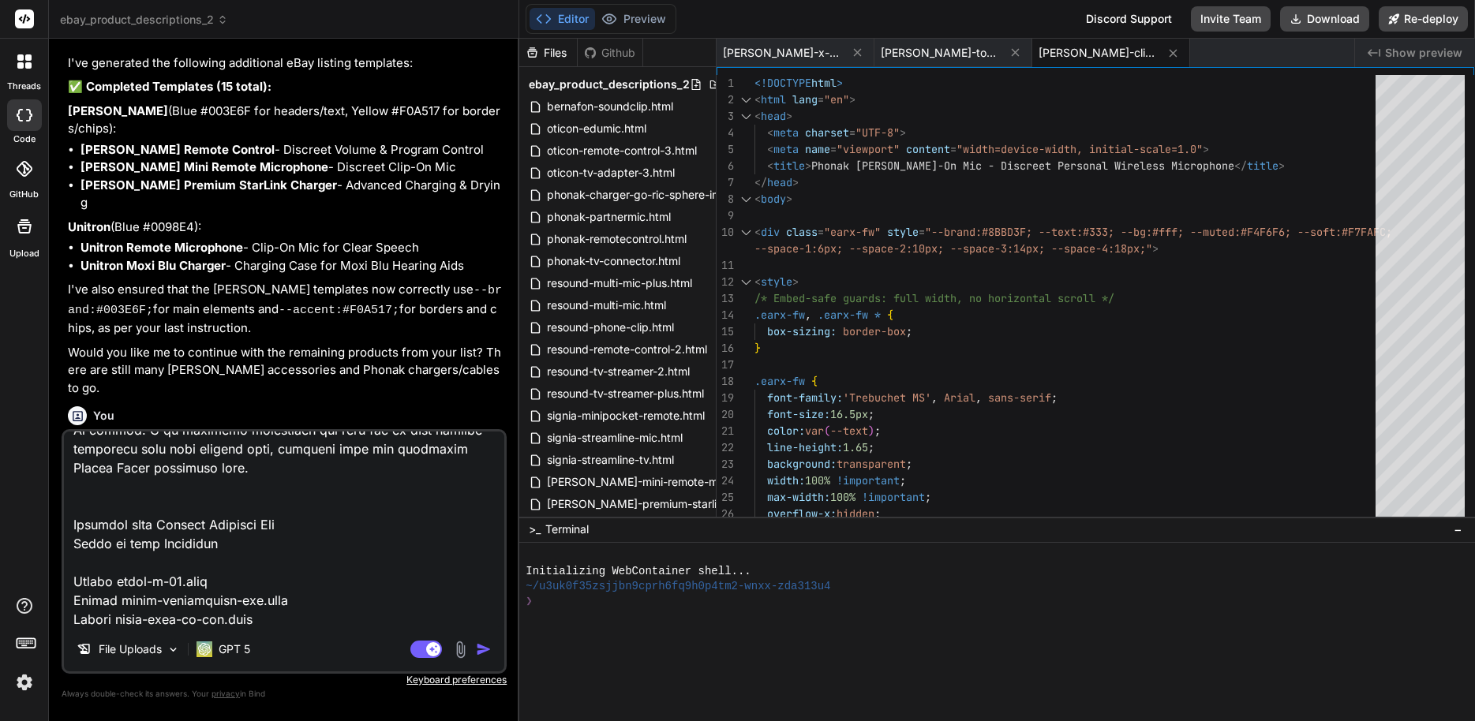
type textarea "x"
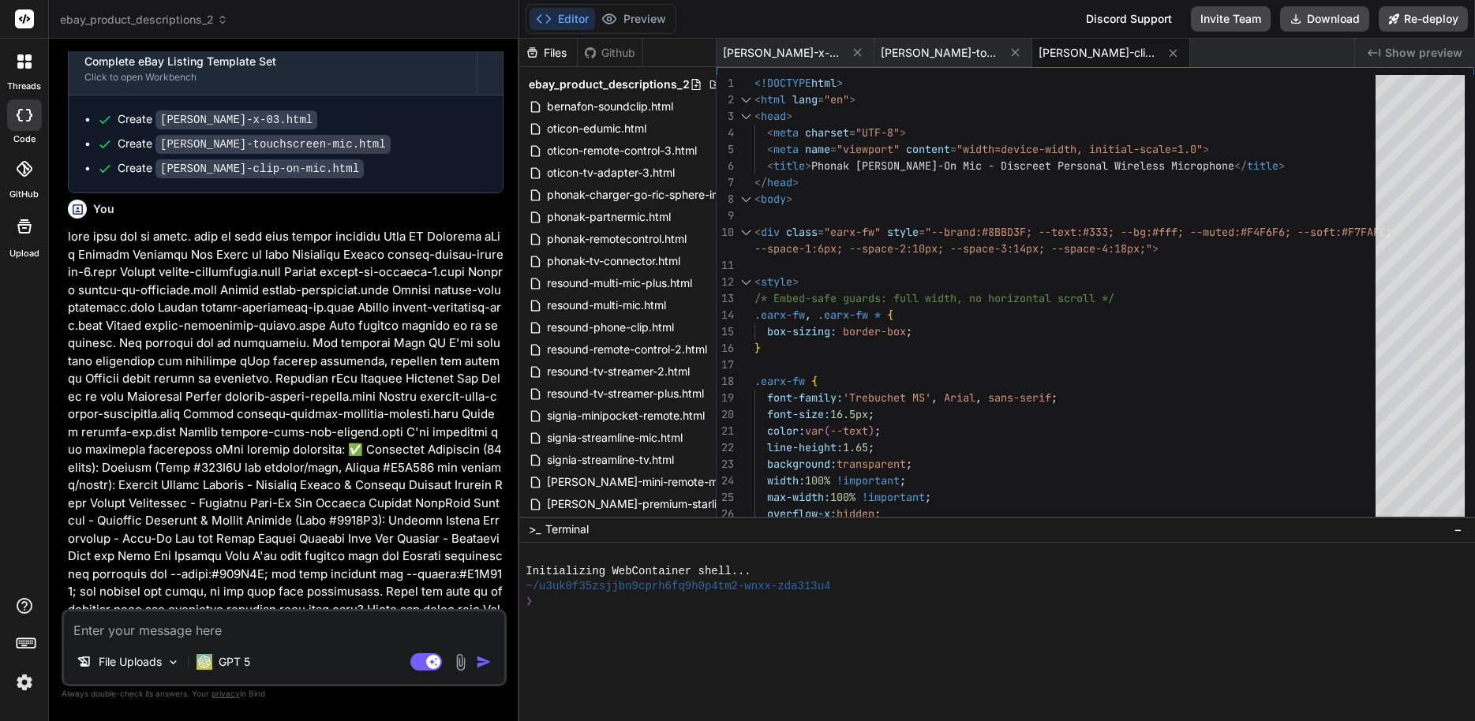
scroll to position [3312, 0]
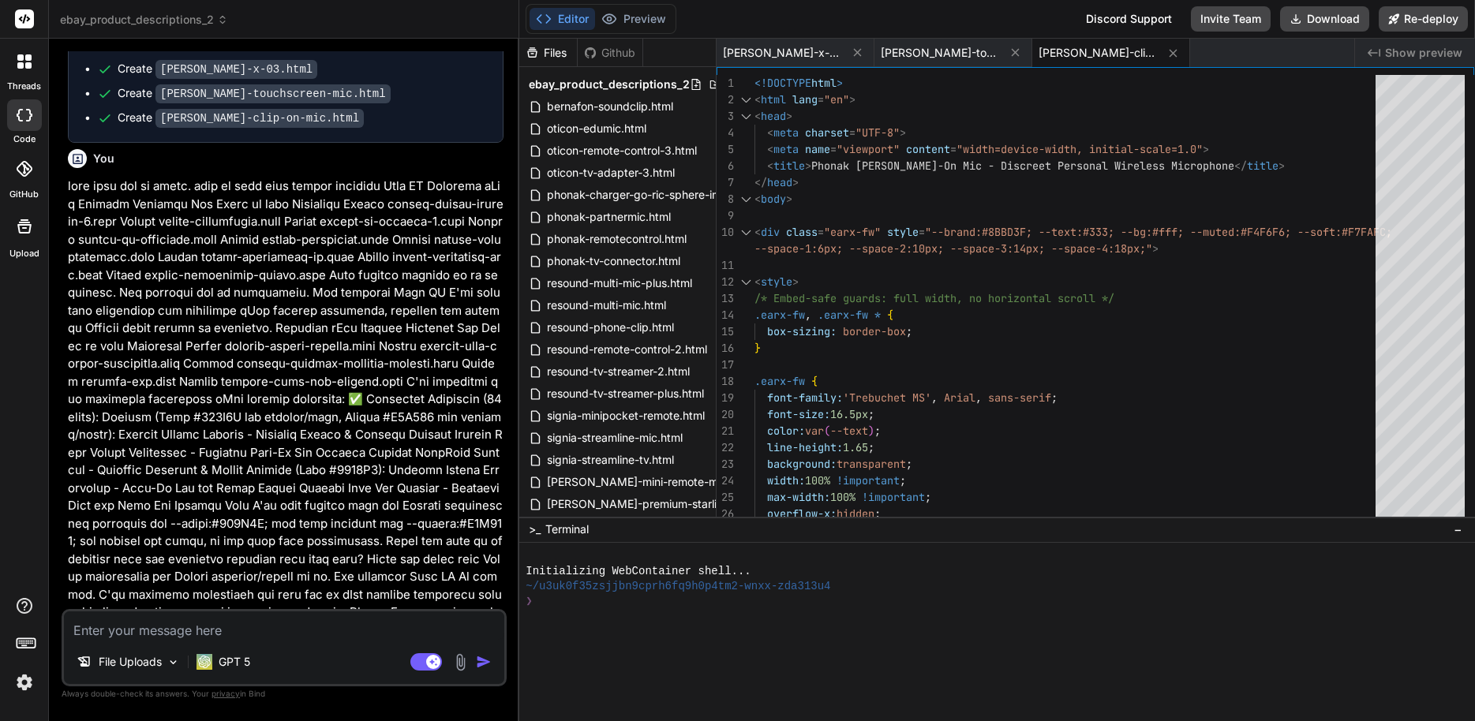
type textarea "x"
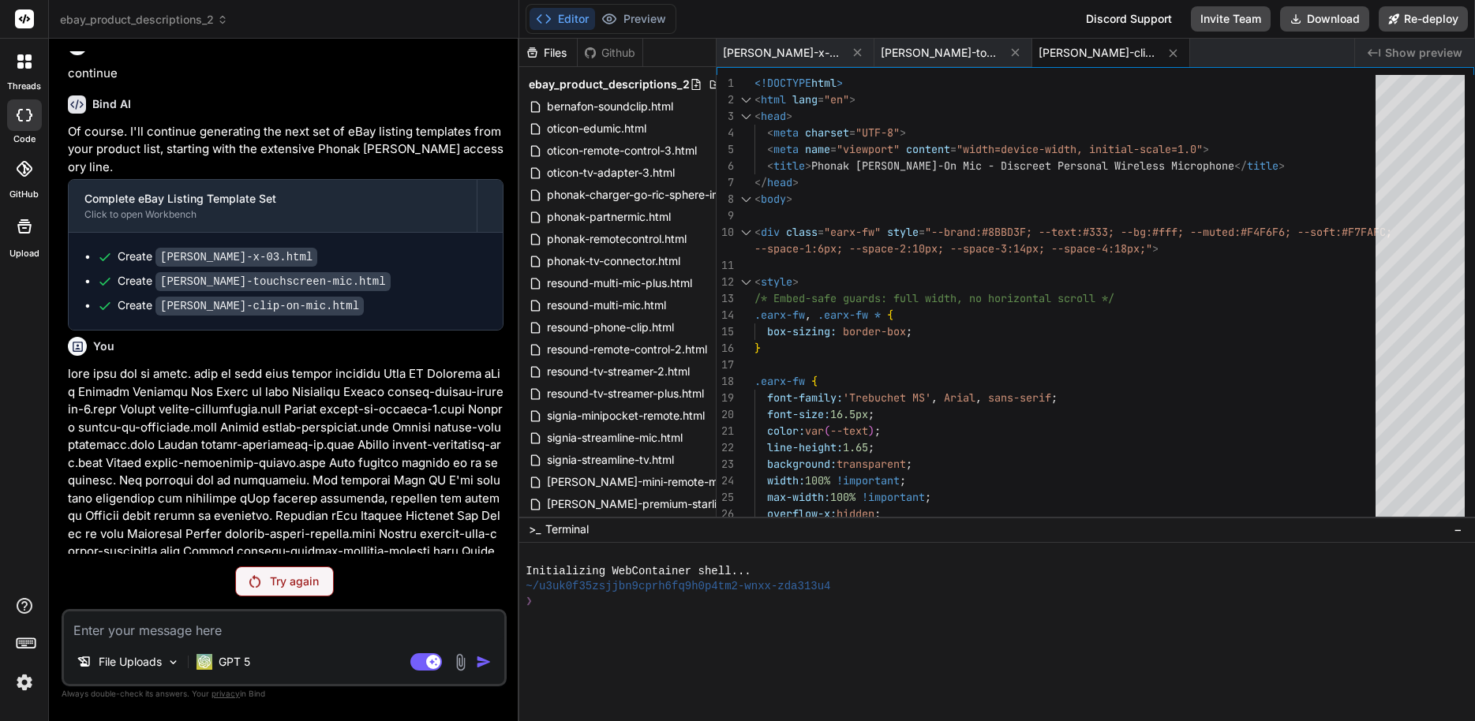
scroll to position [3081, 0]
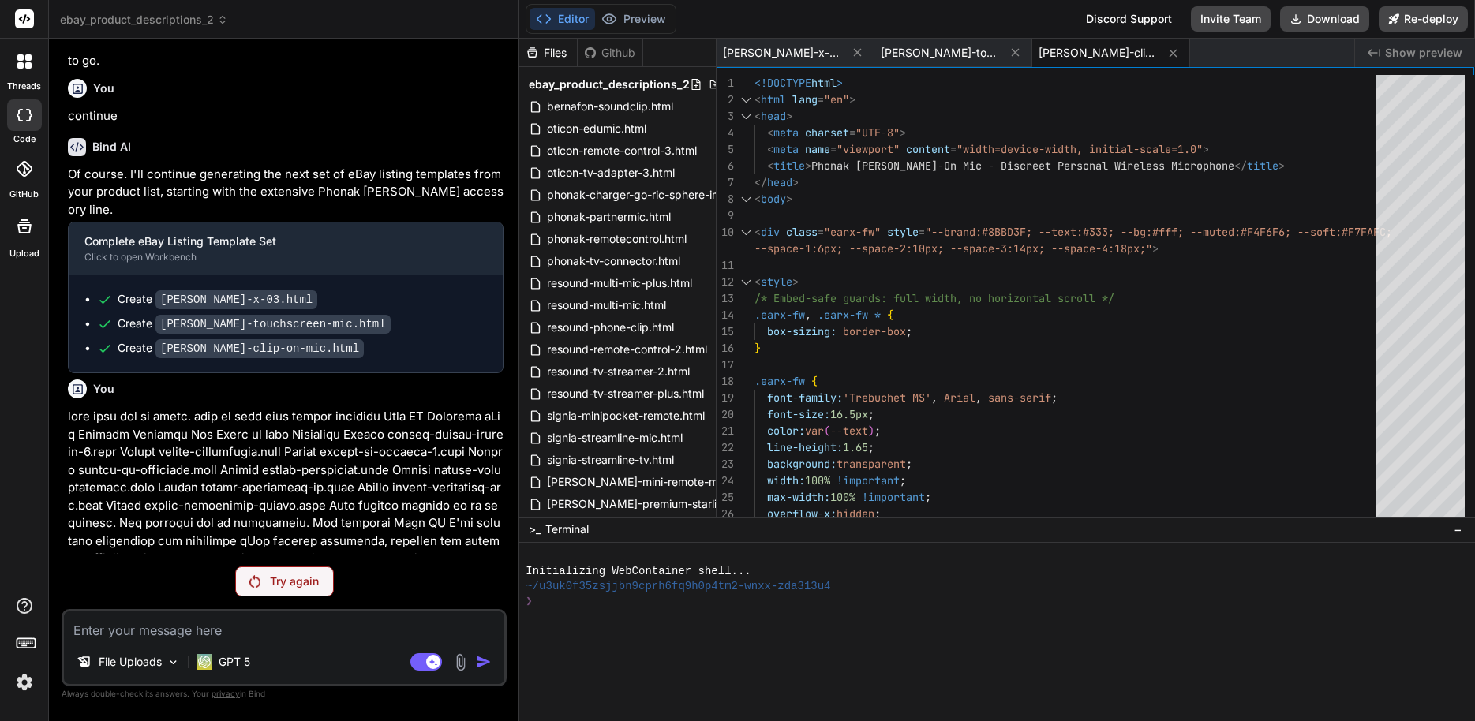
click at [289, 569] on div "Try again" at bounding box center [284, 582] width 99 height 30
click at [215, 657] on div "GPT 5" at bounding box center [224, 662] width 54 height 16
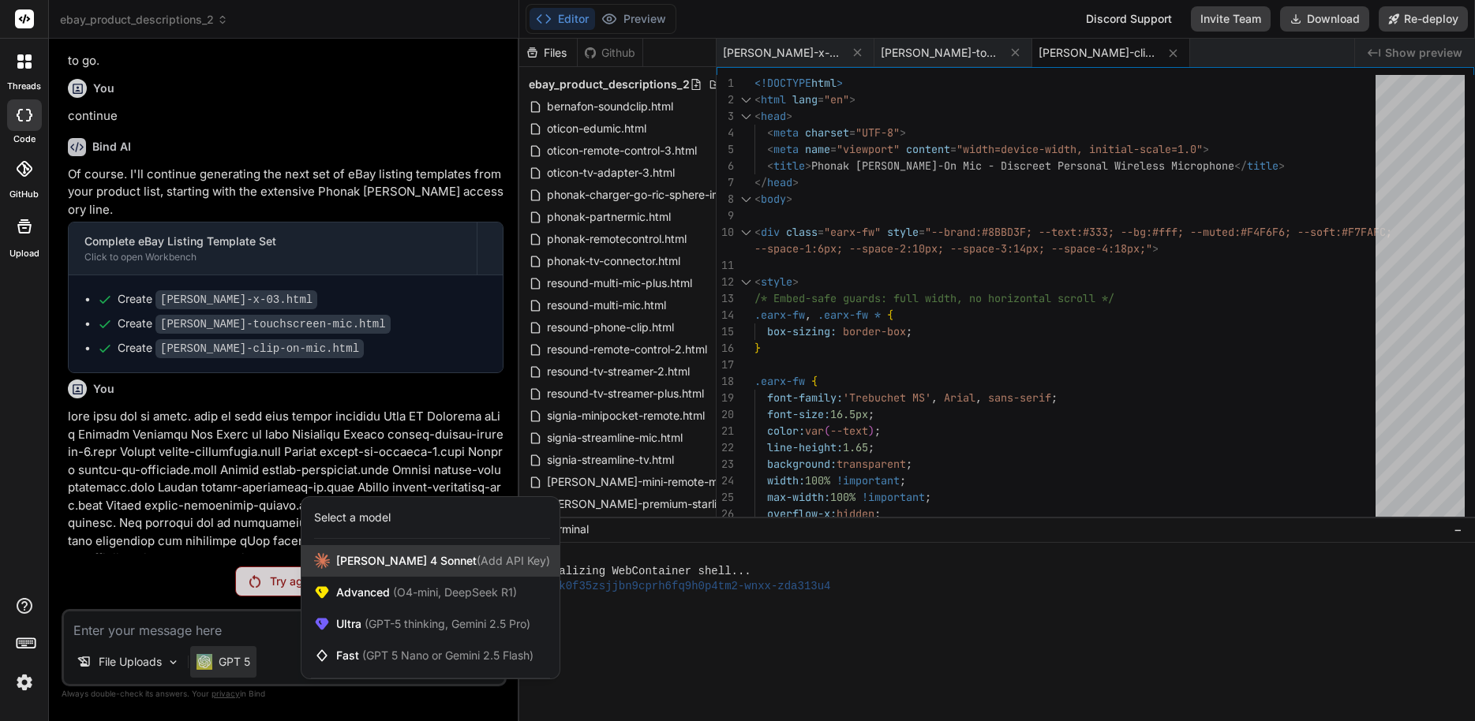
click at [384, 560] on span "Claude 4 Sonnet (Add API Key)" at bounding box center [443, 561] width 214 height 16
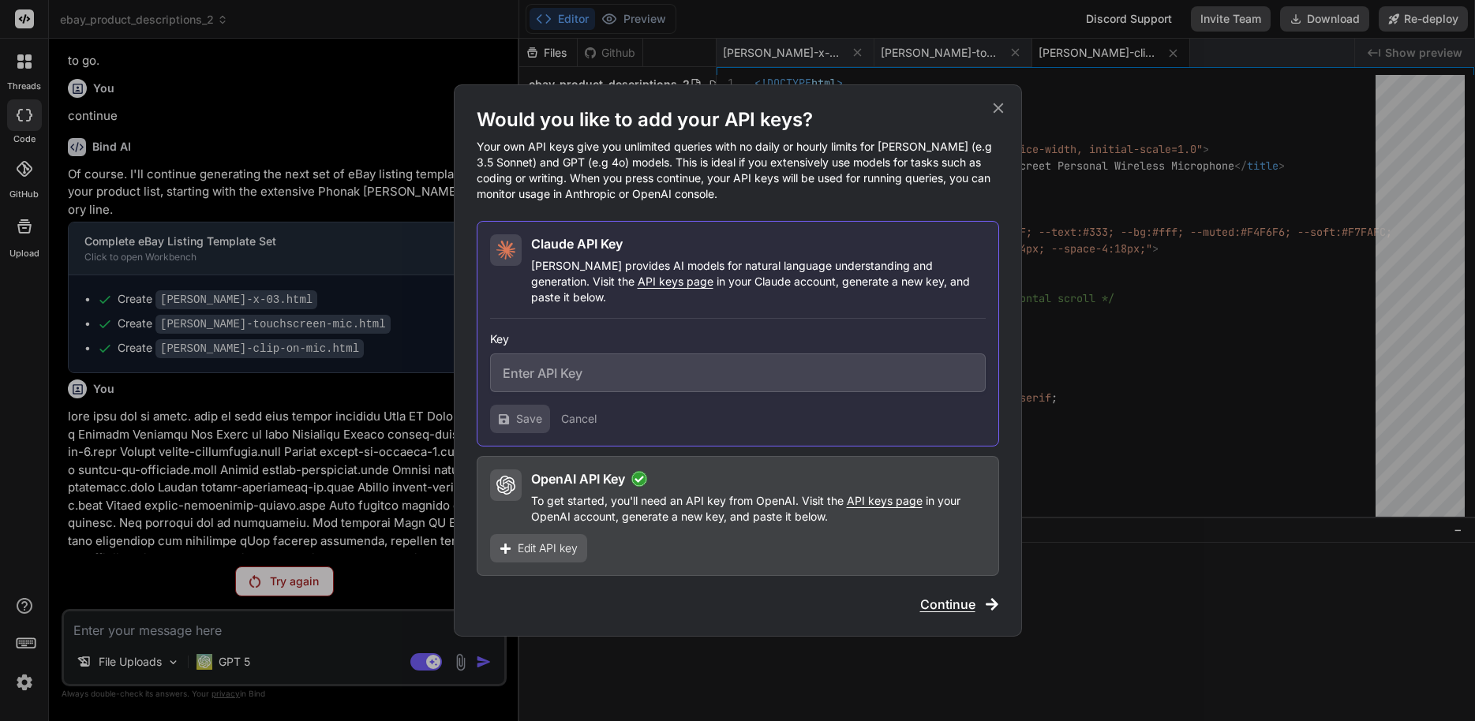
click at [982, 605] on button "Continue" at bounding box center [959, 604] width 79 height 19
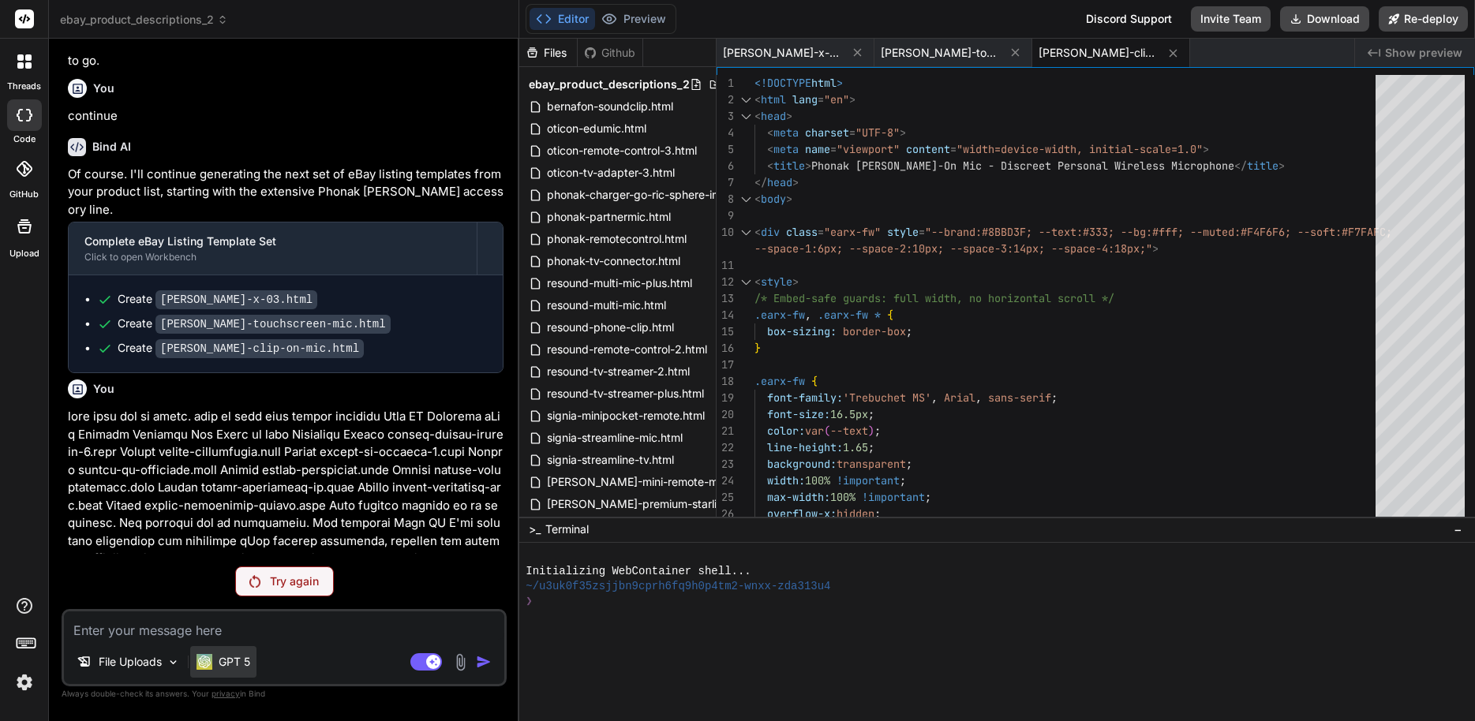
click at [254, 657] on div "GPT 5" at bounding box center [223, 662] width 66 height 32
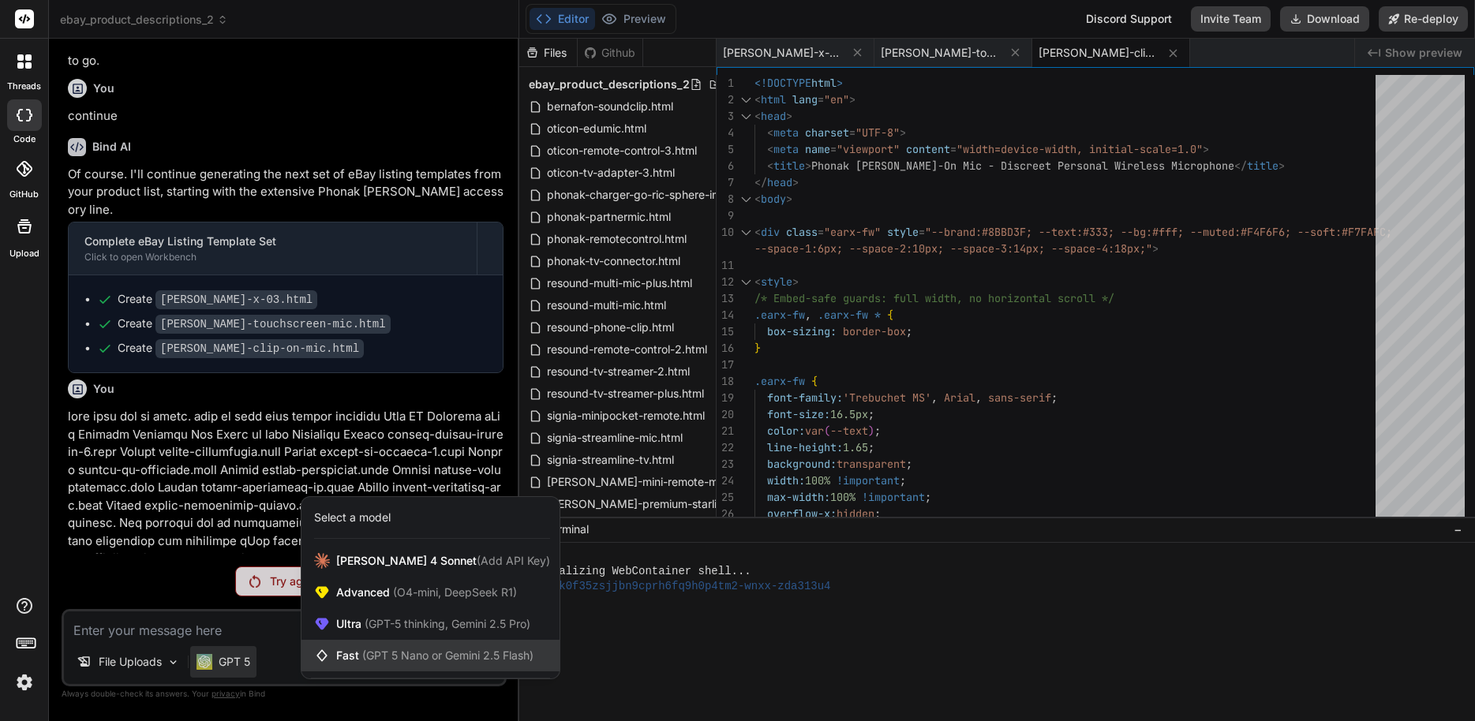
click at [437, 653] on span "(GPT 5 Nano or Gemini 2.5 Flash)" at bounding box center [447, 655] width 171 height 13
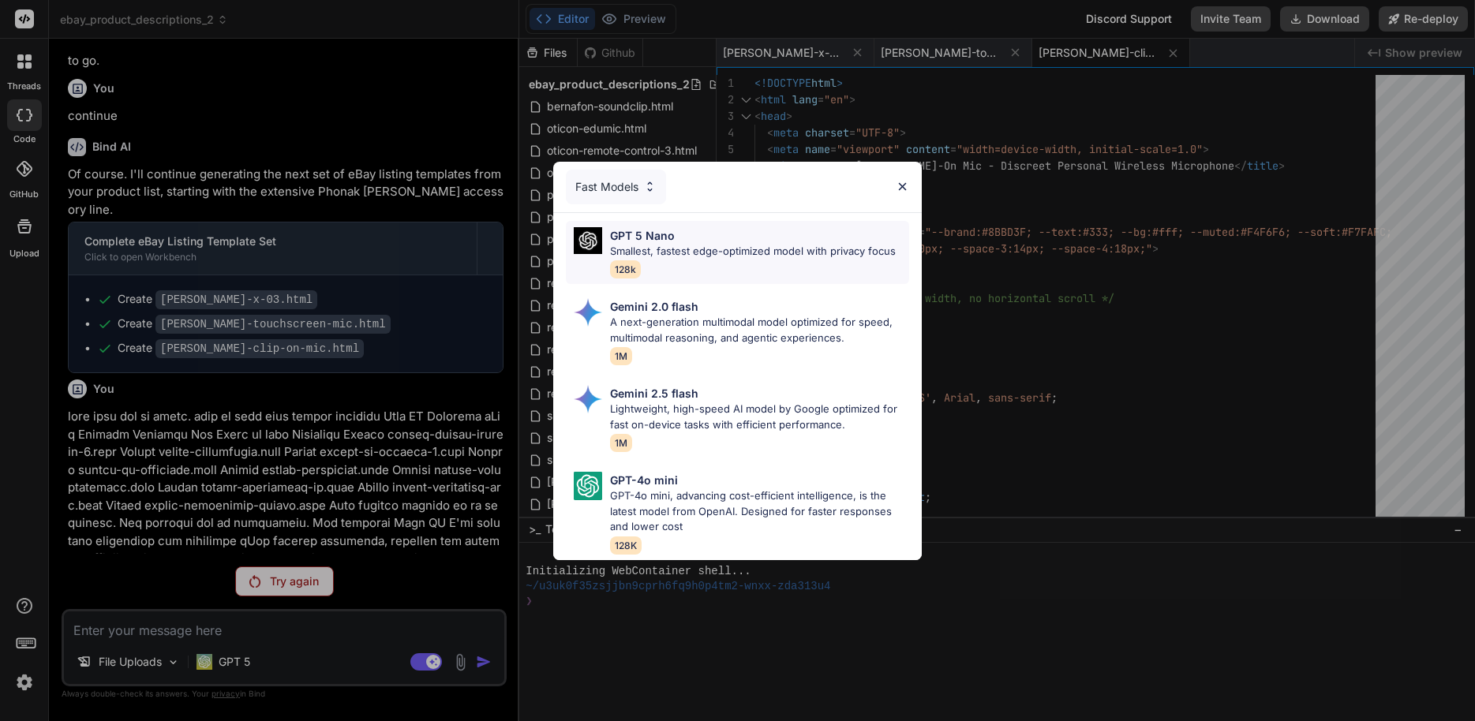
click at [707, 244] on p "Smallest, fastest edge-optimized model with privacy focus" at bounding box center [753, 252] width 286 height 16
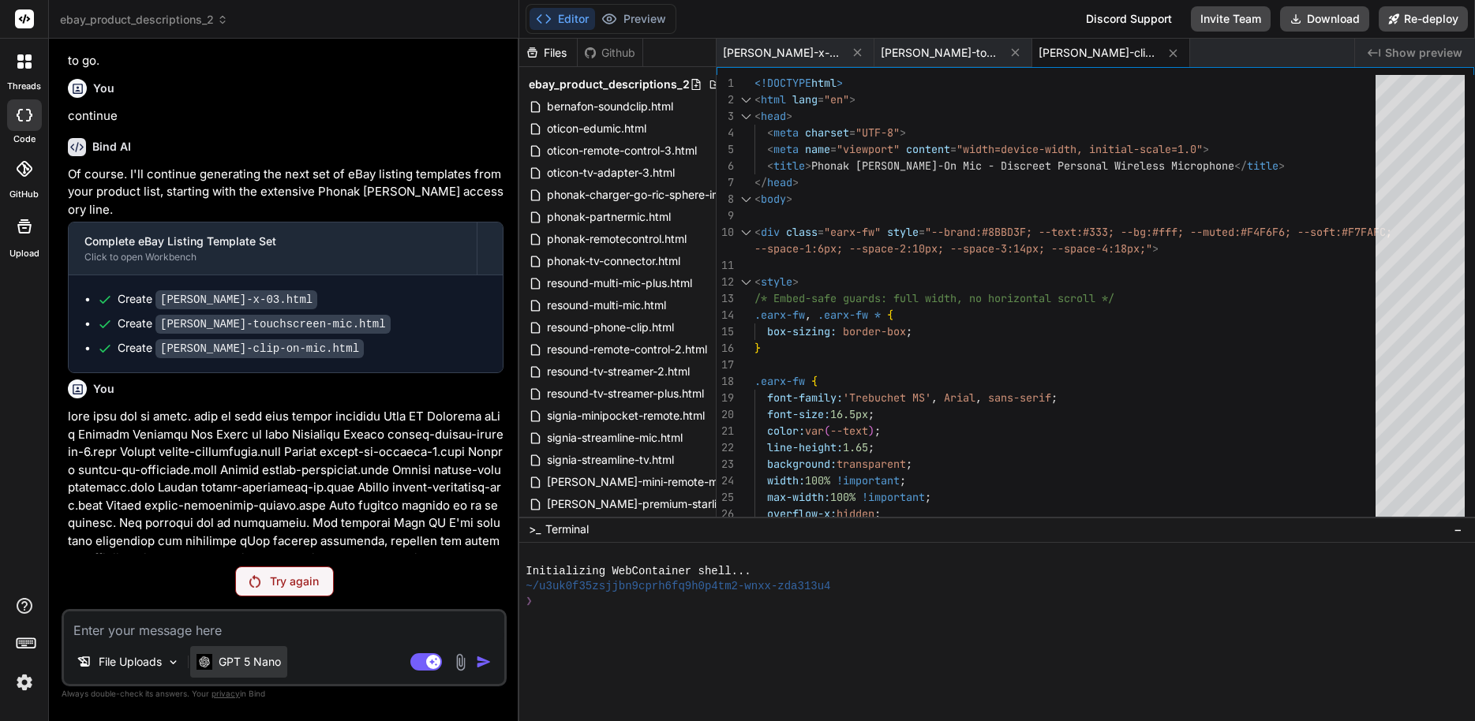
click at [269, 665] on p "GPT 5 Nano" at bounding box center [250, 662] width 62 height 16
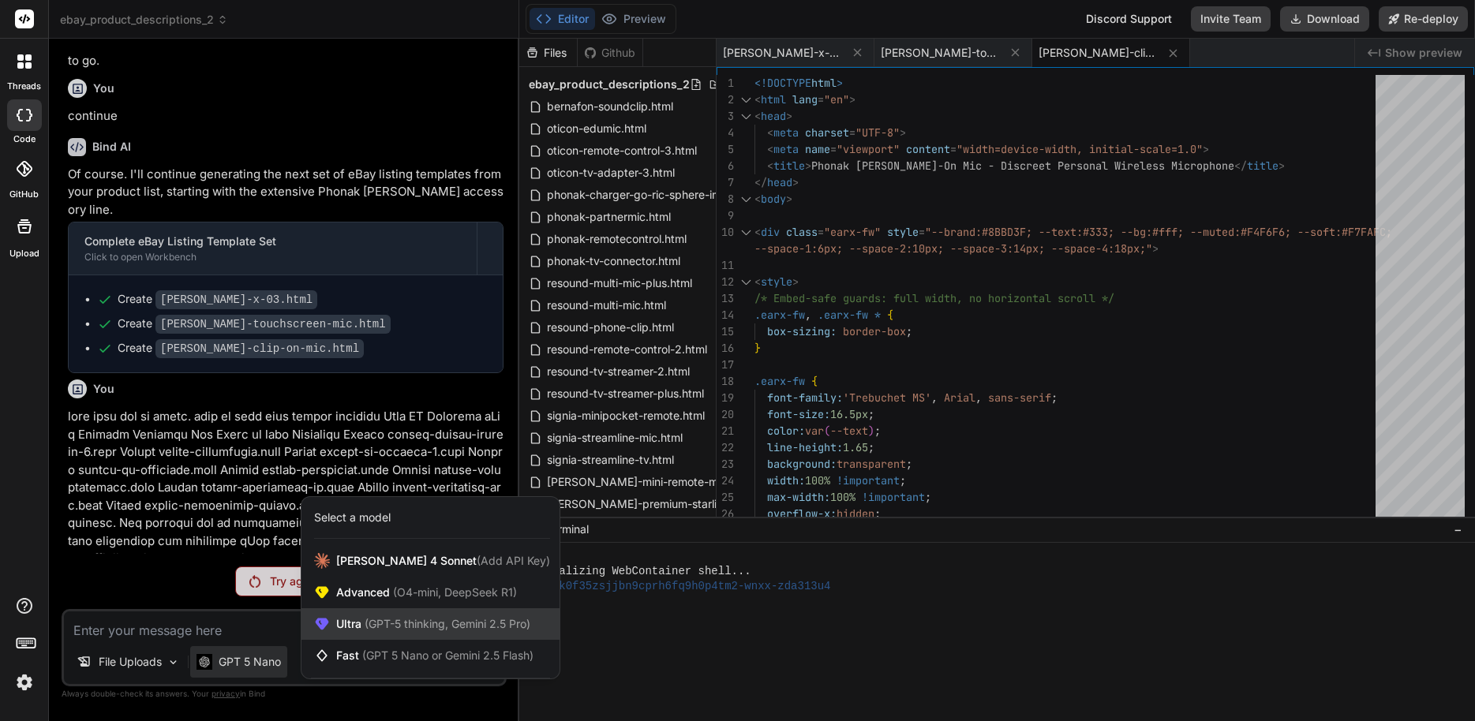
click at [425, 635] on div "Ultra (GPT-5 thinking, Gemini 2.5 Pro)" at bounding box center [430, 625] width 258 height 32
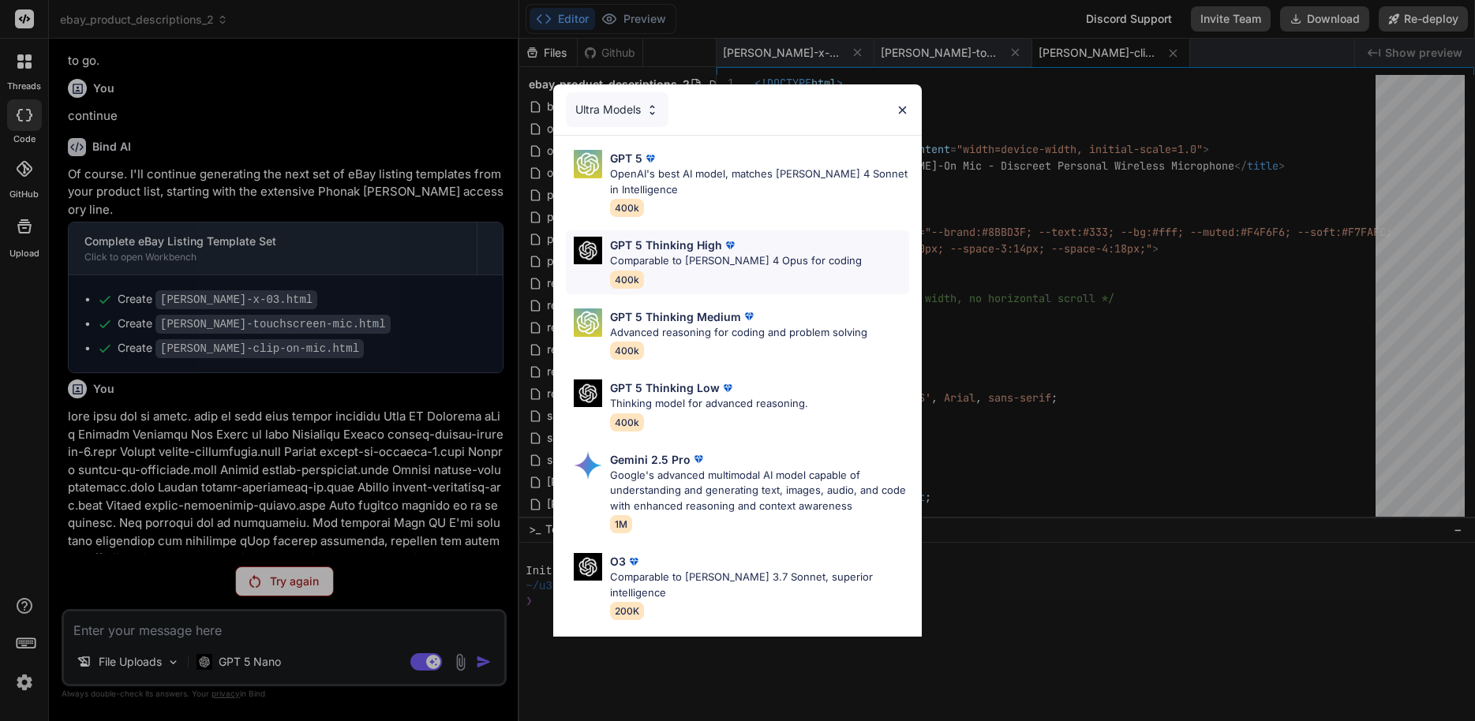
click at [696, 278] on div "GPT 5 Thinking High Comparable to Claude 4 Opus for coding 400k" at bounding box center [736, 262] width 252 height 51
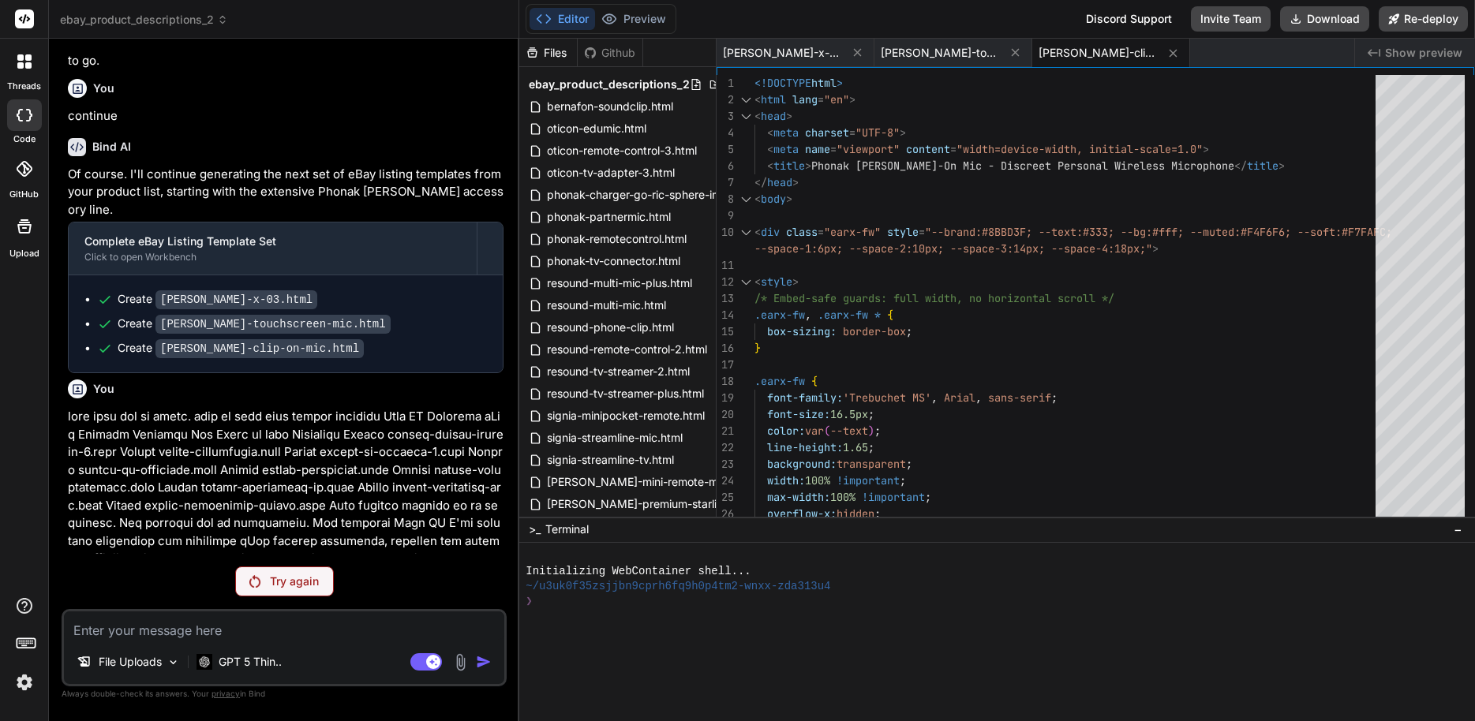
click at [331, 622] on textarea at bounding box center [284, 626] width 440 height 28
paste textarea "continue Bind AI Complete eBay Listing Template Set Click to open Workbench Cre…"
type textarea "x"
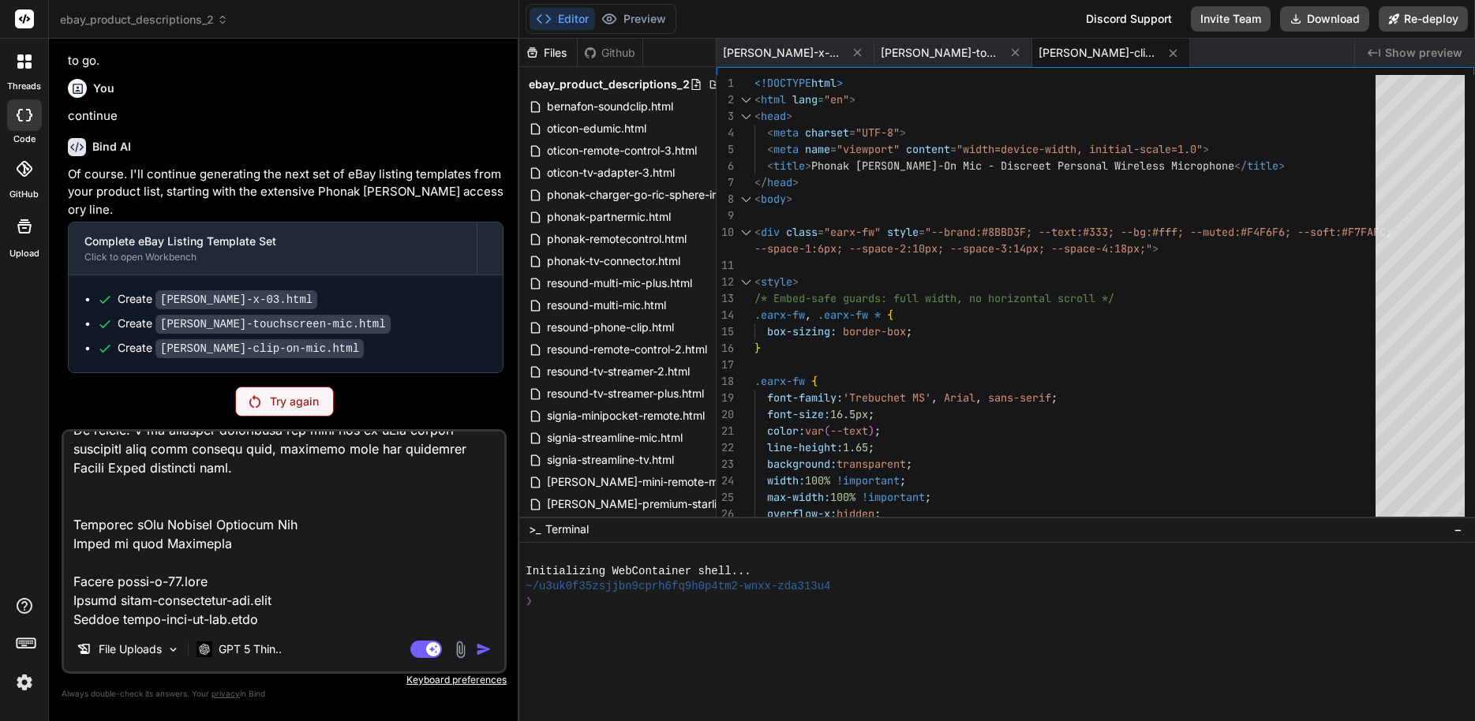
type textarea "continue Bind AI Complete eBay Listing Template Set Click to open Workbench Cre…"
click at [184, 408] on p at bounding box center [286, 648] width 436 height 480
drag, startPoint x: 194, startPoint y: 334, endPoint x: 155, endPoint y: 374, distance: 56.4
click at [137, 408] on p at bounding box center [286, 648] width 436 height 480
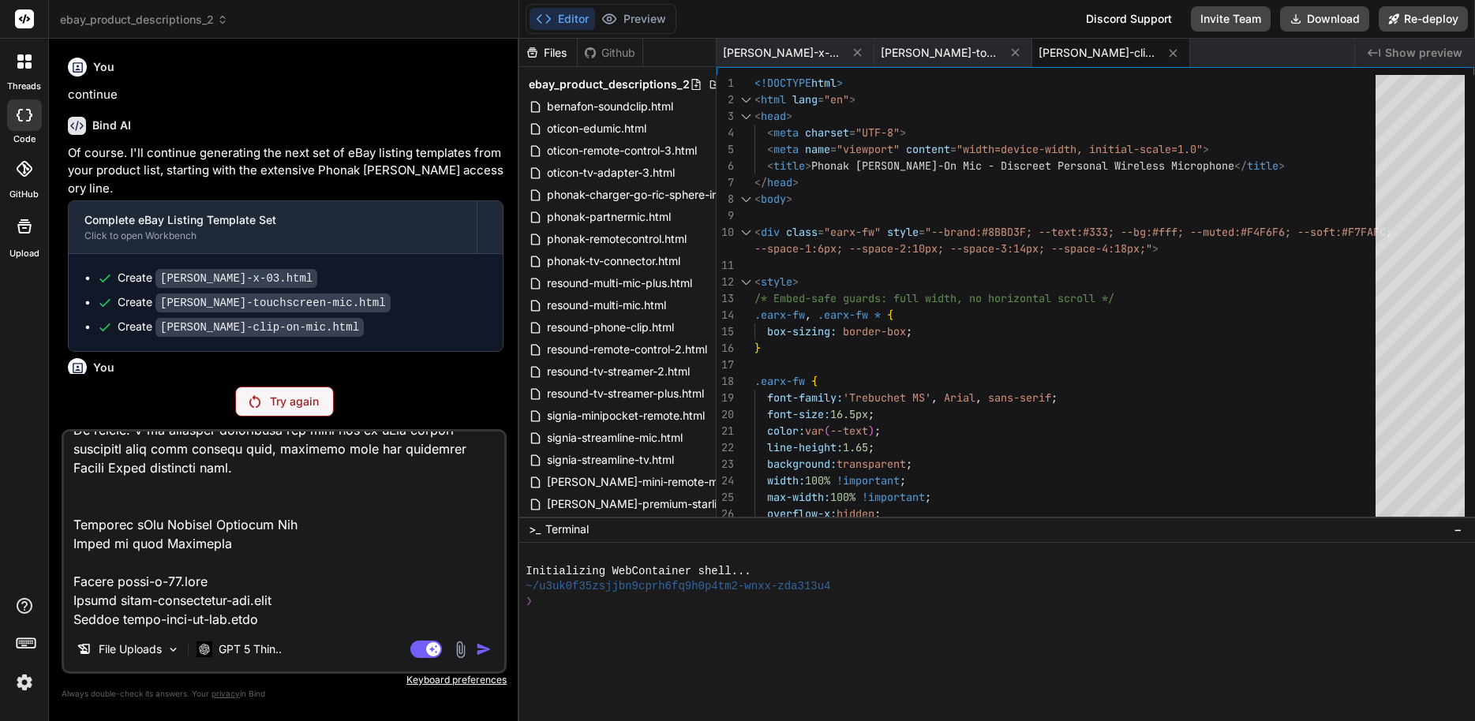
click at [256, 561] on textarea at bounding box center [284, 530] width 440 height 196
click at [274, 400] on p "Try again" at bounding box center [294, 402] width 49 height 16
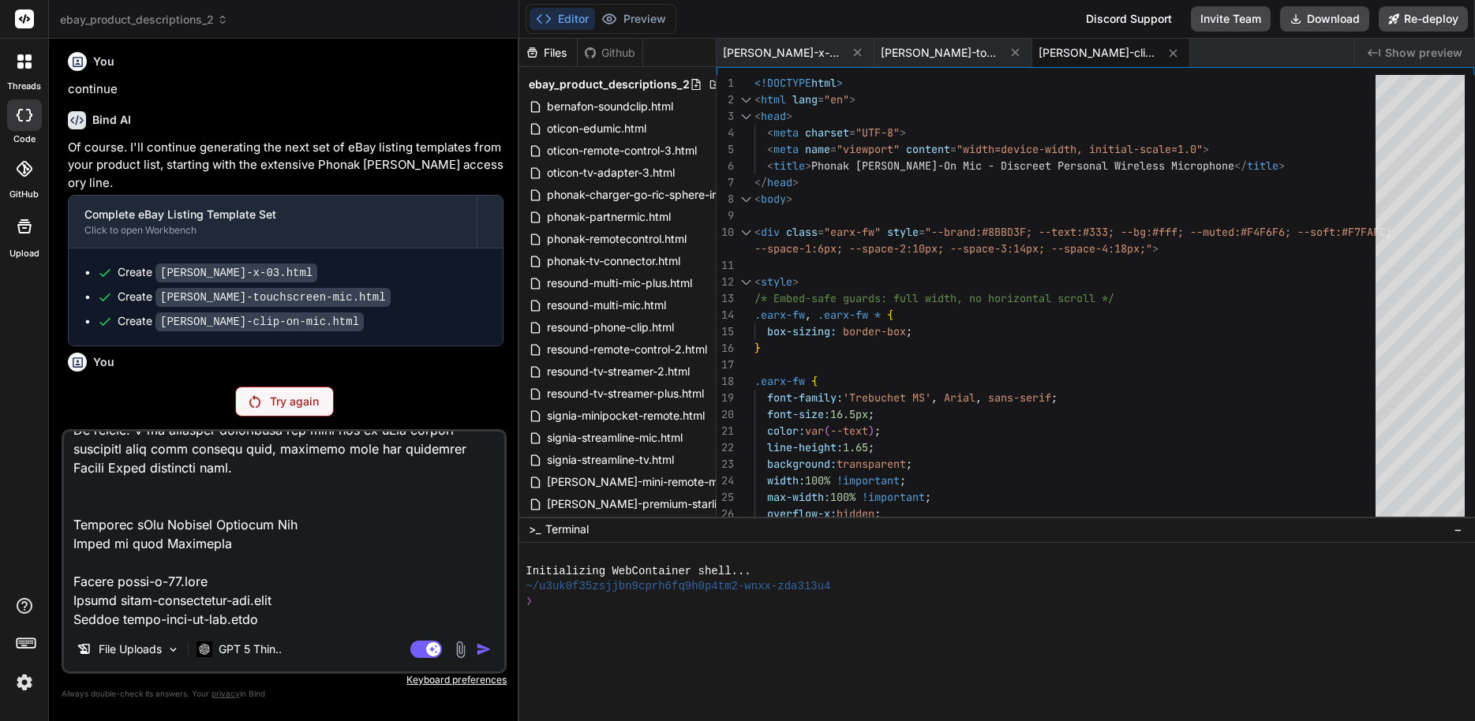
scroll to position [3503, 0]
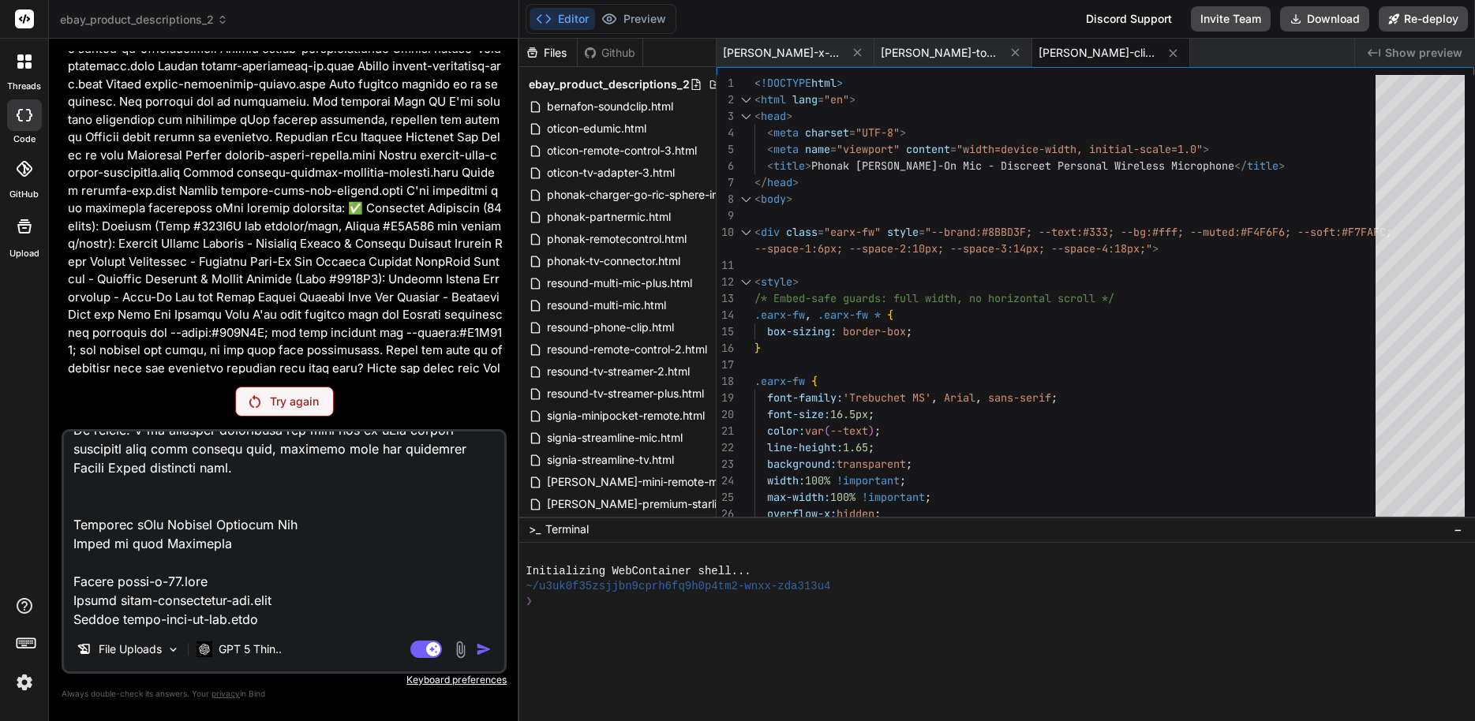
click at [272, 392] on div "Try again" at bounding box center [284, 402] width 99 height 30
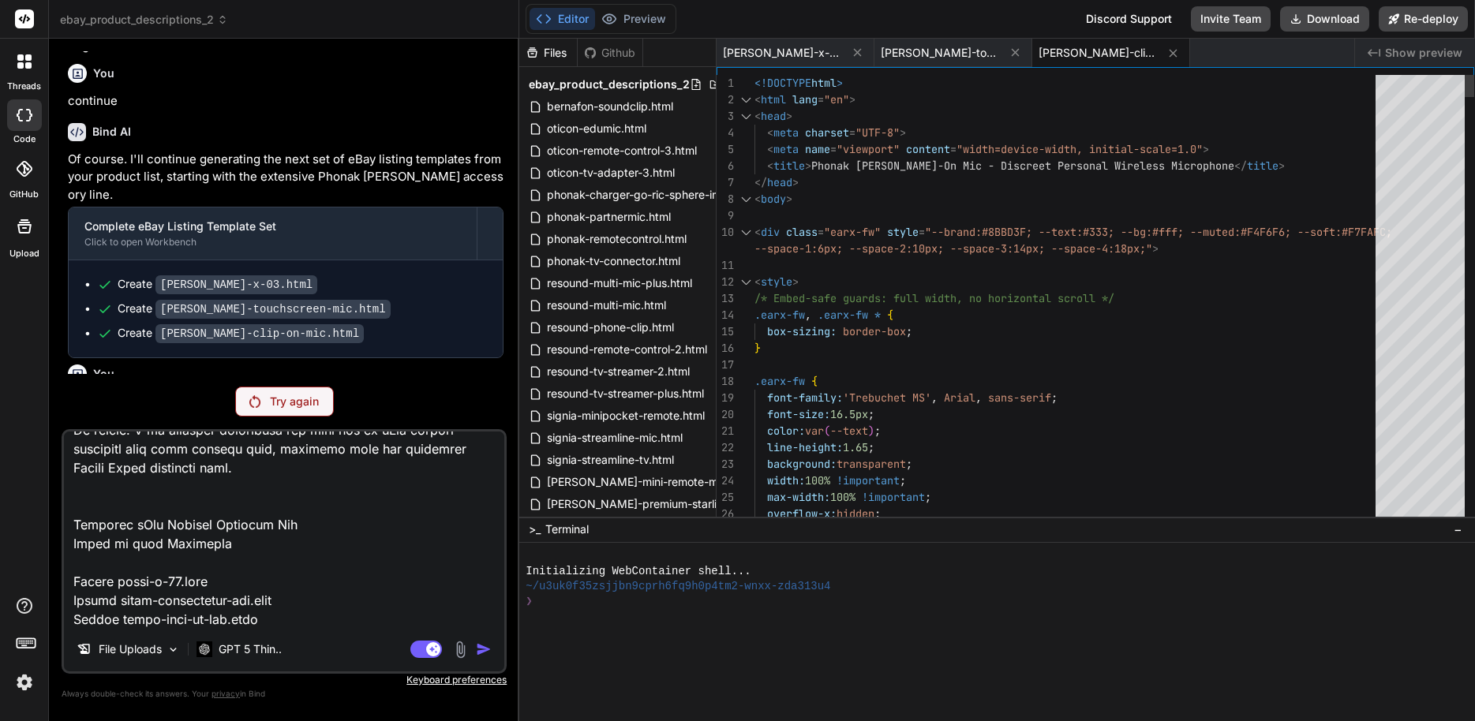
scroll to position [3081, 0]
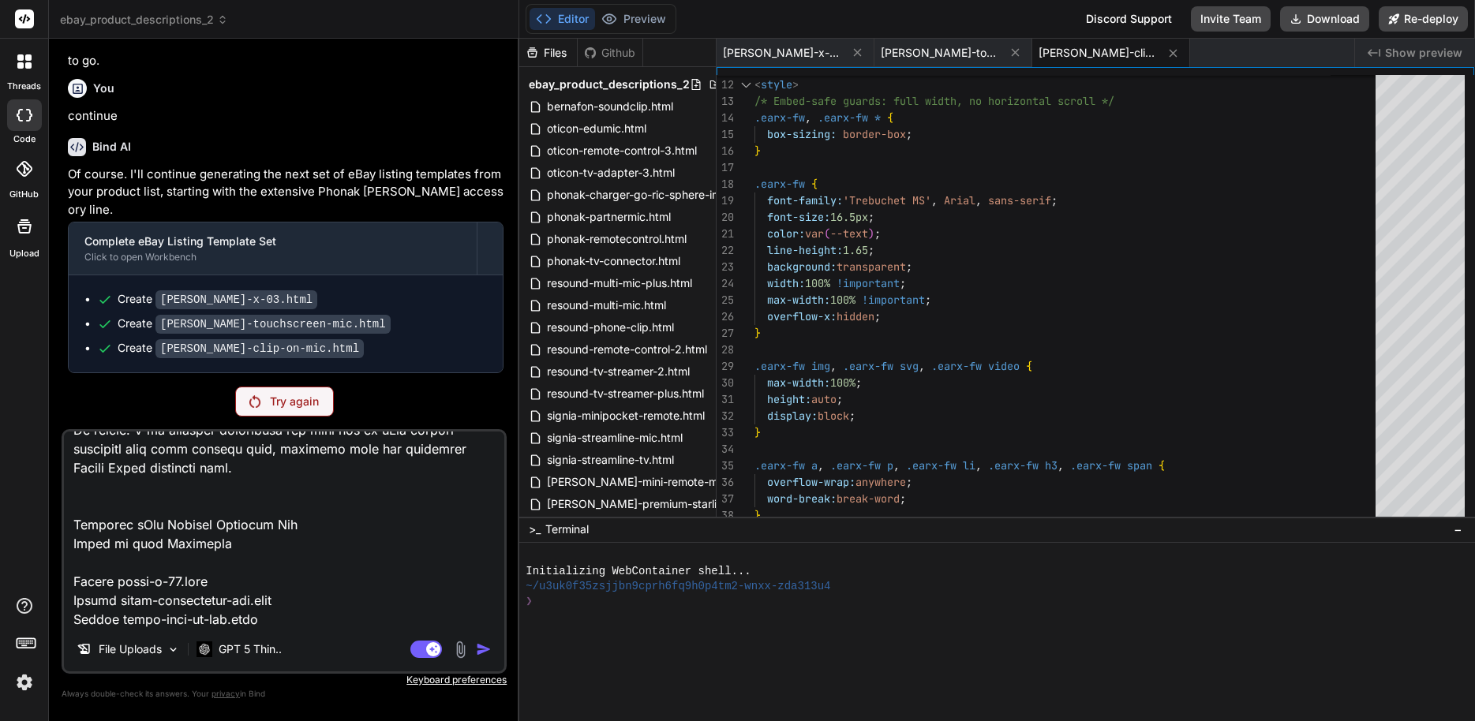
click at [250, 549] on textarea at bounding box center [284, 530] width 440 height 196
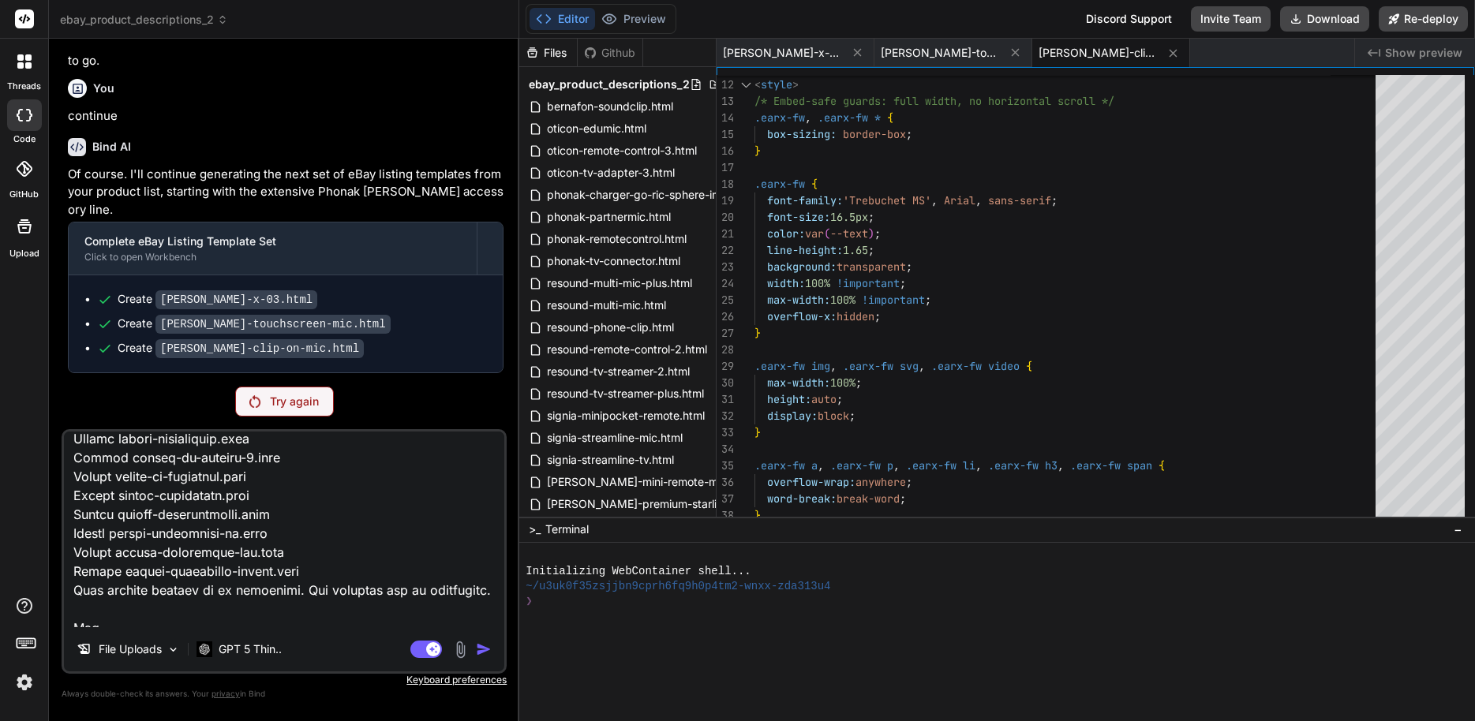
scroll to position [0, 0]
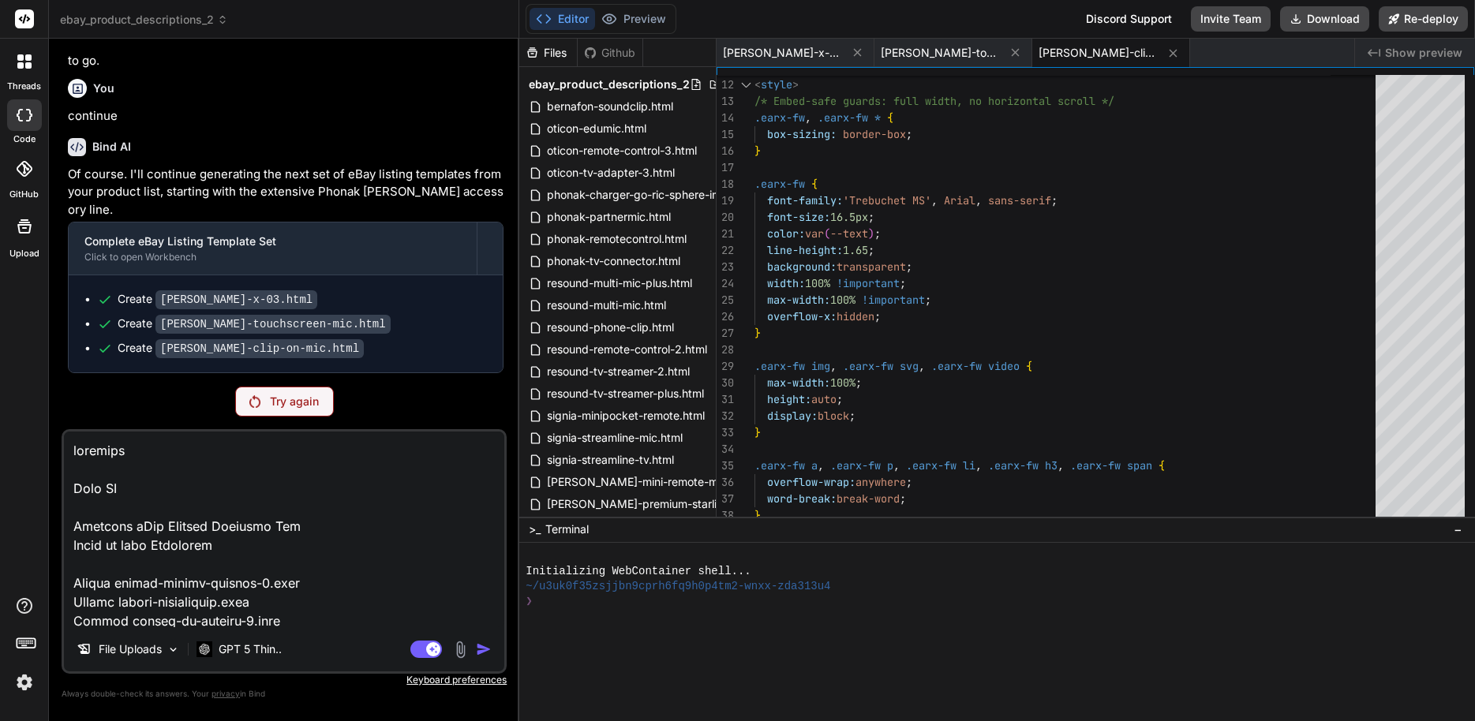
click at [316, 393] on div "Try again" at bounding box center [284, 402] width 99 height 30
click at [252, 645] on p "GPT 5 Thin.." at bounding box center [250, 650] width 63 height 16
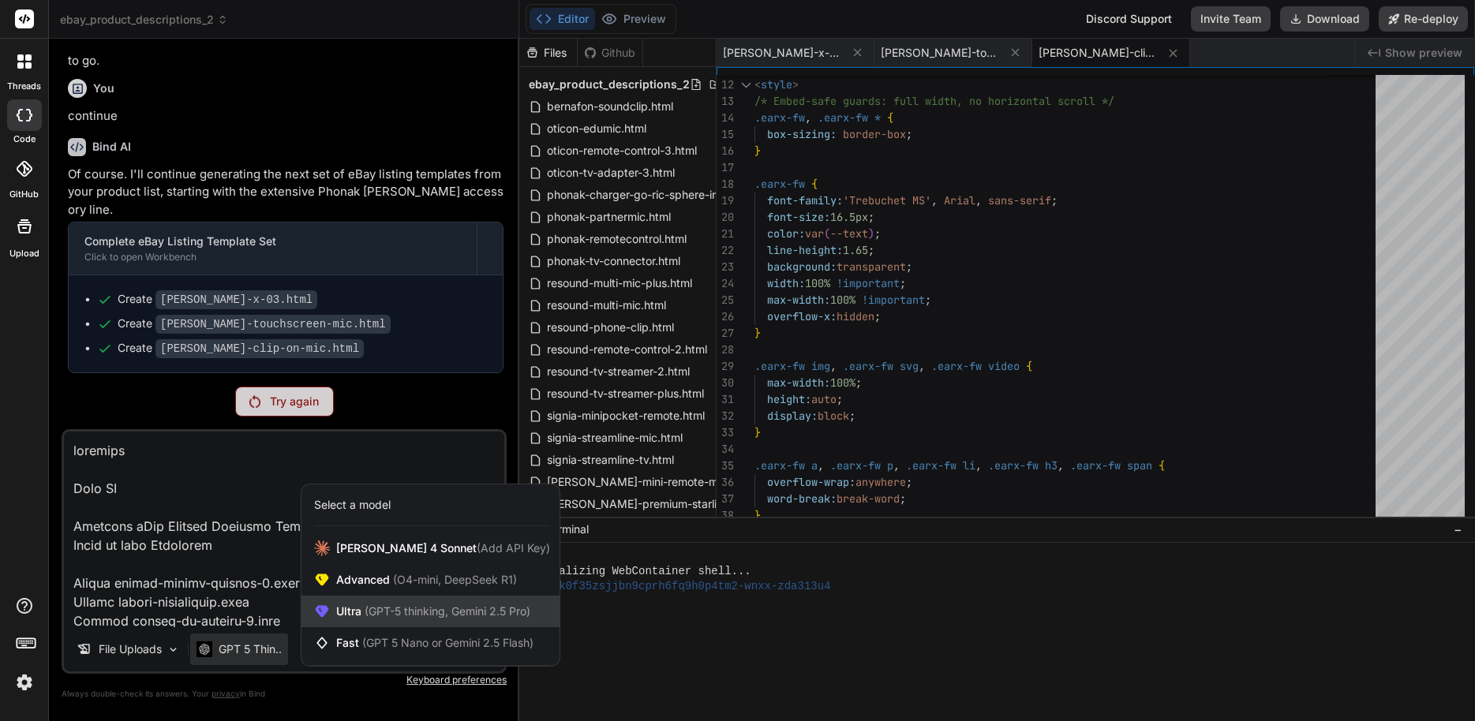
click at [391, 600] on div "Ultra (GPT-5 thinking, Gemini 2.5 Pro)" at bounding box center [430, 612] width 258 height 32
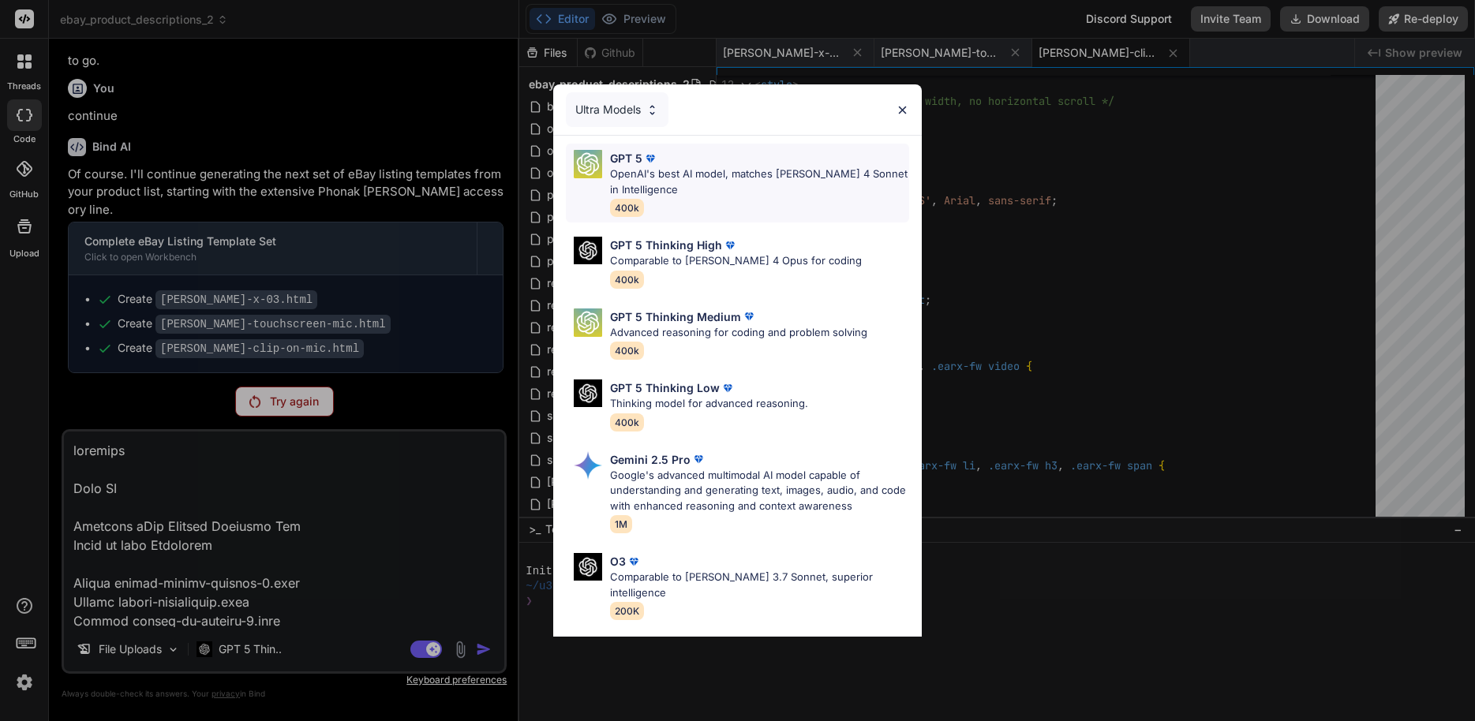
click at [673, 196] on p "OpenAI's best AI model, matches [PERSON_NAME] 4 Sonnet in Intelligence" at bounding box center [759, 182] width 299 height 31
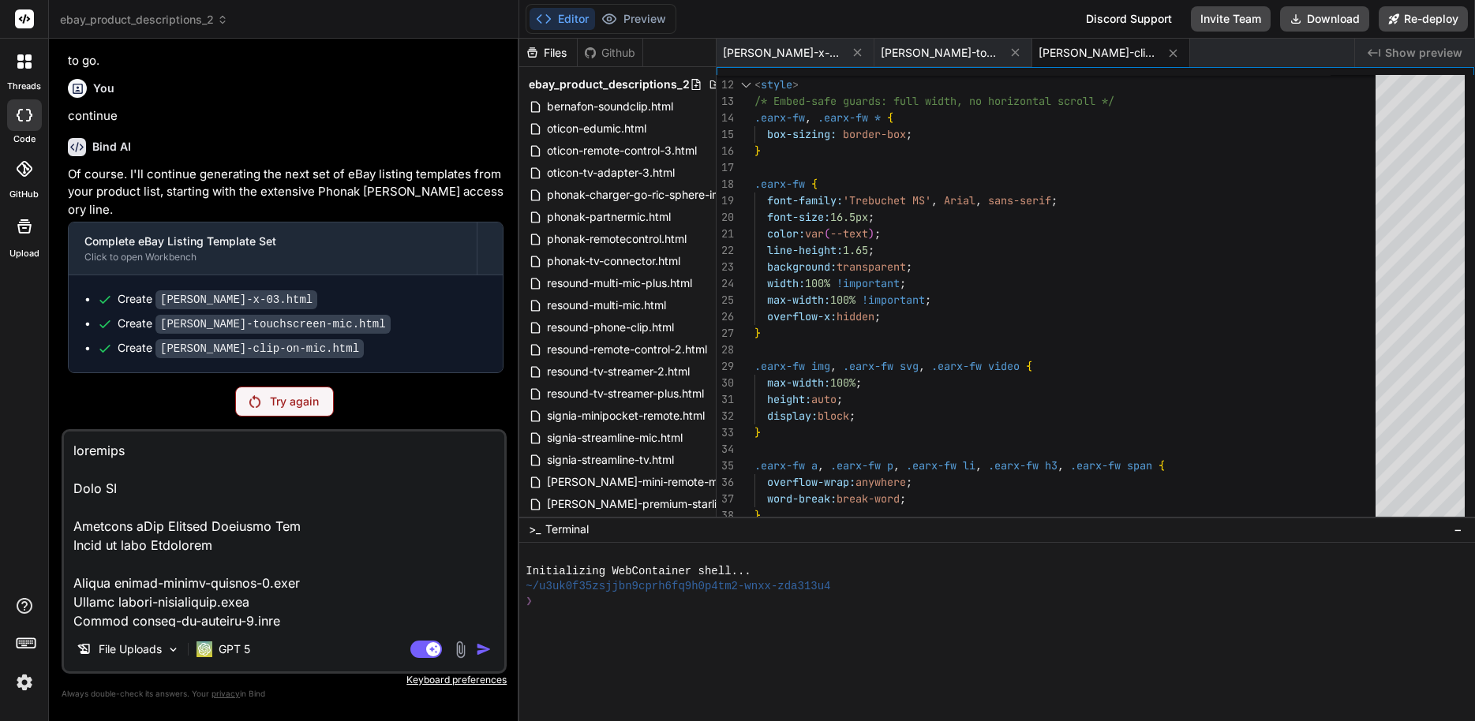
click at [299, 408] on p "Try again" at bounding box center [294, 402] width 49 height 16
click at [12, 77] on div at bounding box center [24, 61] width 33 height 33
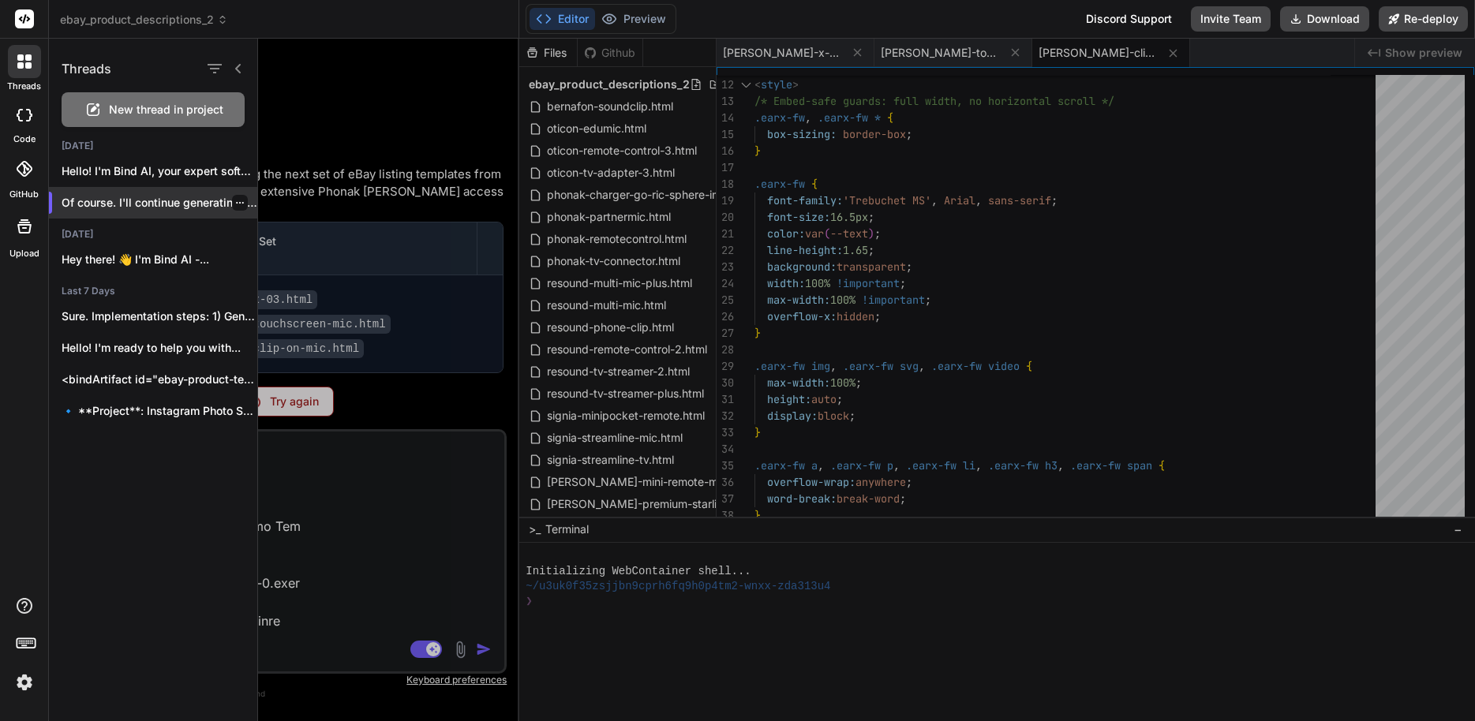
click at [198, 199] on p "Of course. I'll continue generating the ..." at bounding box center [160, 203] width 196 height 16
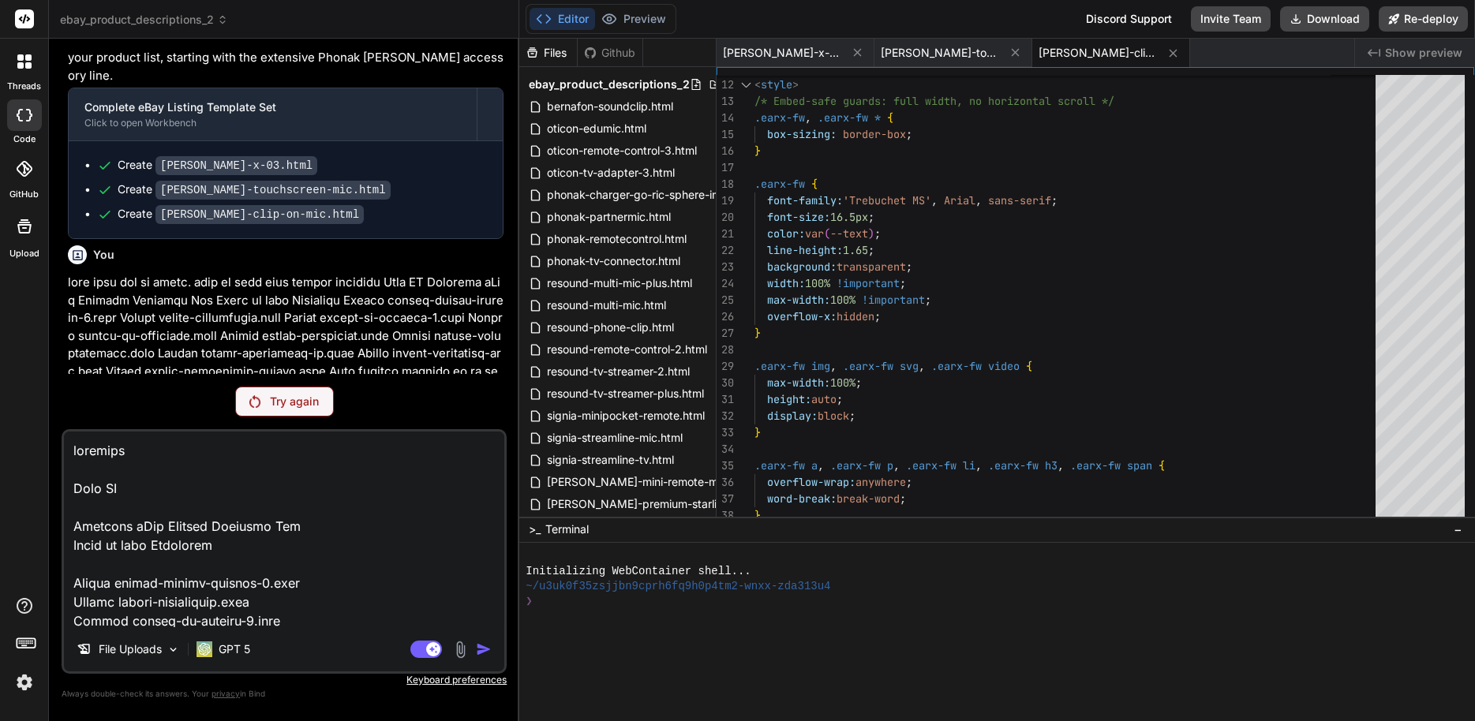
scroll to position [3503, 0]
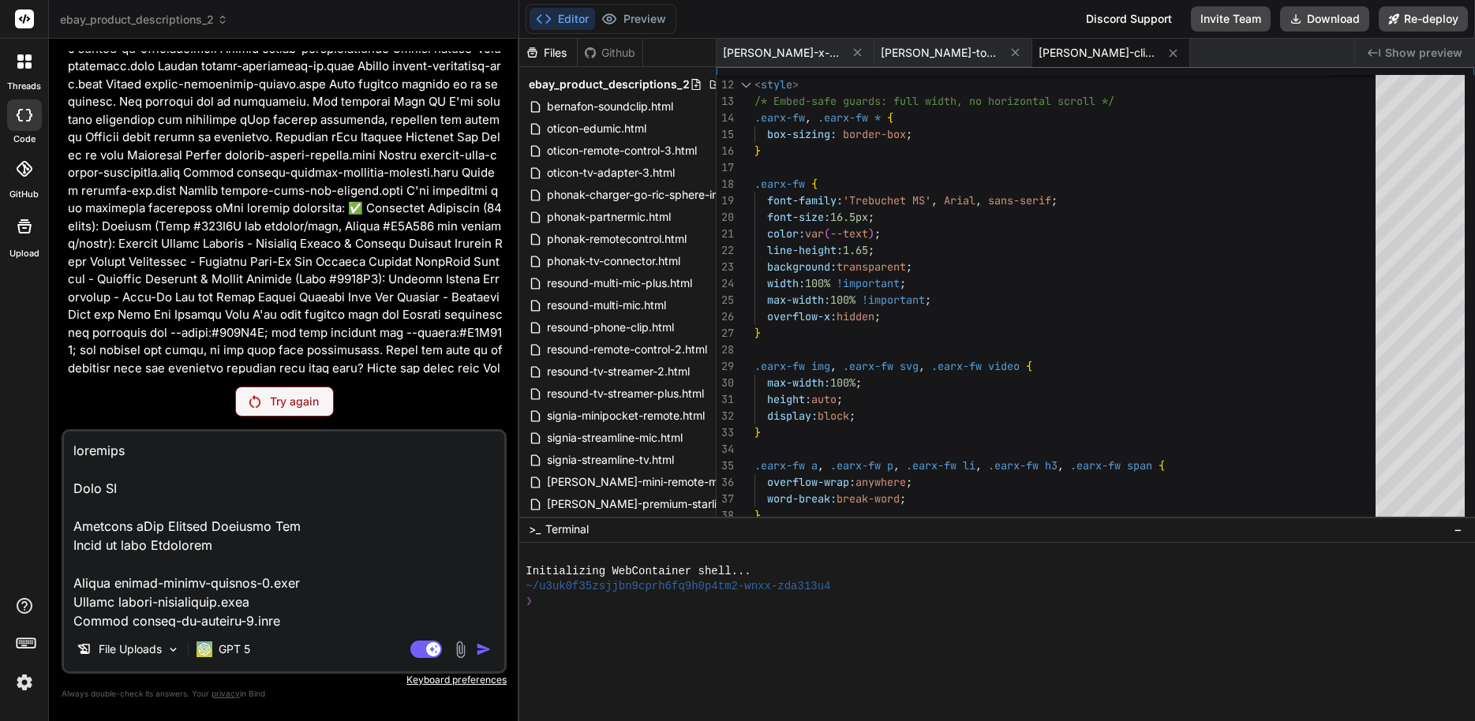
click at [287, 395] on p "Try again" at bounding box center [294, 402] width 49 height 16
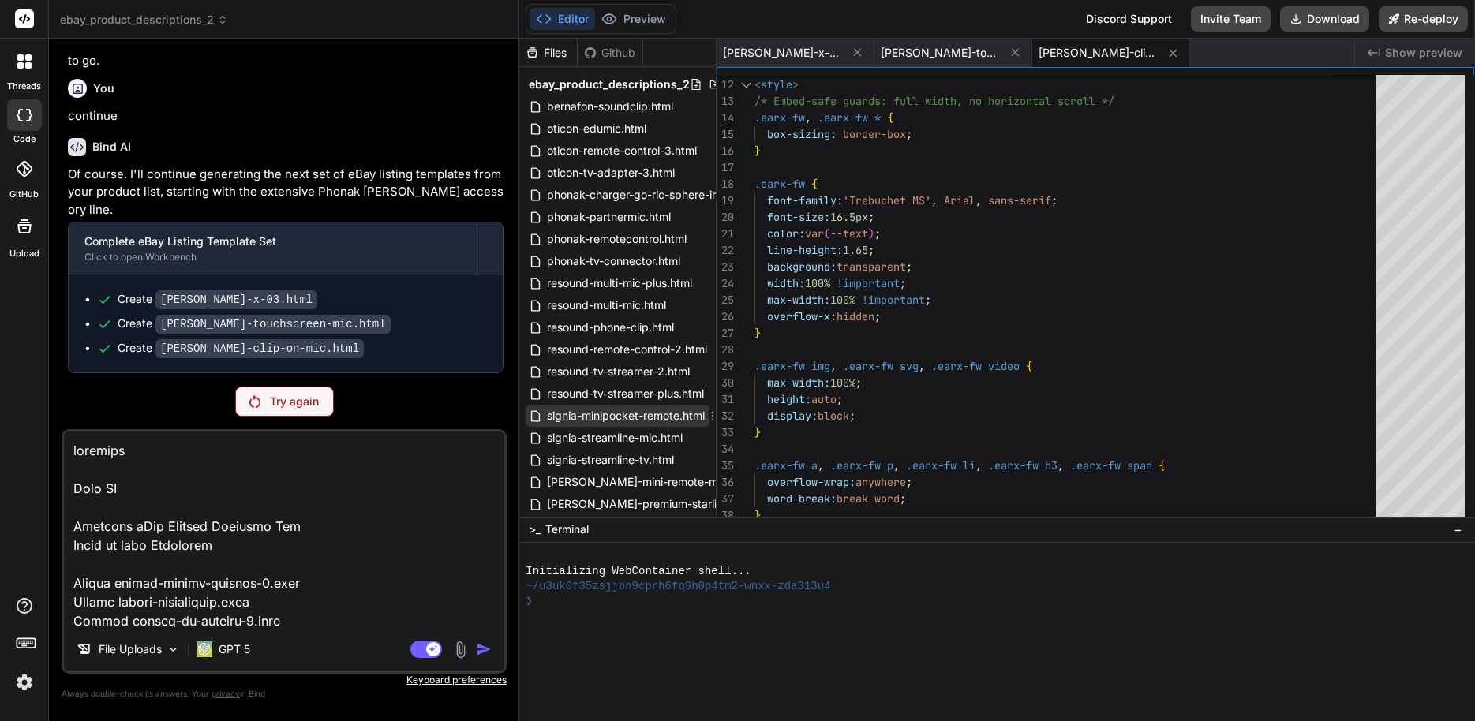
scroll to position [303, 0]
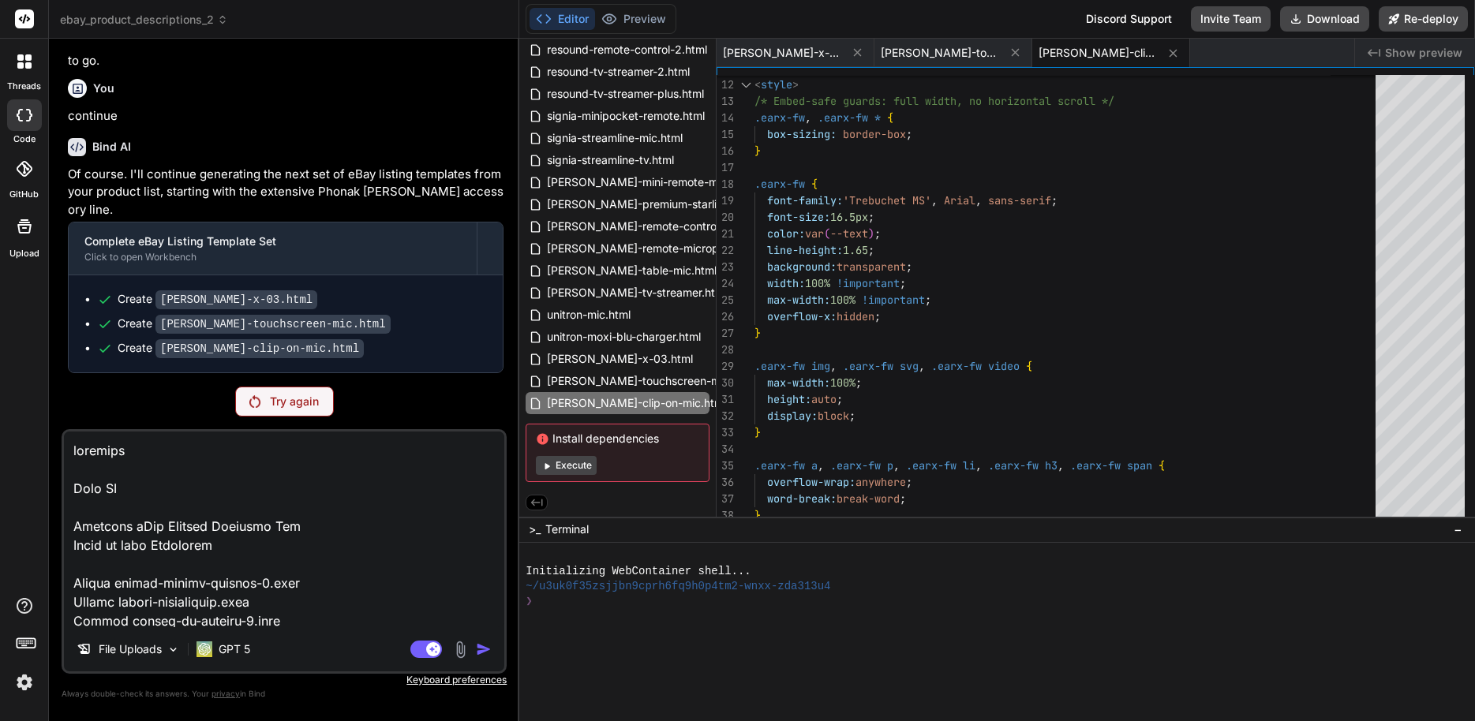
click at [585, 456] on button "Execute" at bounding box center [566, 465] width 61 height 19
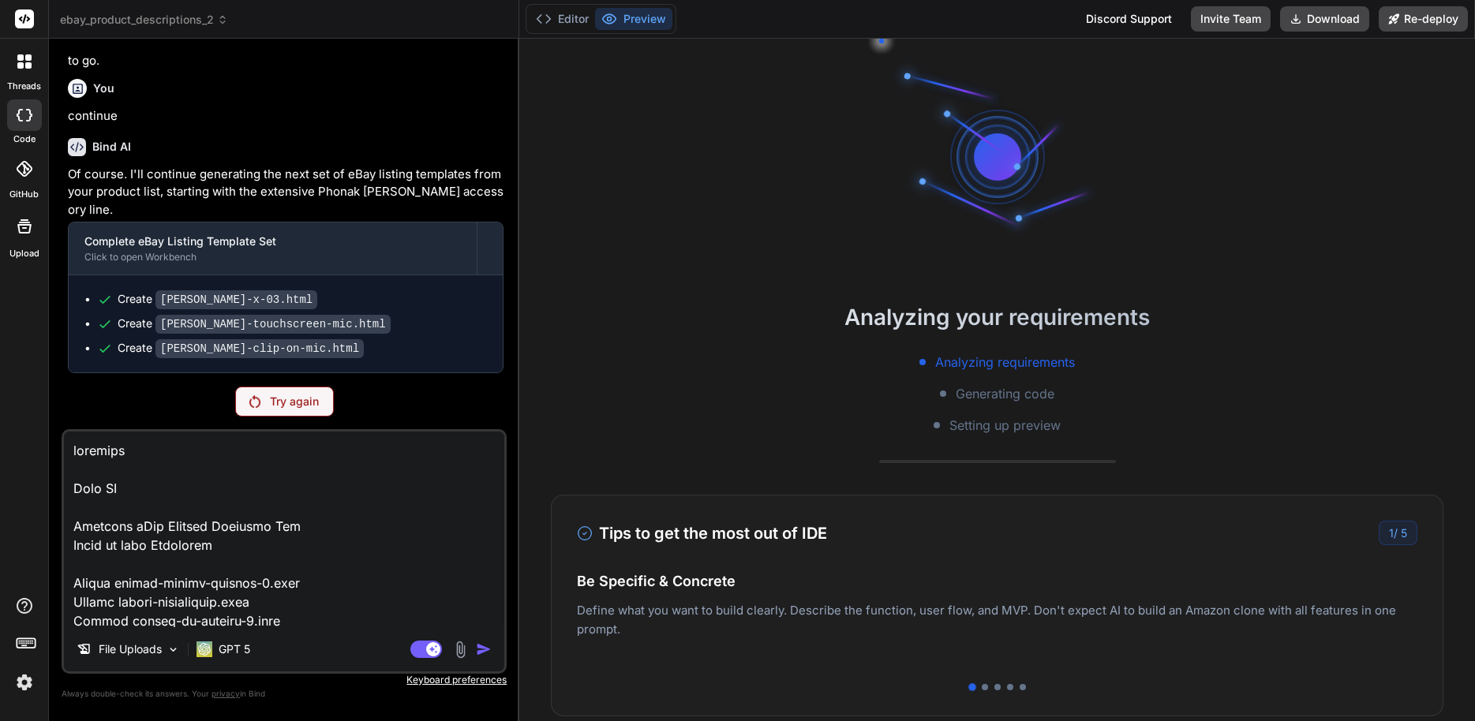
scroll to position [120, 0]
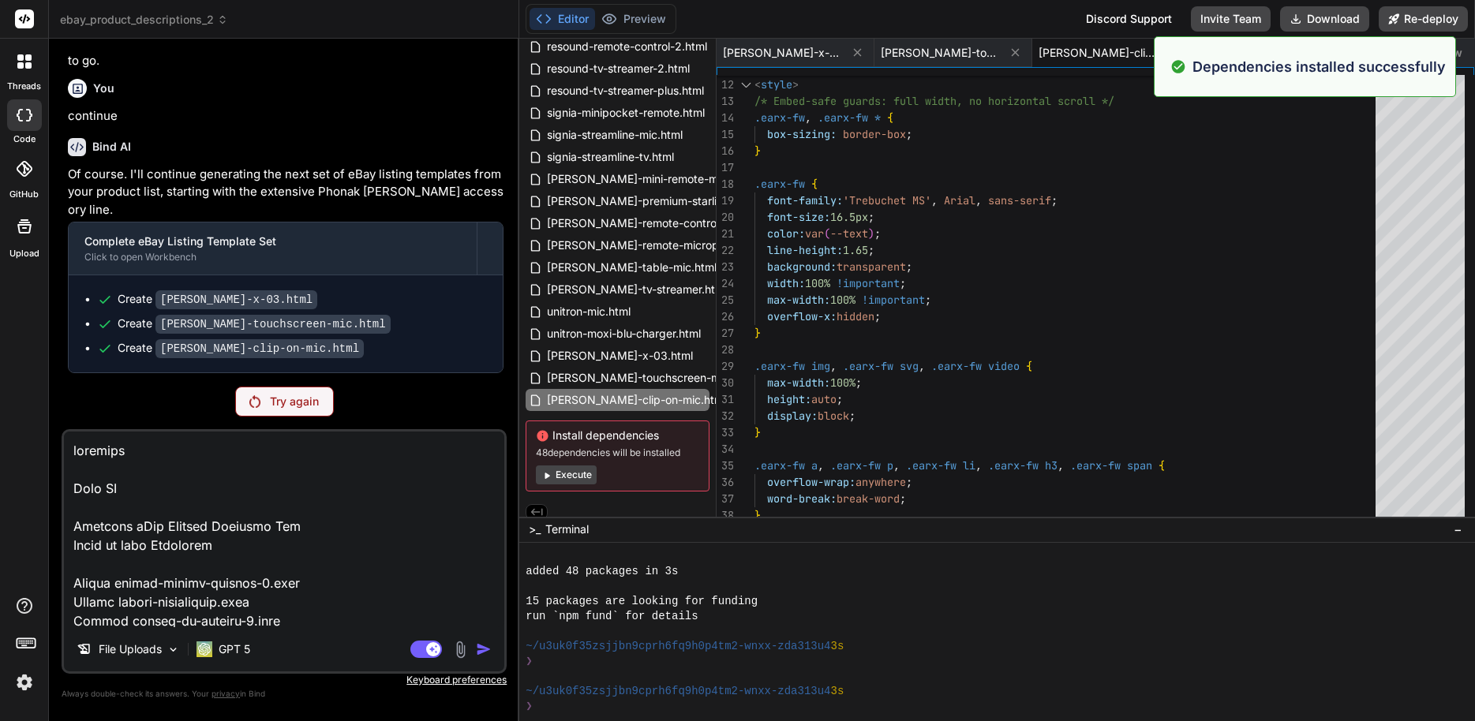
click at [300, 414] on div "Try again" at bounding box center [284, 402] width 99 height 30
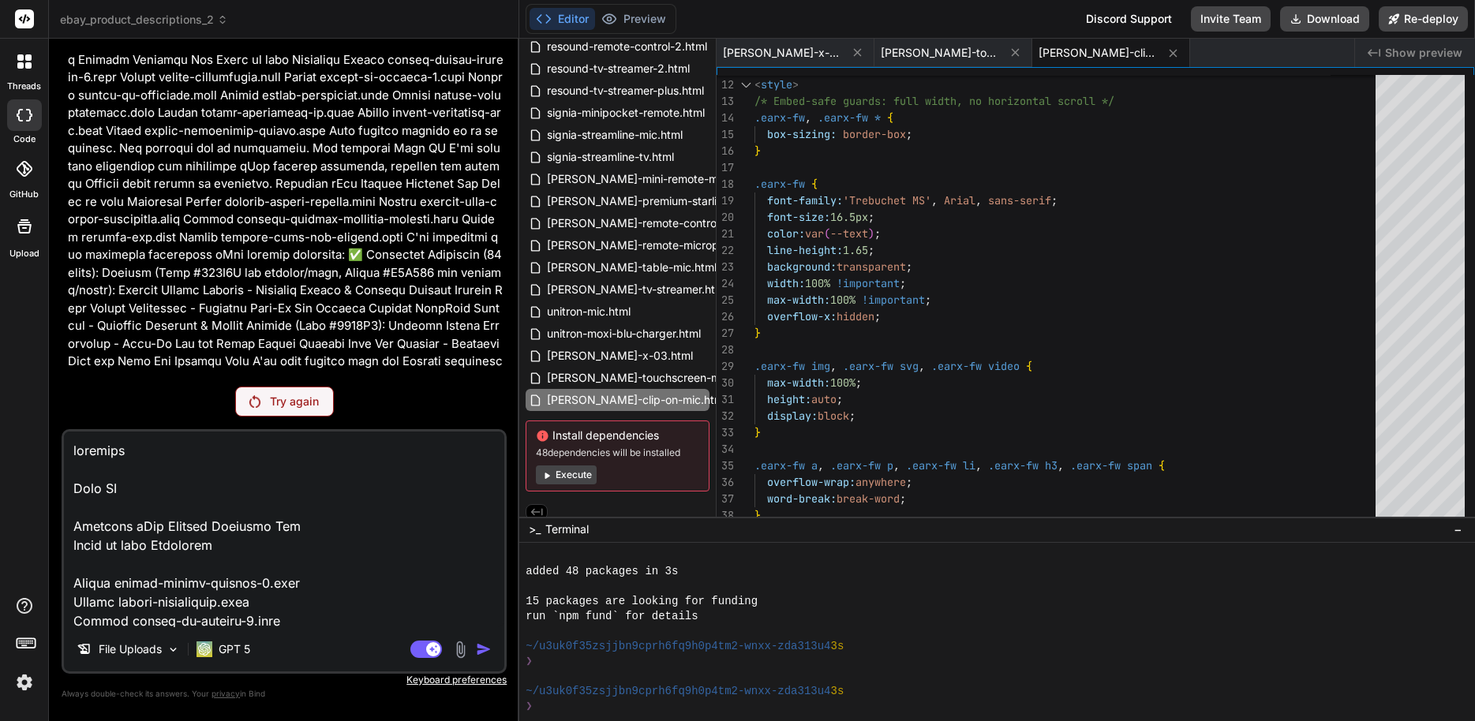
scroll to position [3503, 0]
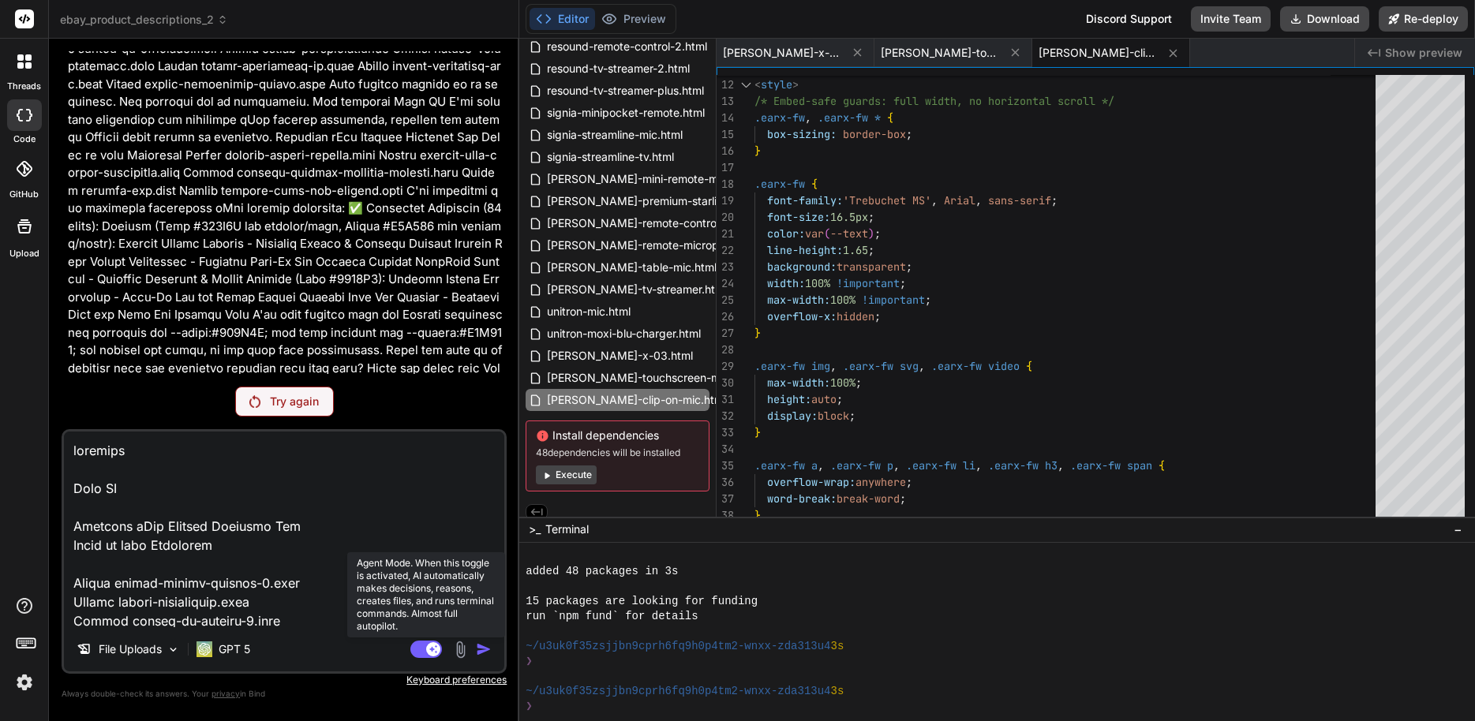
click at [432, 649] on icon at bounding box center [434, 649] width 8 height 8
type textarea "x"
